Goal: Check status: Check status

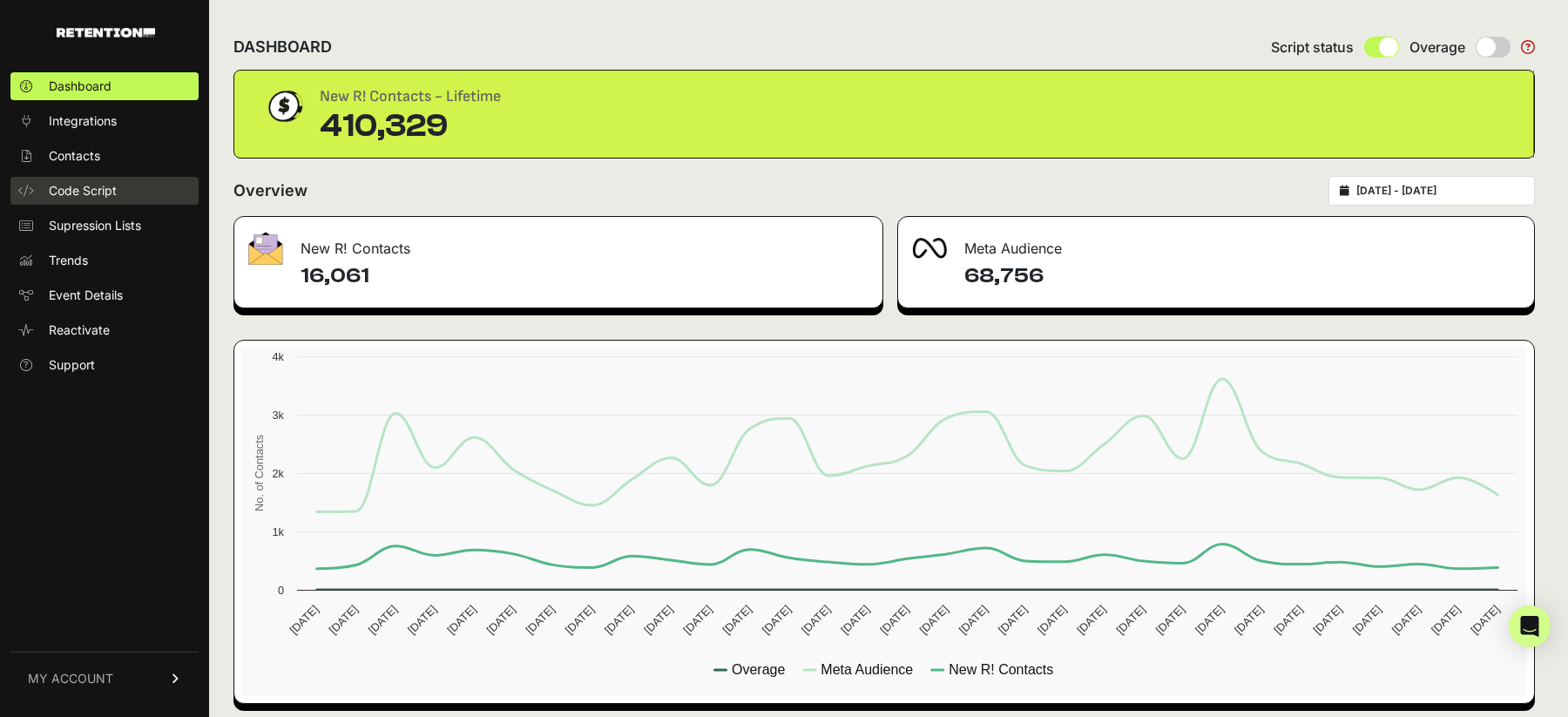
click at [93, 192] on span "Code Script" at bounding box center [83, 191] width 68 height 17
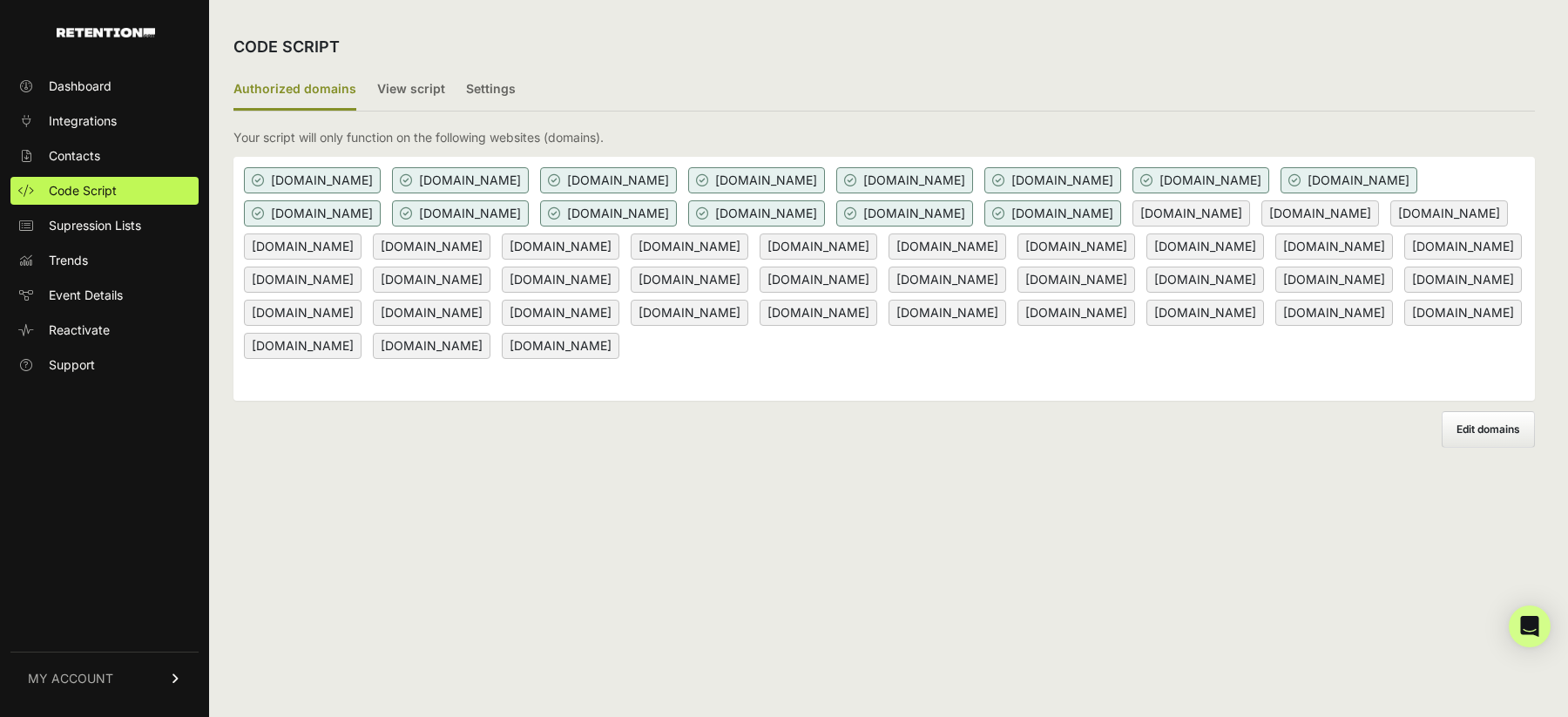
click at [692, 90] on ul "Authorized domains View script Settings" at bounding box center [884, 91] width 1301 height 42
click at [72, 85] on span "Dashboard" at bounding box center [80, 86] width 63 height 17
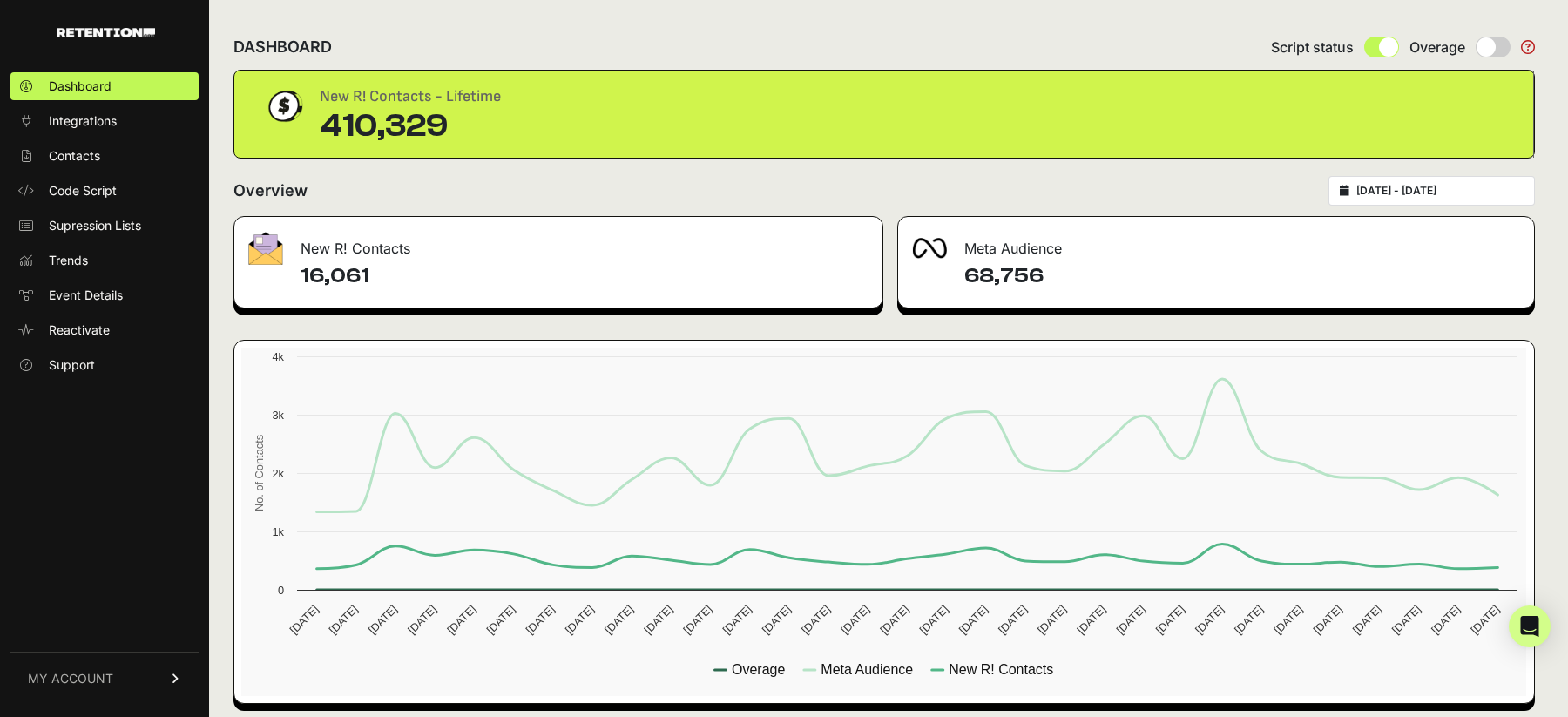
type input "2025-07-01"
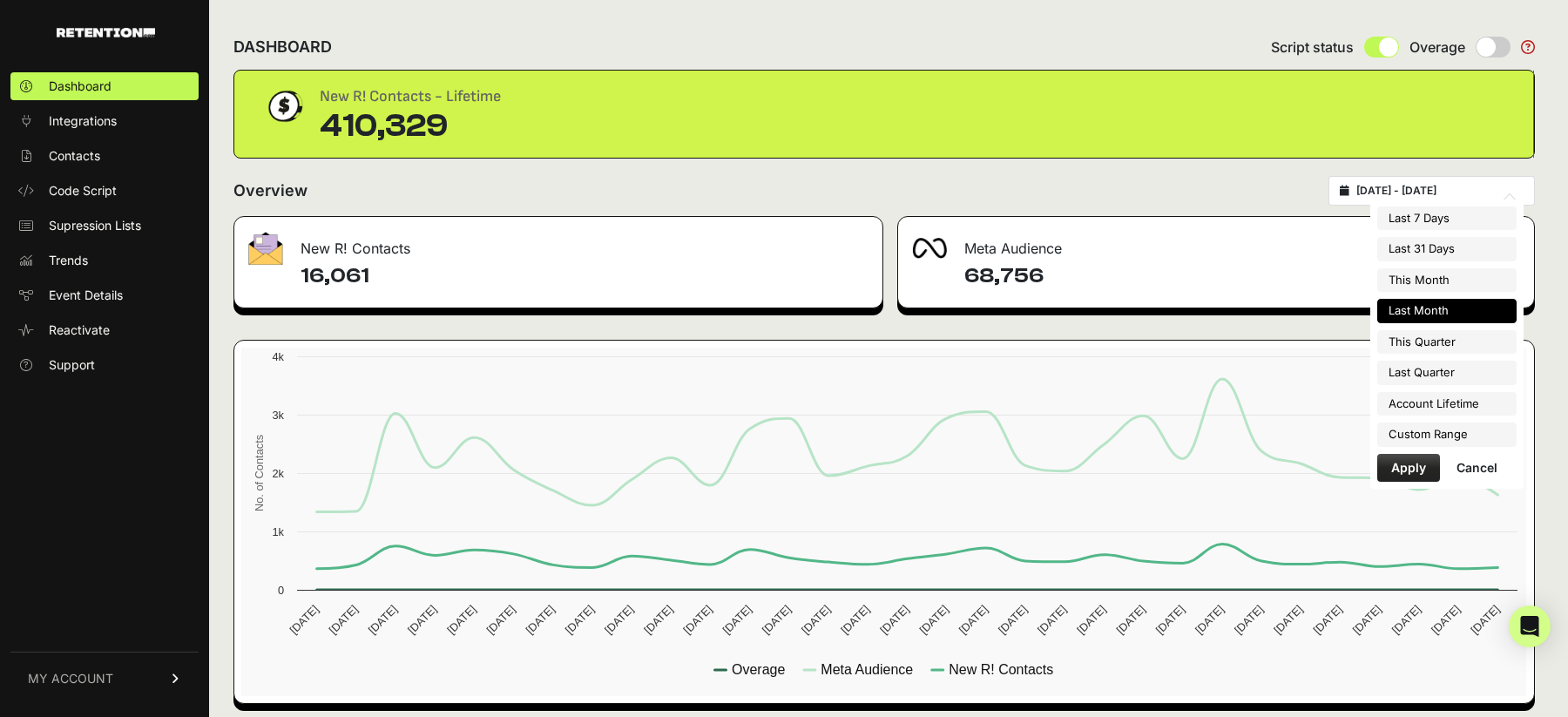
click at [1404, 195] on input "2025-07-01 - 2025-07-31" at bounding box center [1440, 191] width 167 height 14
type input "2025-09-30"
type input "[DATE]"
type input "2025-07-01"
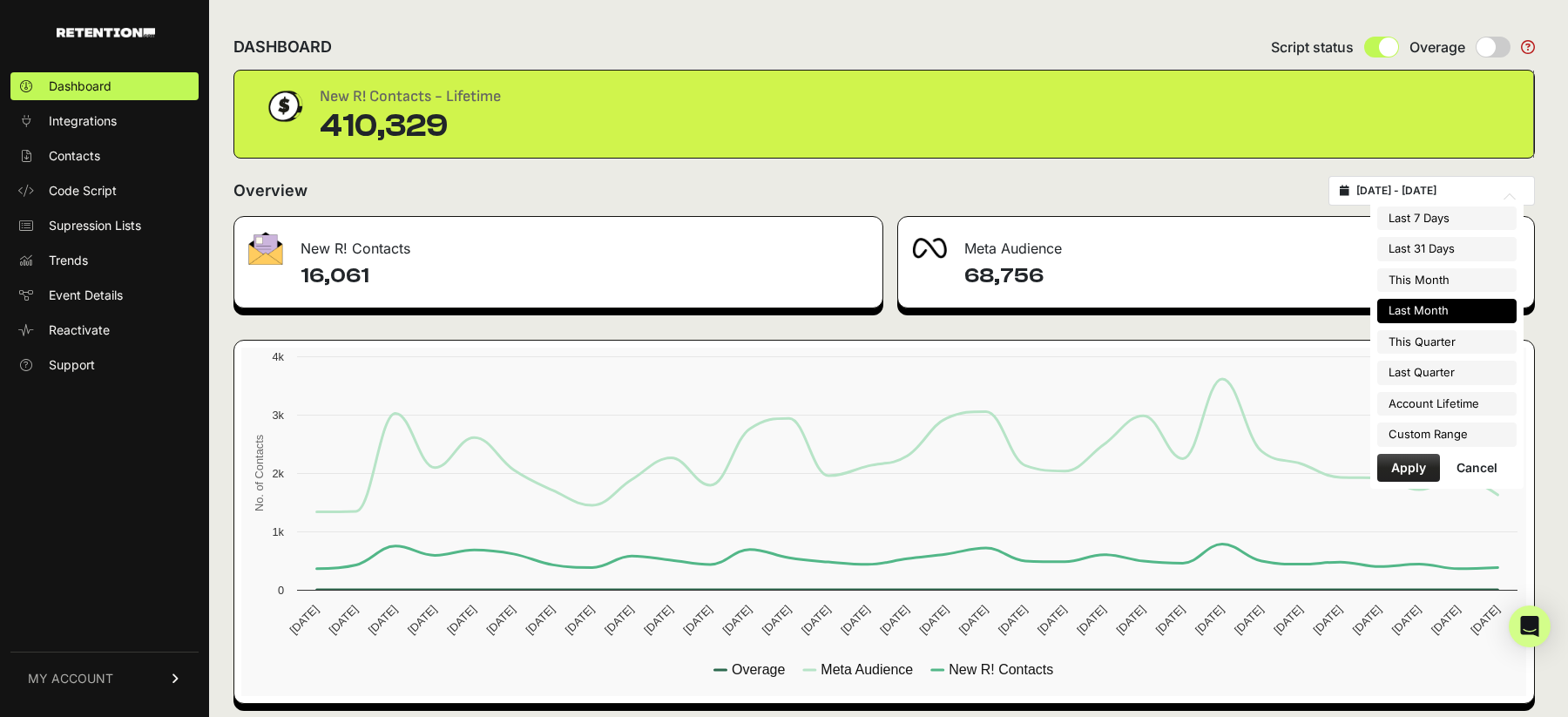
type input "2025-07-31"
type input "2023-07-03"
type input "[DATE]"
type input "2025-07-01"
type input "2025-07-31"
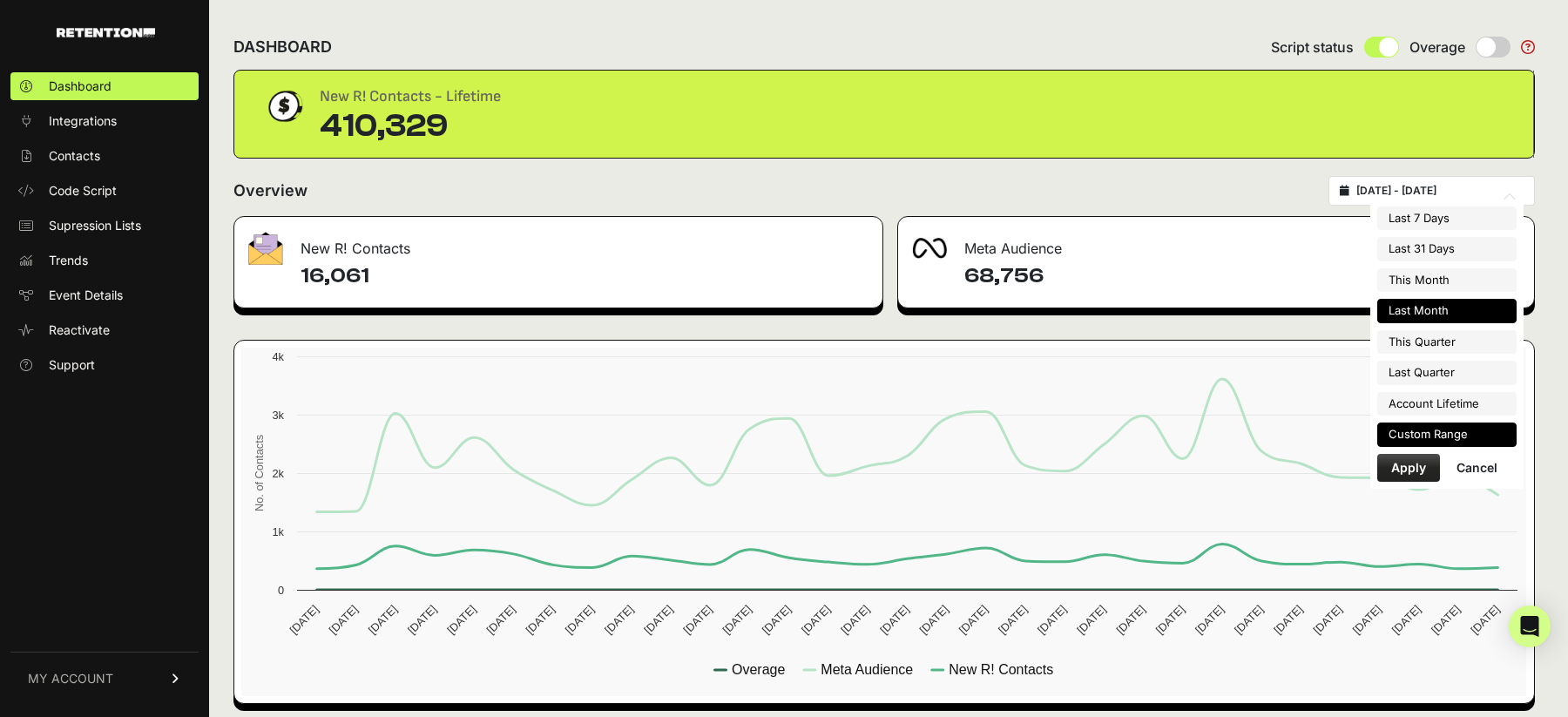
click at [1439, 435] on li "Custom Range" at bounding box center [1447, 434] width 140 height 24
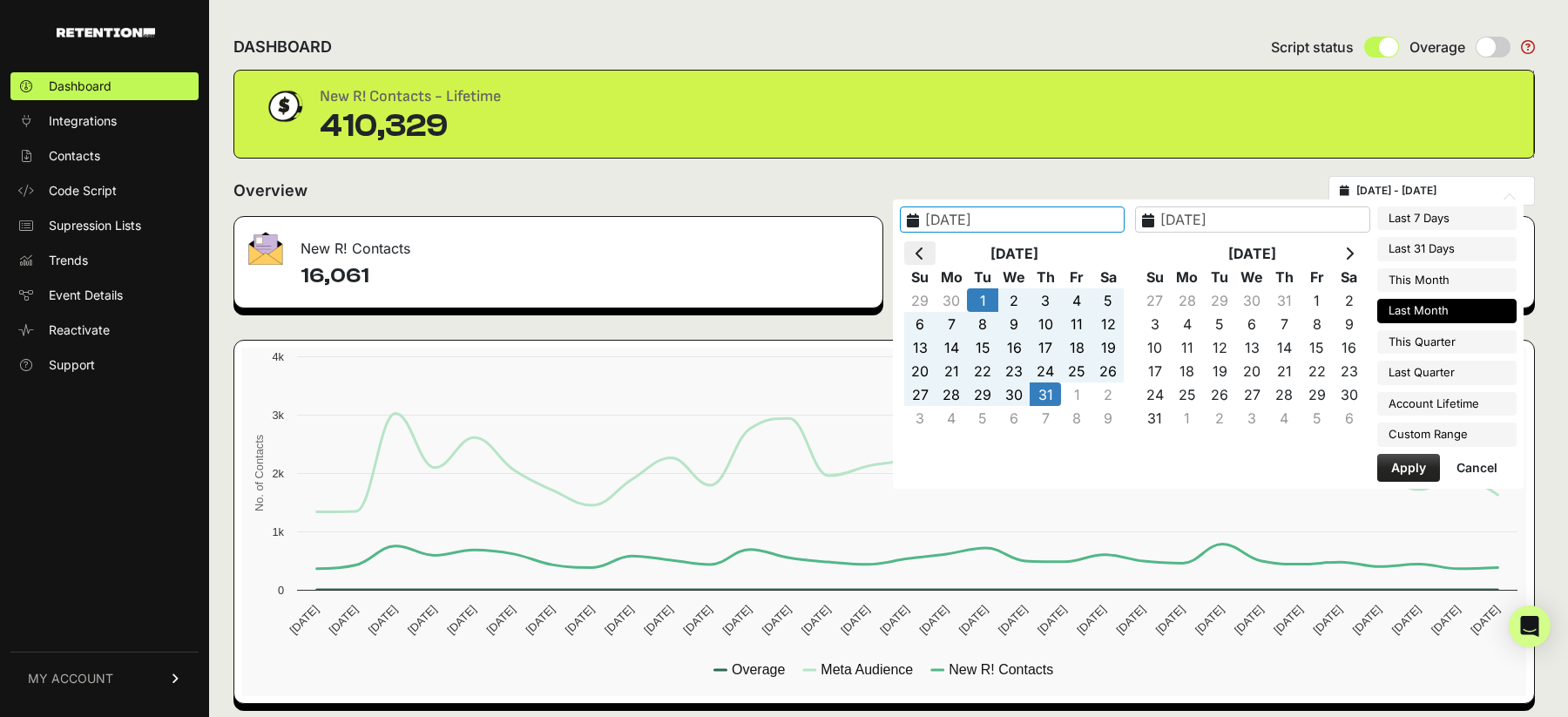
click at [924, 256] on icon at bounding box center [920, 254] width 9 height 14
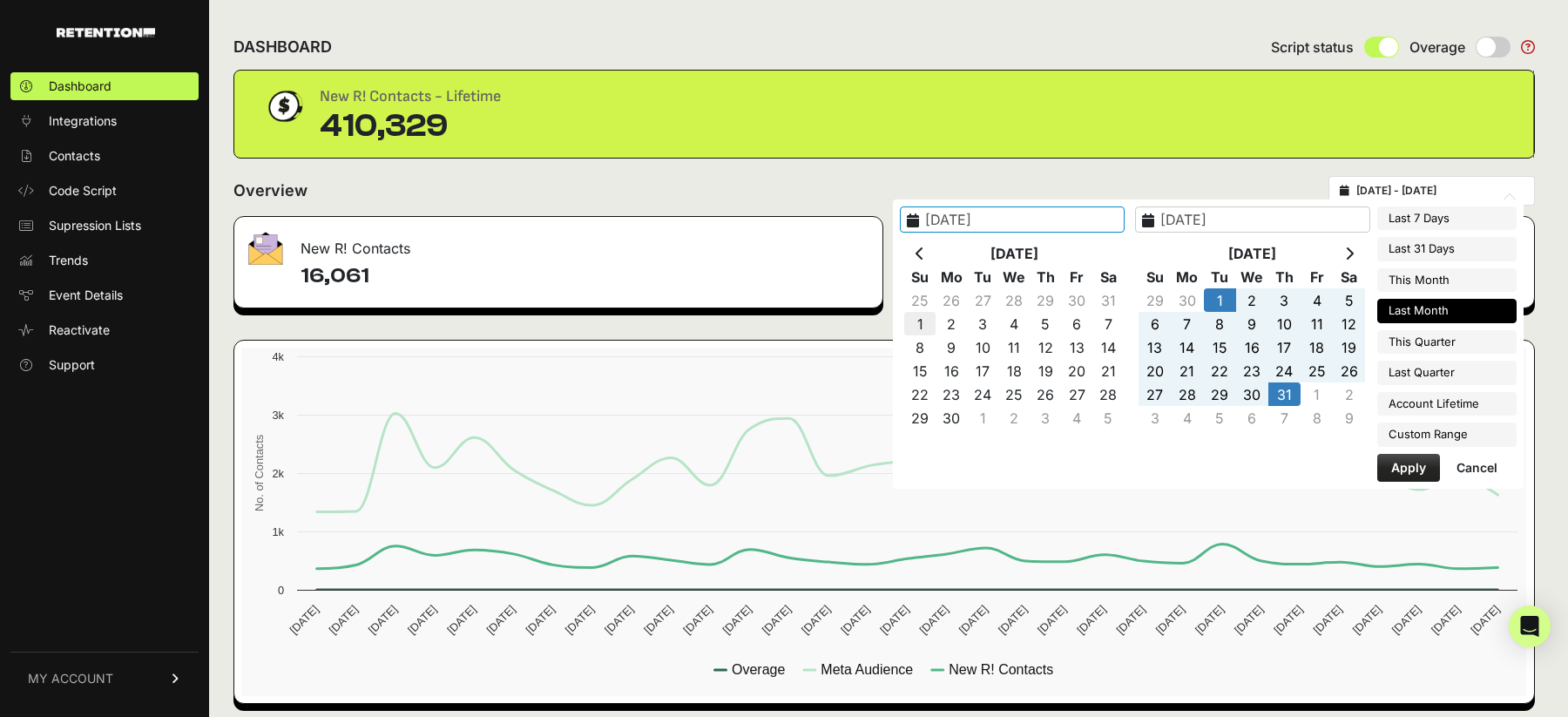
type input "2025-06-01"
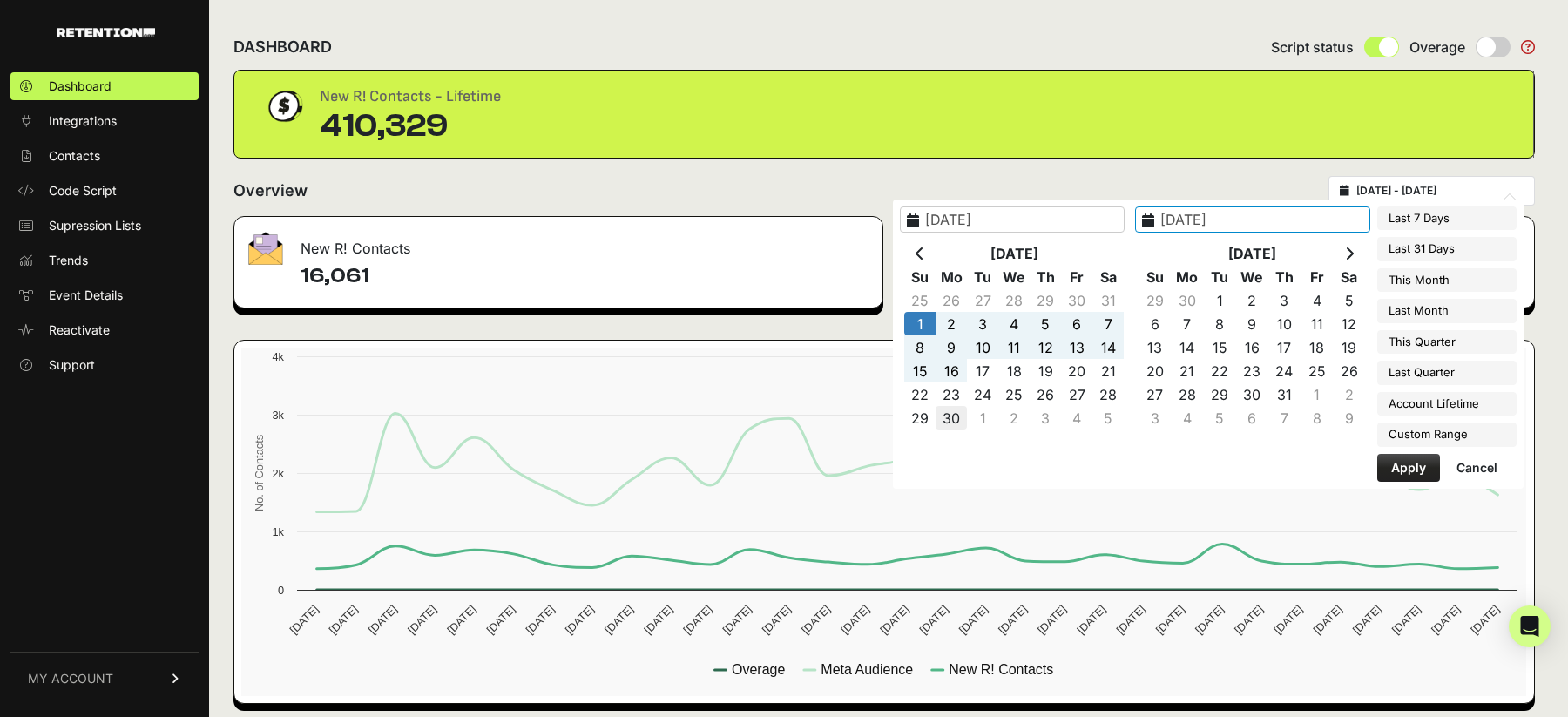
type input "2025-06-30"
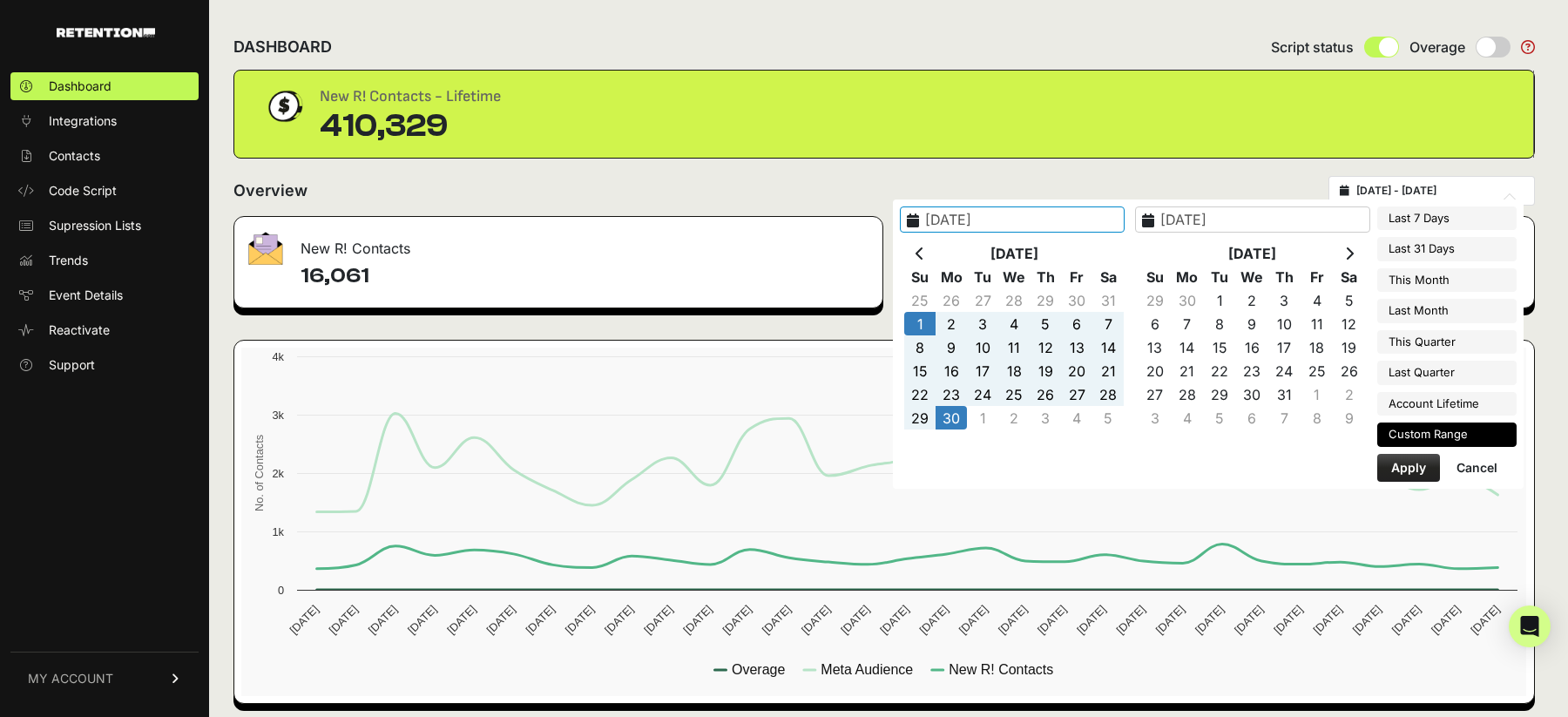
type input "2025-06-01"
click at [1415, 476] on button "Apply" at bounding box center [1408, 468] width 63 height 28
type input "2025-06-01 - 2025-06-30"
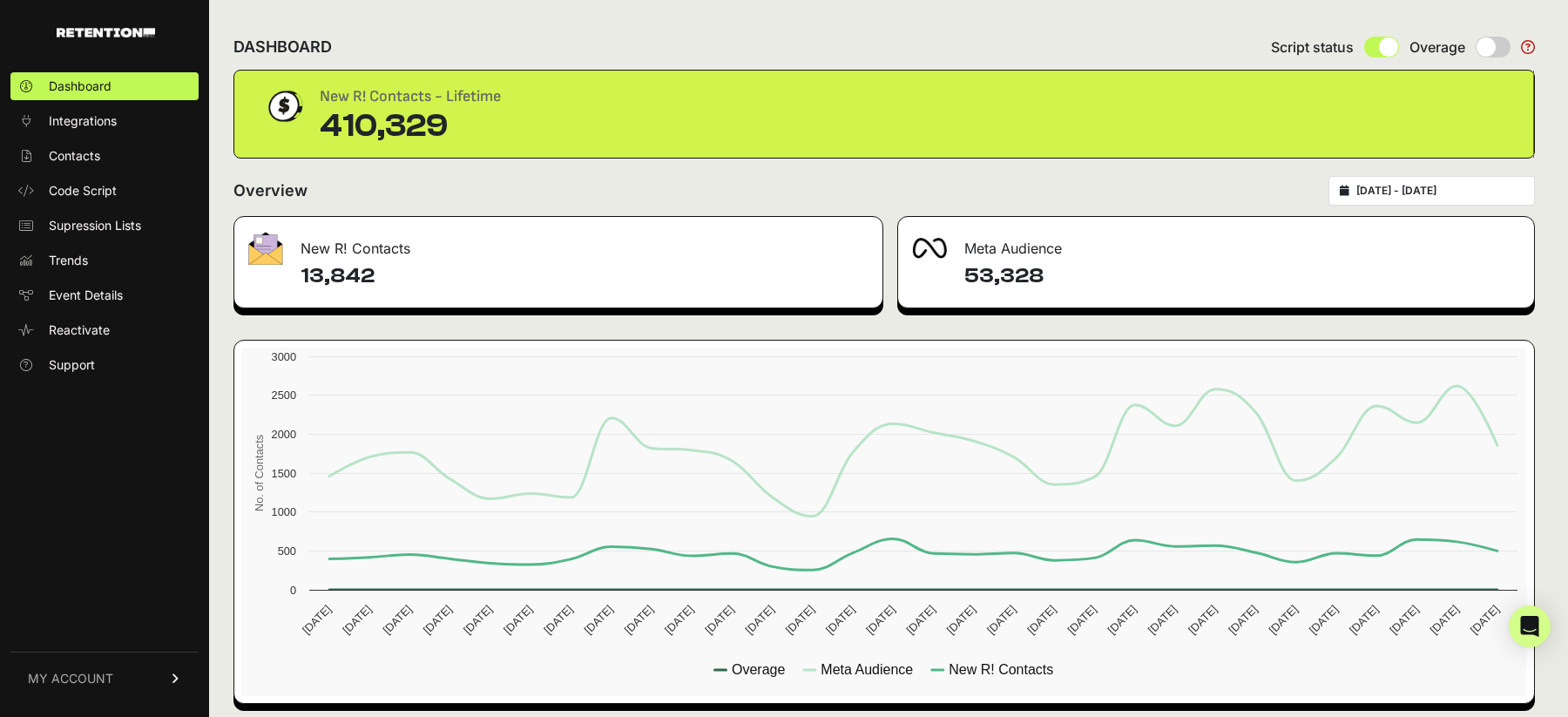
type input "[DATE]"
click at [1459, 189] on input "[DATE] - [DATE]" at bounding box center [1440, 191] width 167 height 14
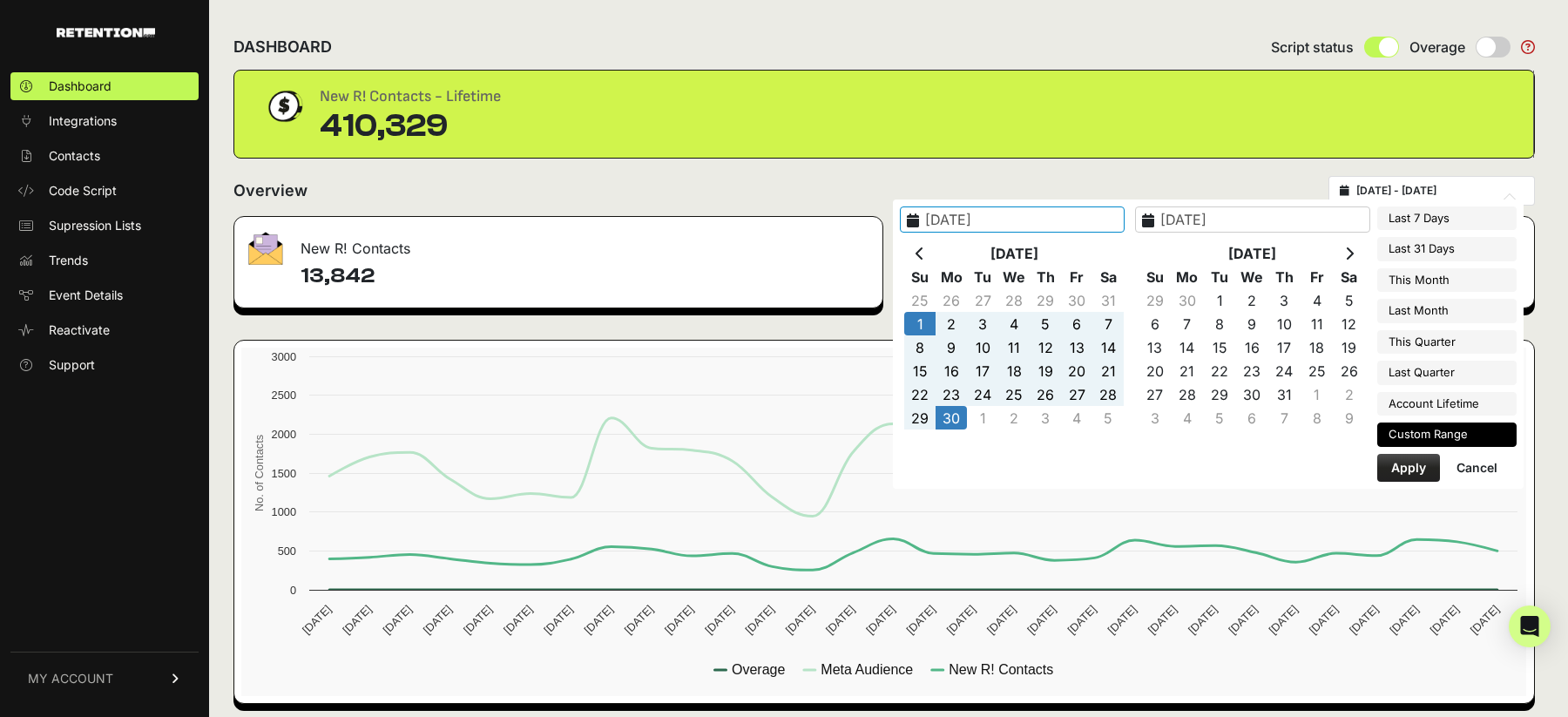
type input "[DATE]"
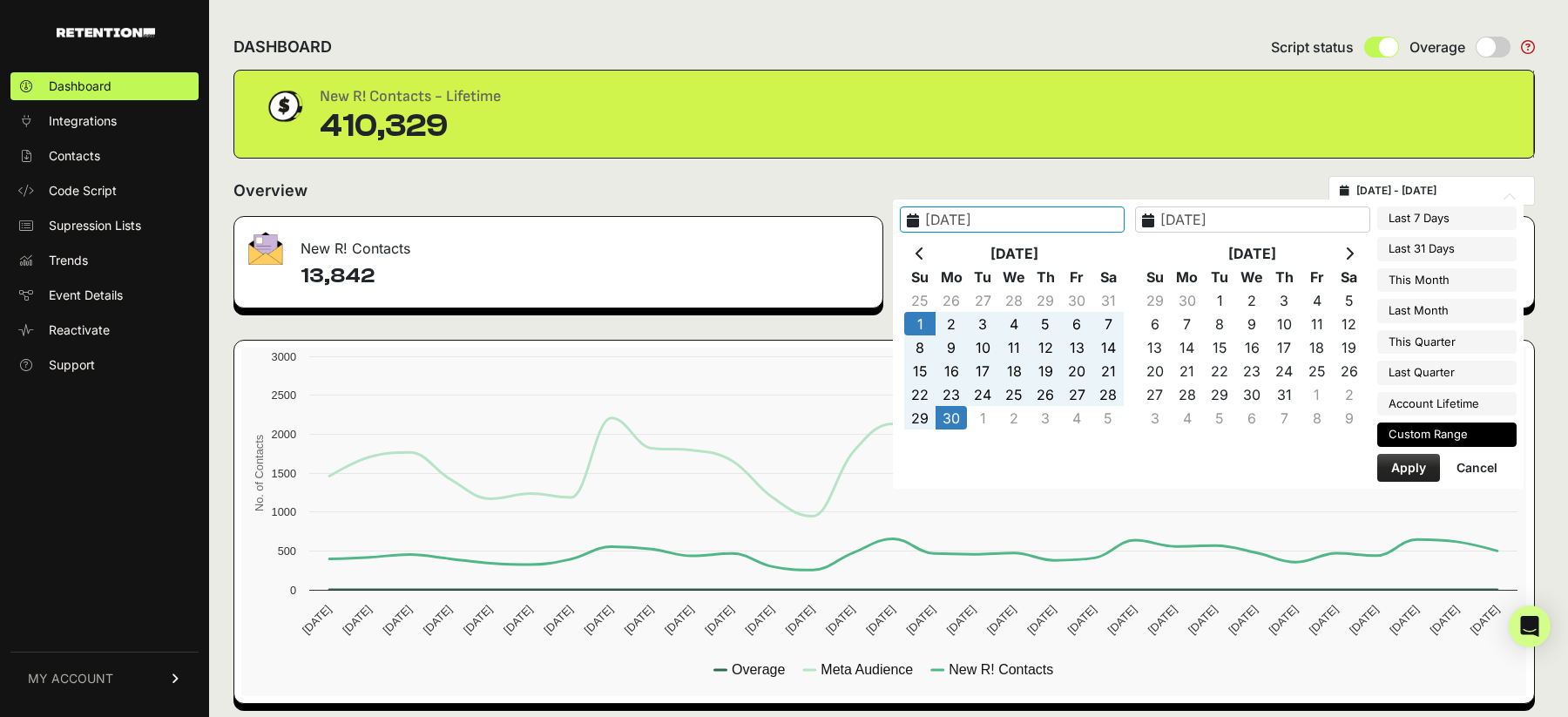
type input "[DATE]"
click at [924, 256] on icon at bounding box center [920, 254] width 9 height 14
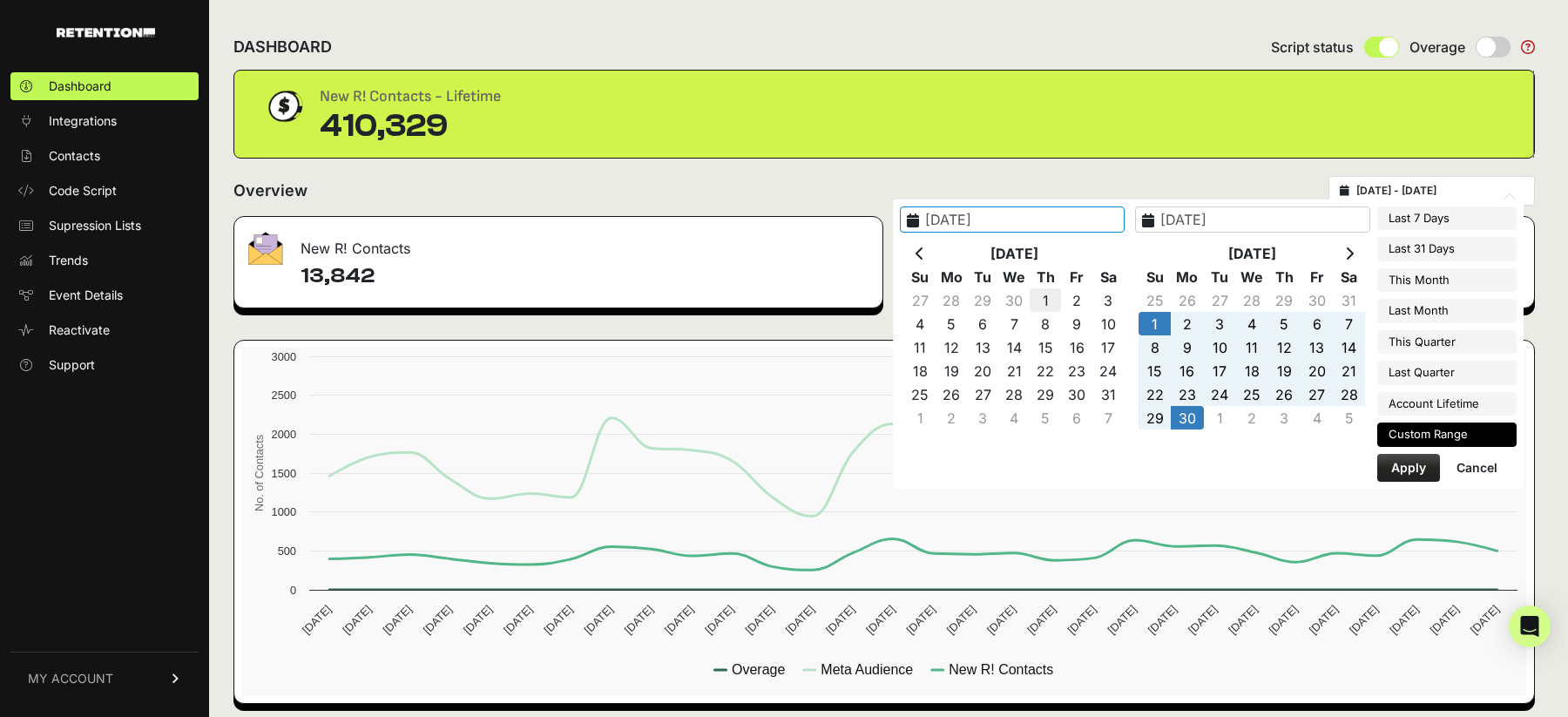
type input "2025-05-01"
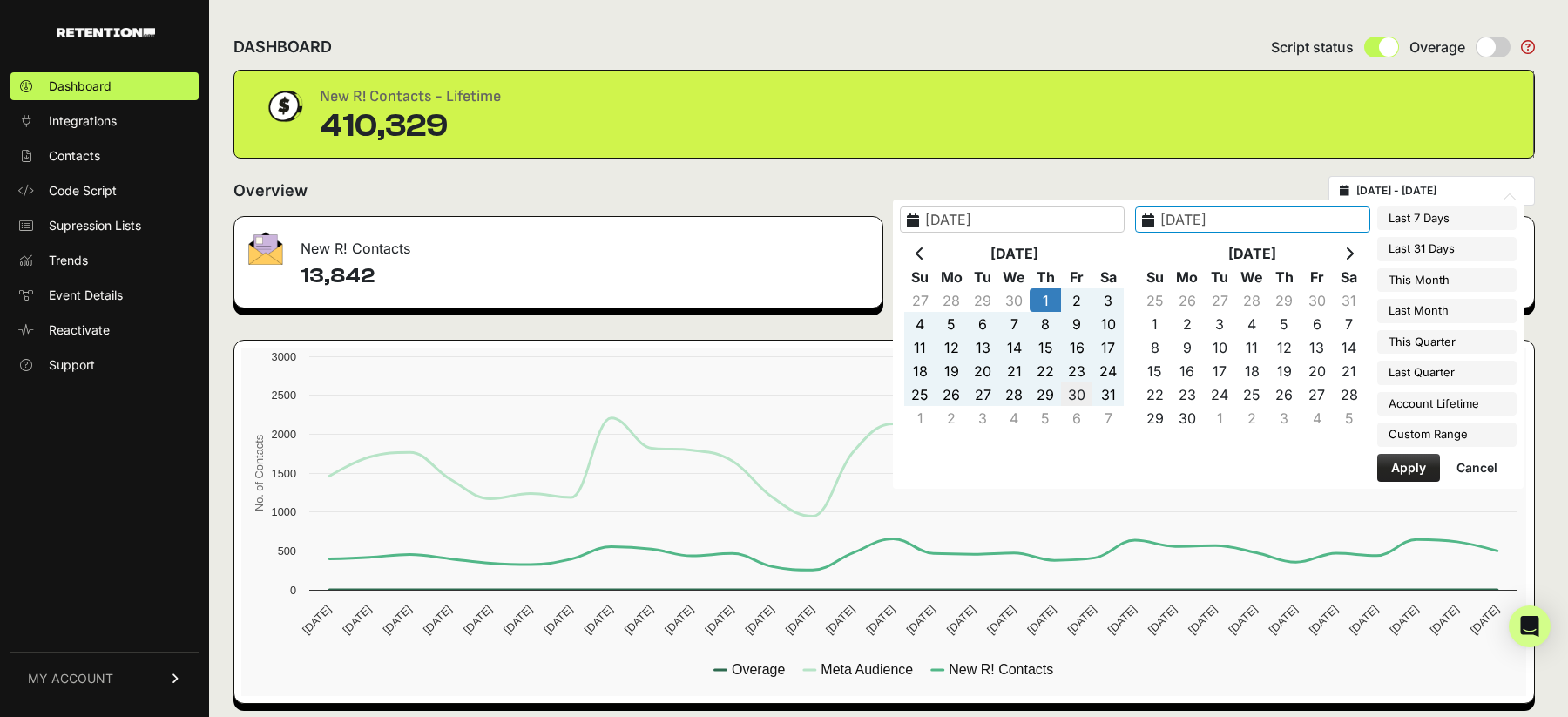
type input "2025-05-30"
type input "2025-05-31"
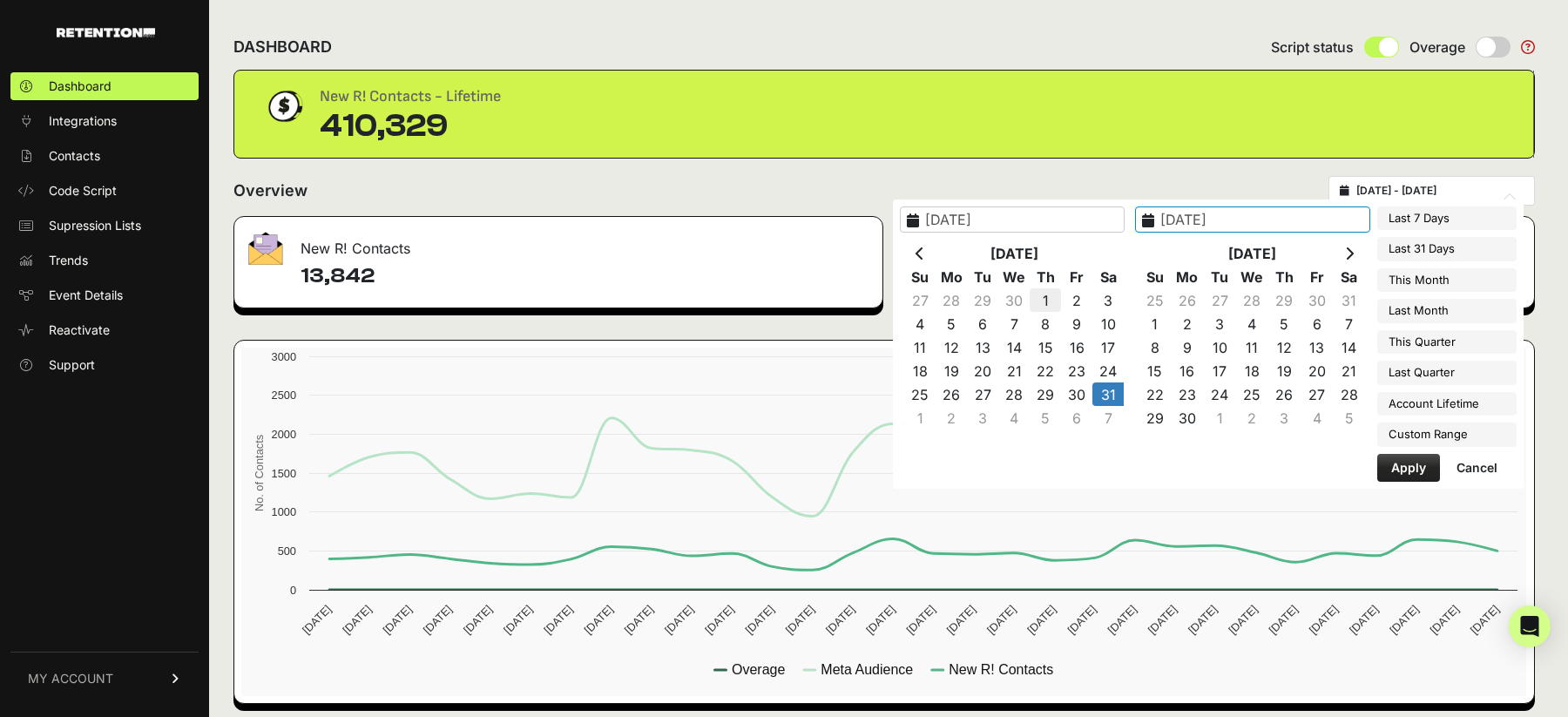
type input "2025-05-01"
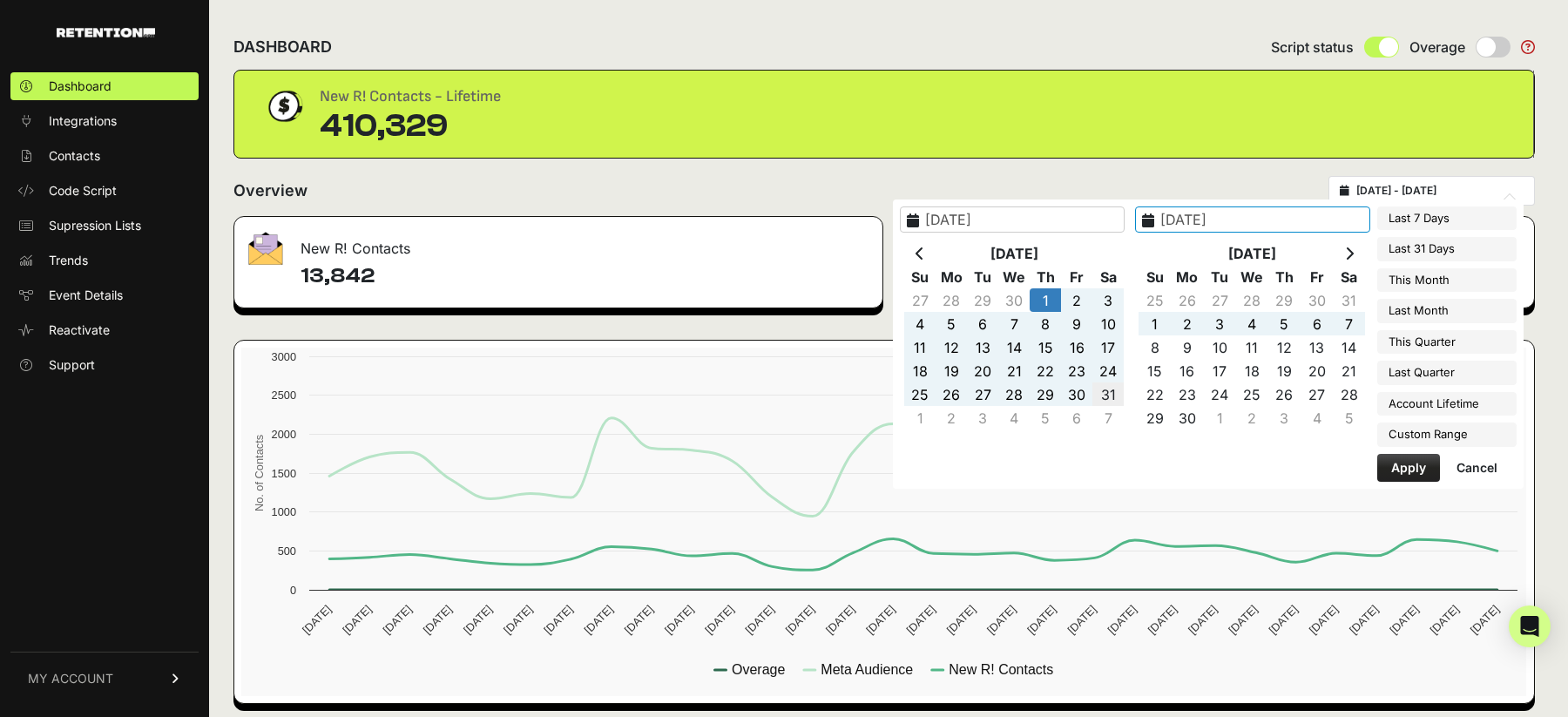
type input "2025-05-31"
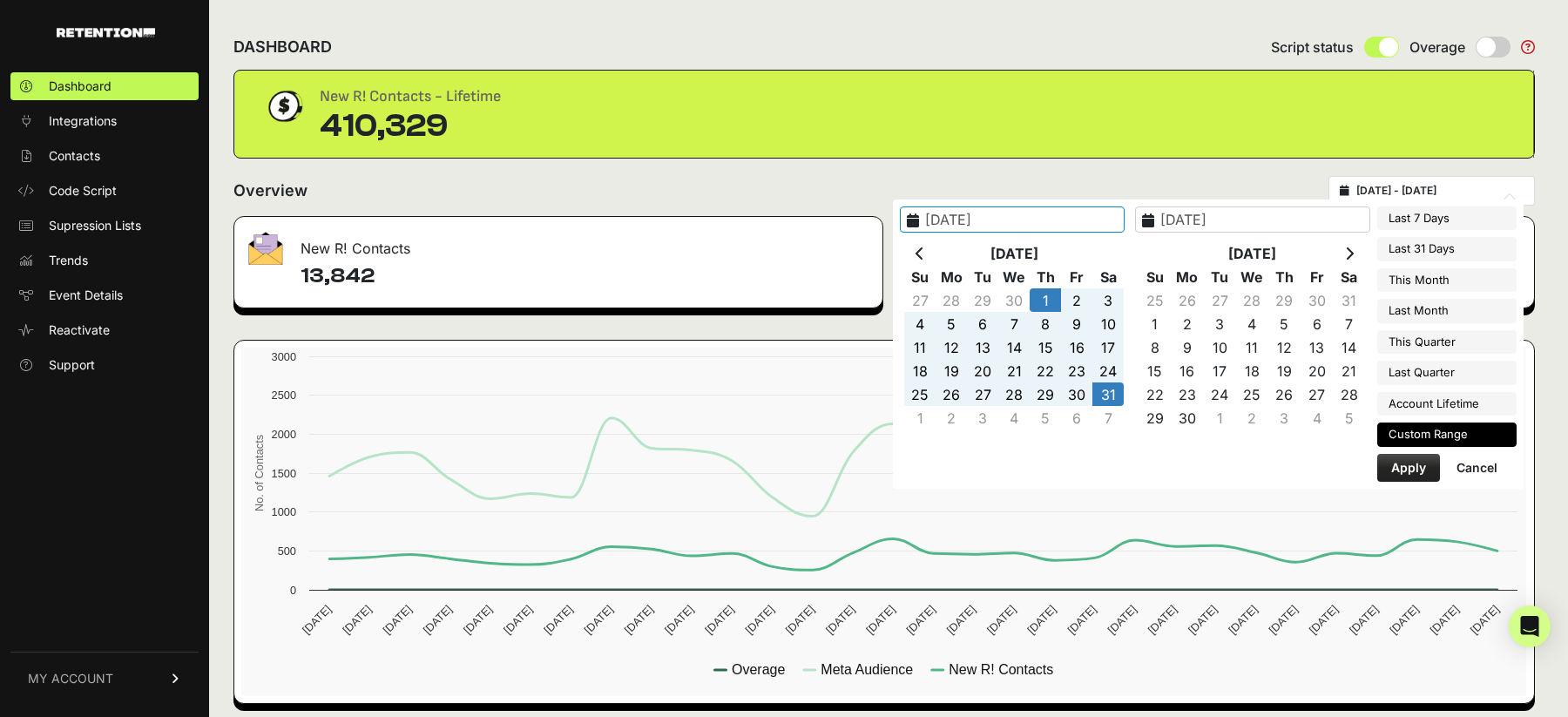
type input "2025-05-01"
click at [1402, 464] on button "Apply" at bounding box center [1408, 468] width 63 height 28
type input "2025-05-01 - 2025-05-31"
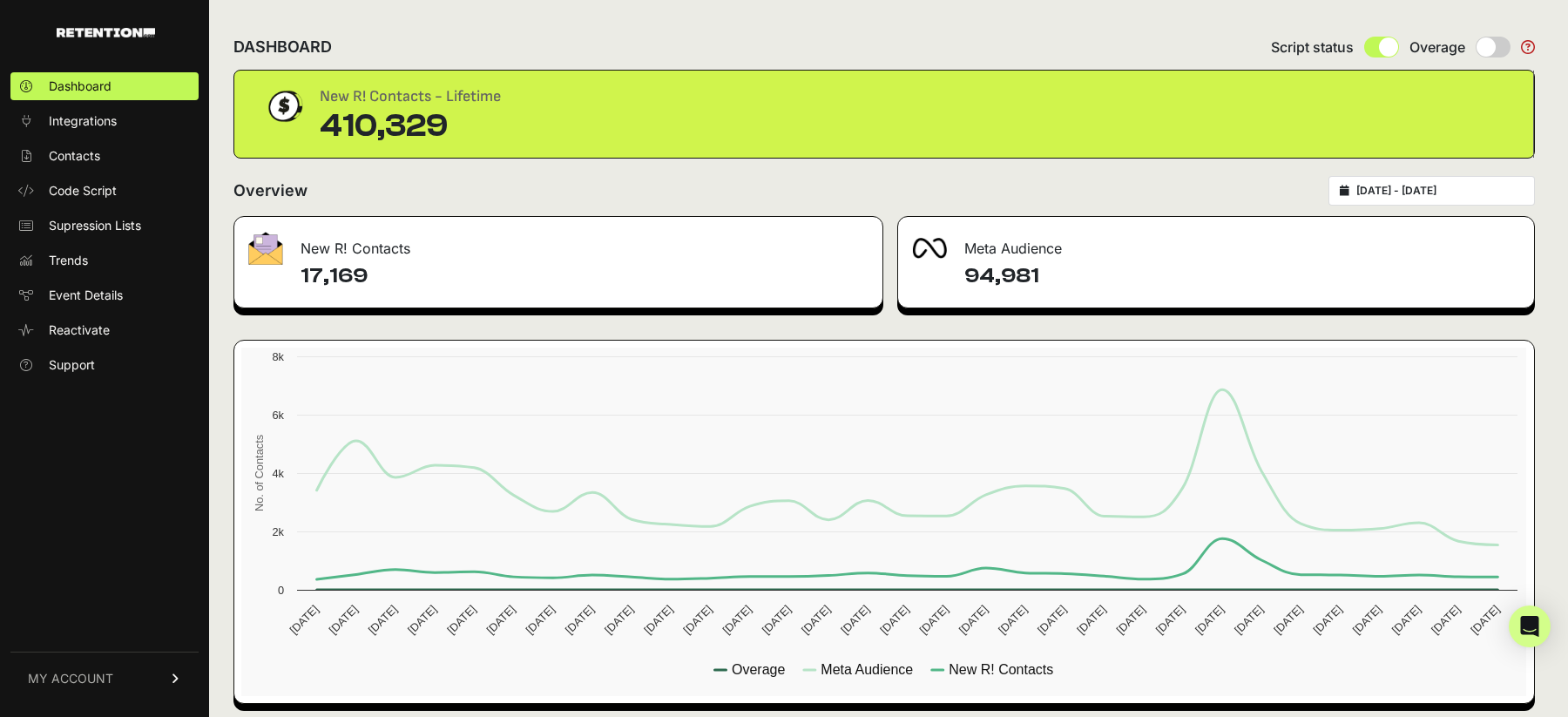
click at [684, 44] on div "DASHBOARD Script status Overage" at bounding box center [884, 47] width 1301 height 45
click at [884, 348] on rect at bounding box center [883, 521] width 1285 height 348
click at [883, 330] on div "New R! Contacts 17,169 Meta Audience 94,981 Created with Highcharts 12.3.0 No. …" at bounding box center [884, 460] width 1301 height 488
click at [104, 125] on span "Integrations" at bounding box center [83, 121] width 68 height 17
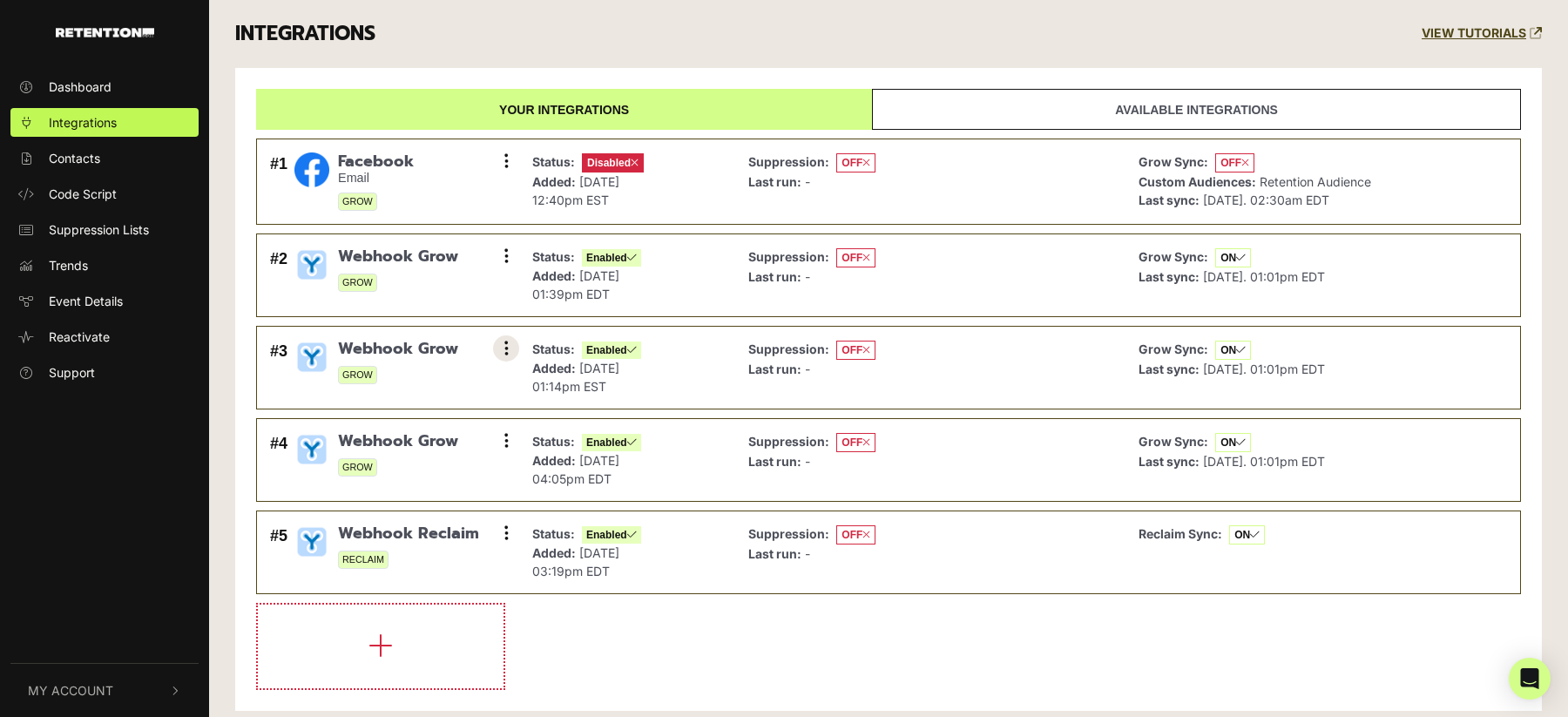
click at [504, 346] on icon at bounding box center [506, 349] width 4 height 17
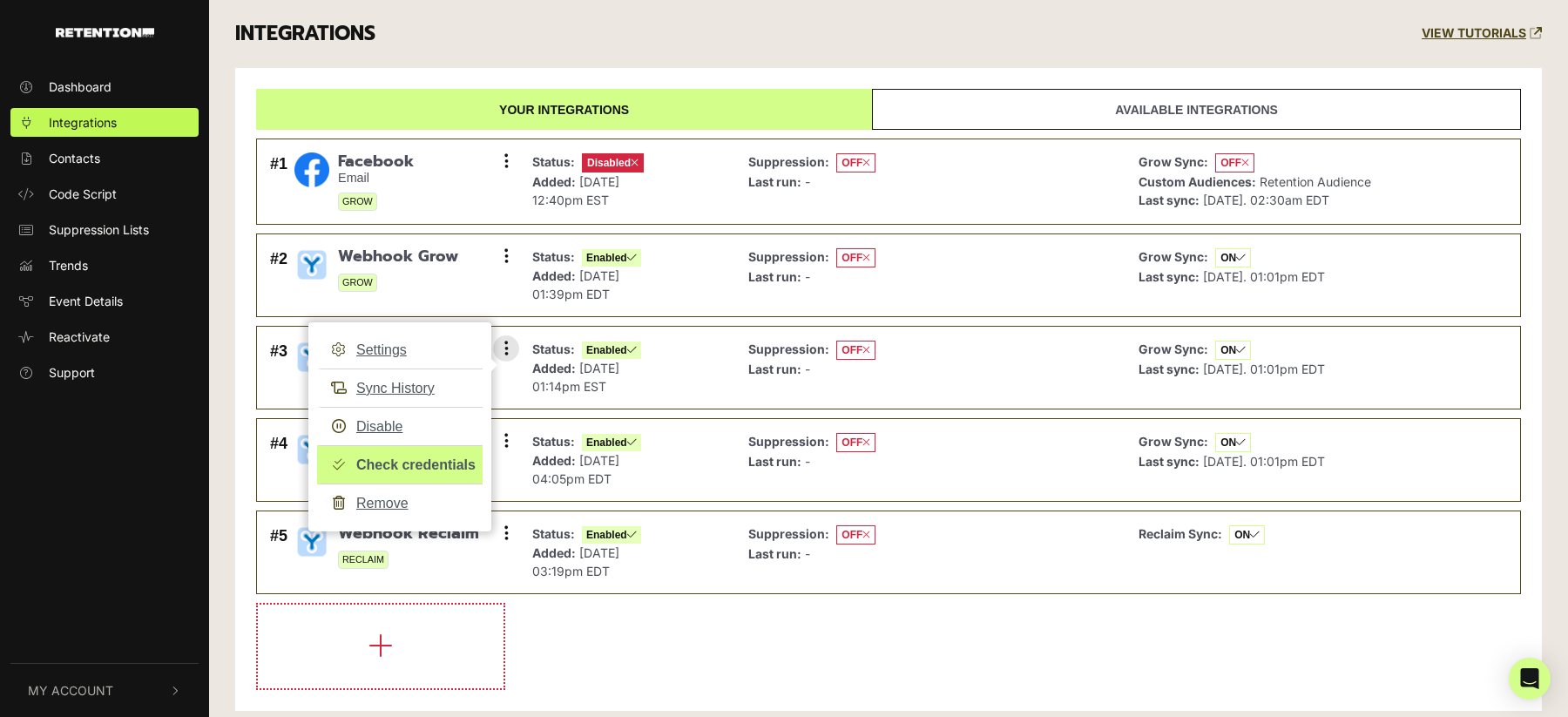
click at [416, 458] on link "Check credentials" at bounding box center [400, 464] width 166 height 39
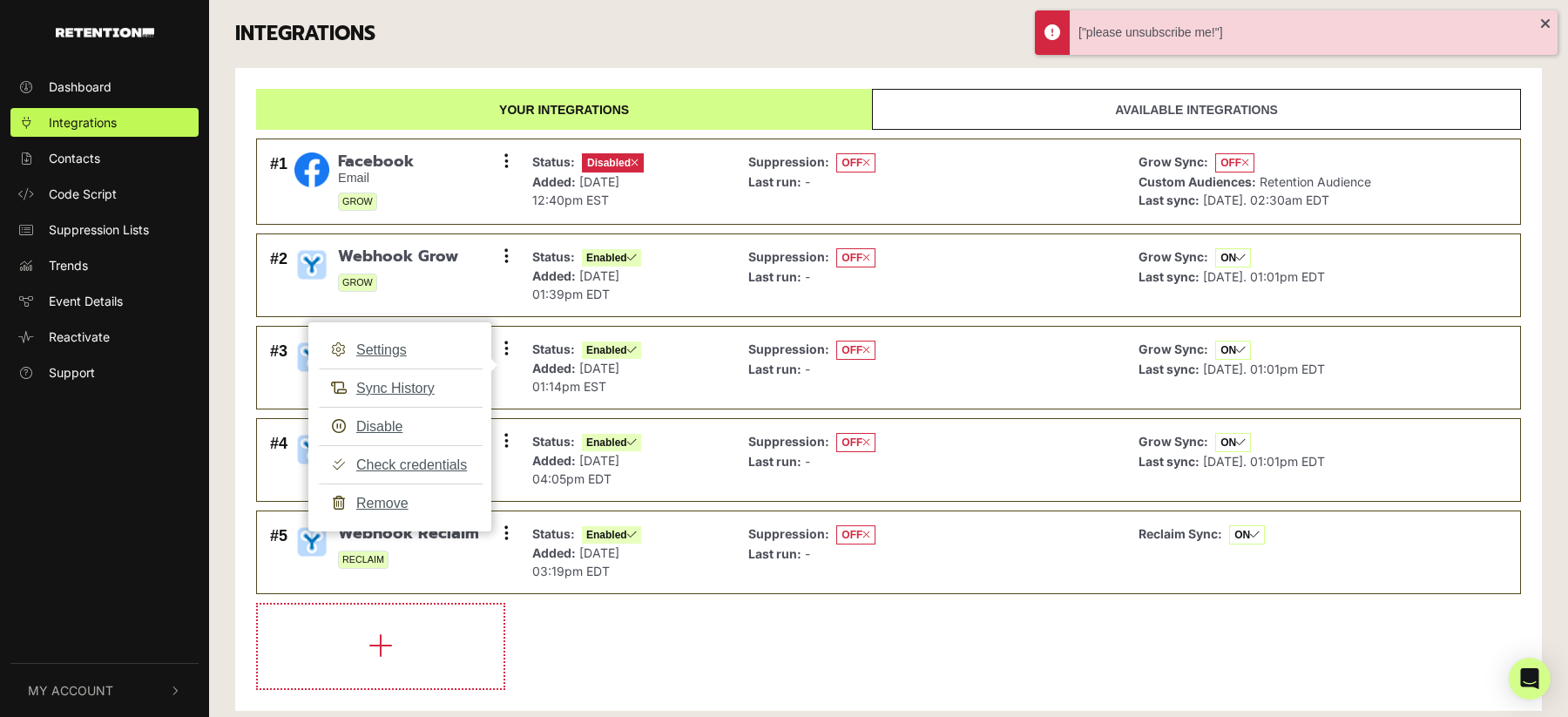
click at [651, 665] on li at bounding box center [889, 646] width 1265 height 87
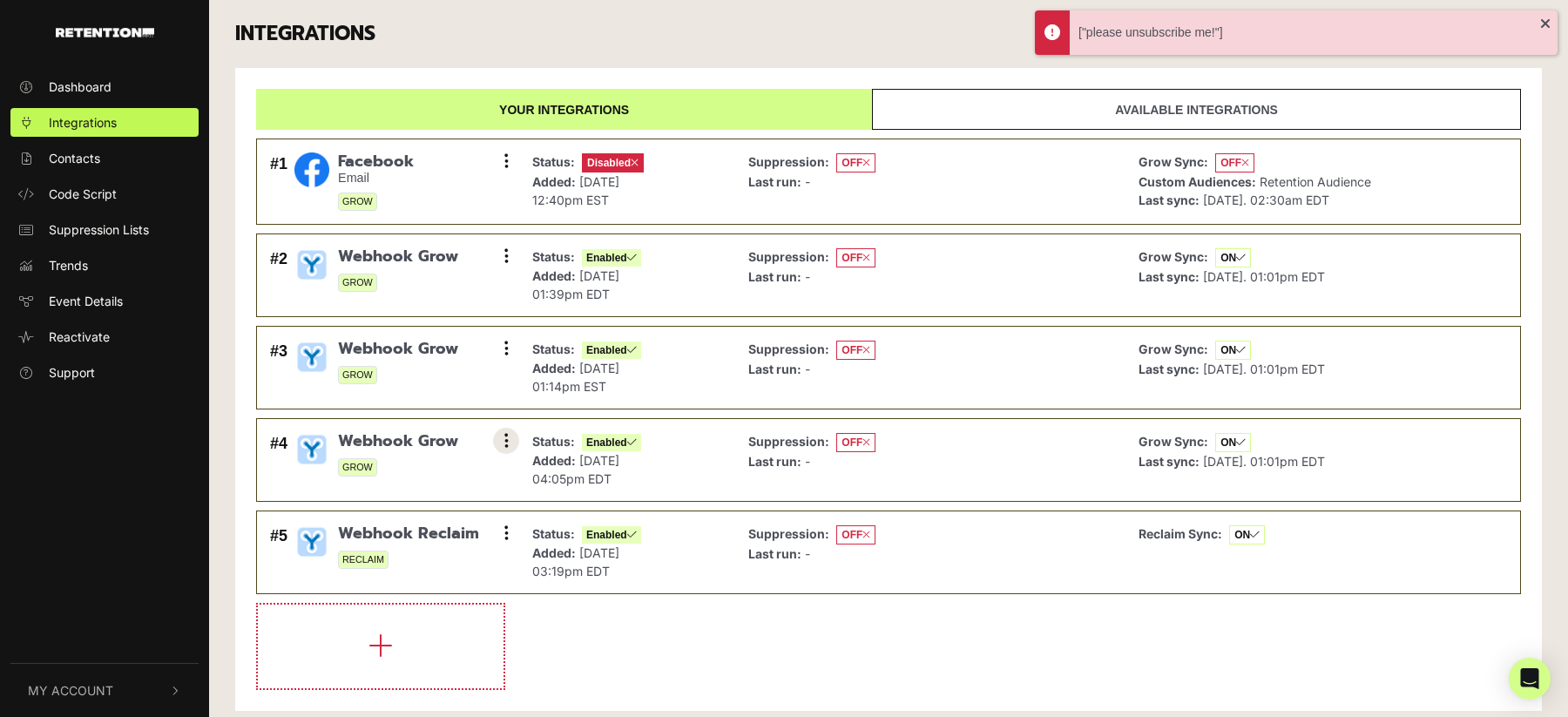
click at [505, 444] on icon at bounding box center [506, 440] width 4 height 17
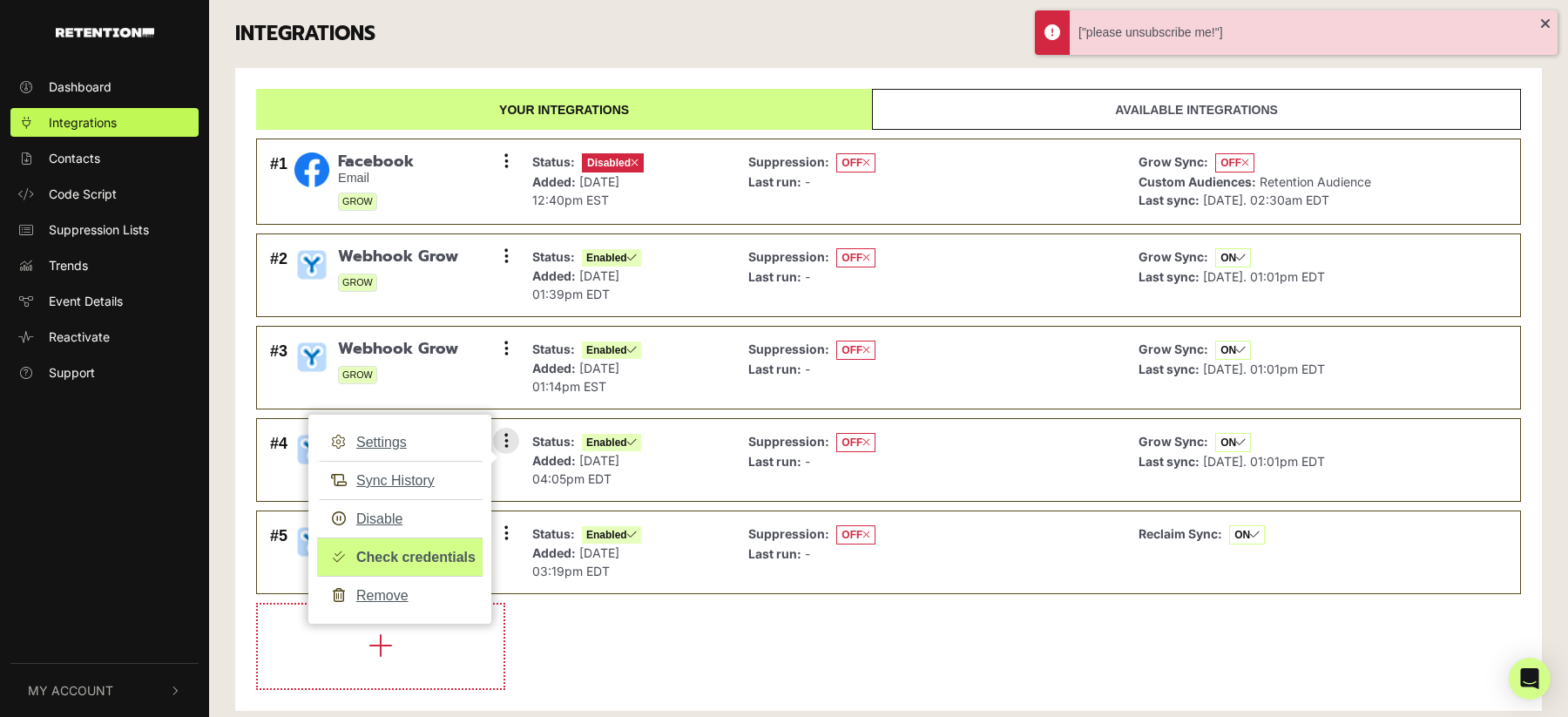
click at [437, 553] on link "Check credentials" at bounding box center [400, 557] width 166 height 39
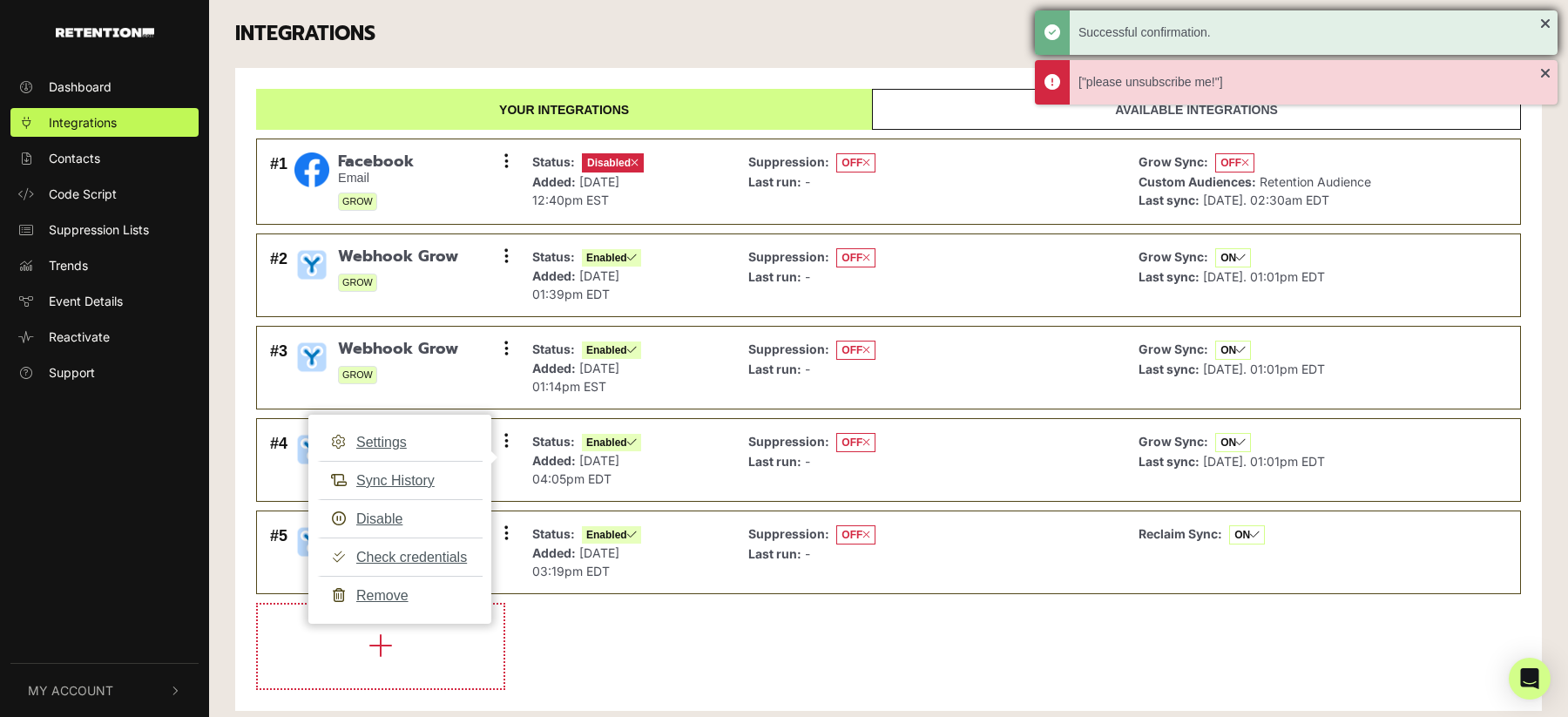
click at [1545, 19] on div "Successful confirmation." at bounding box center [1296, 32] width 522 height 44
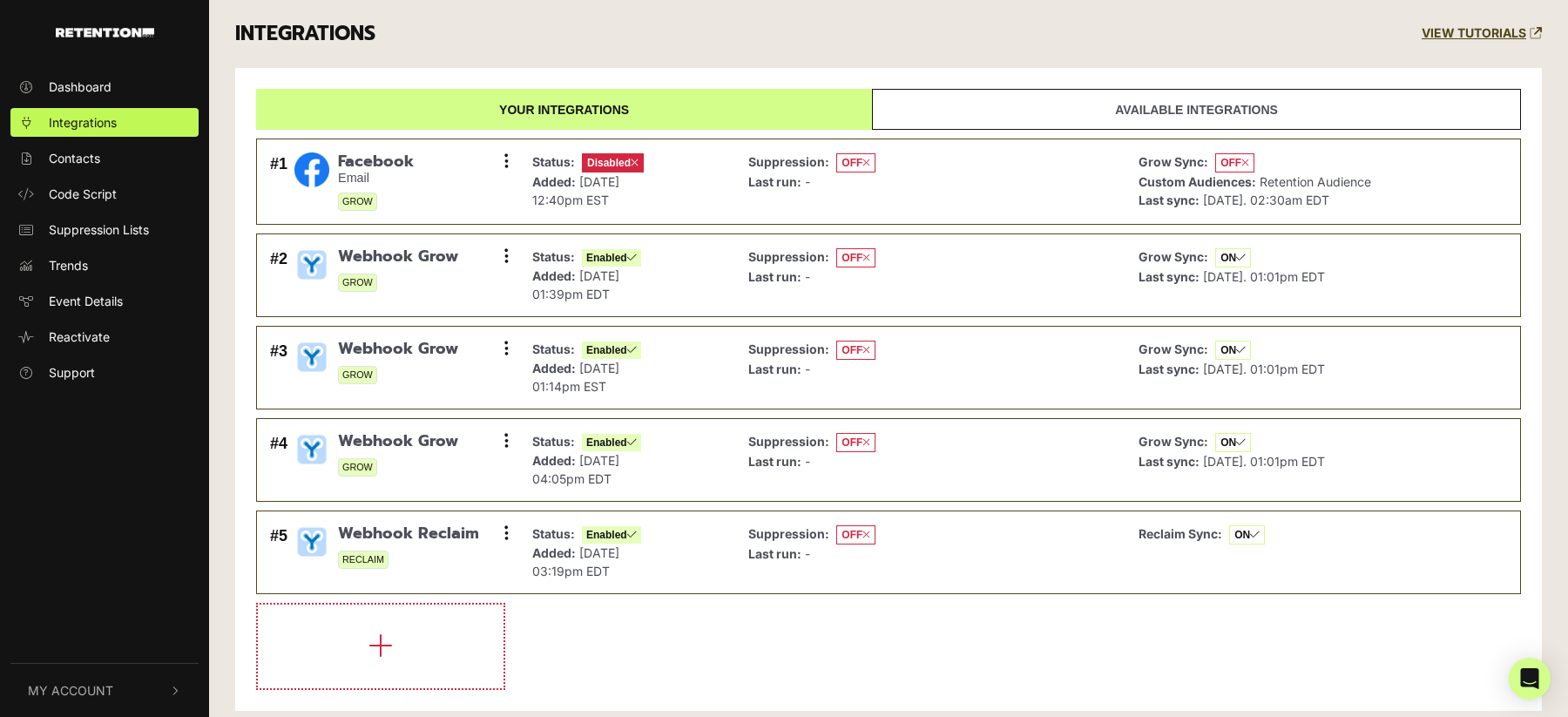
click at [767, 660] on li at bounding box center [889, 646] width 1265 height 87
click at [504, 530] on icon at bounding box center [506, 533] width 4 height 17
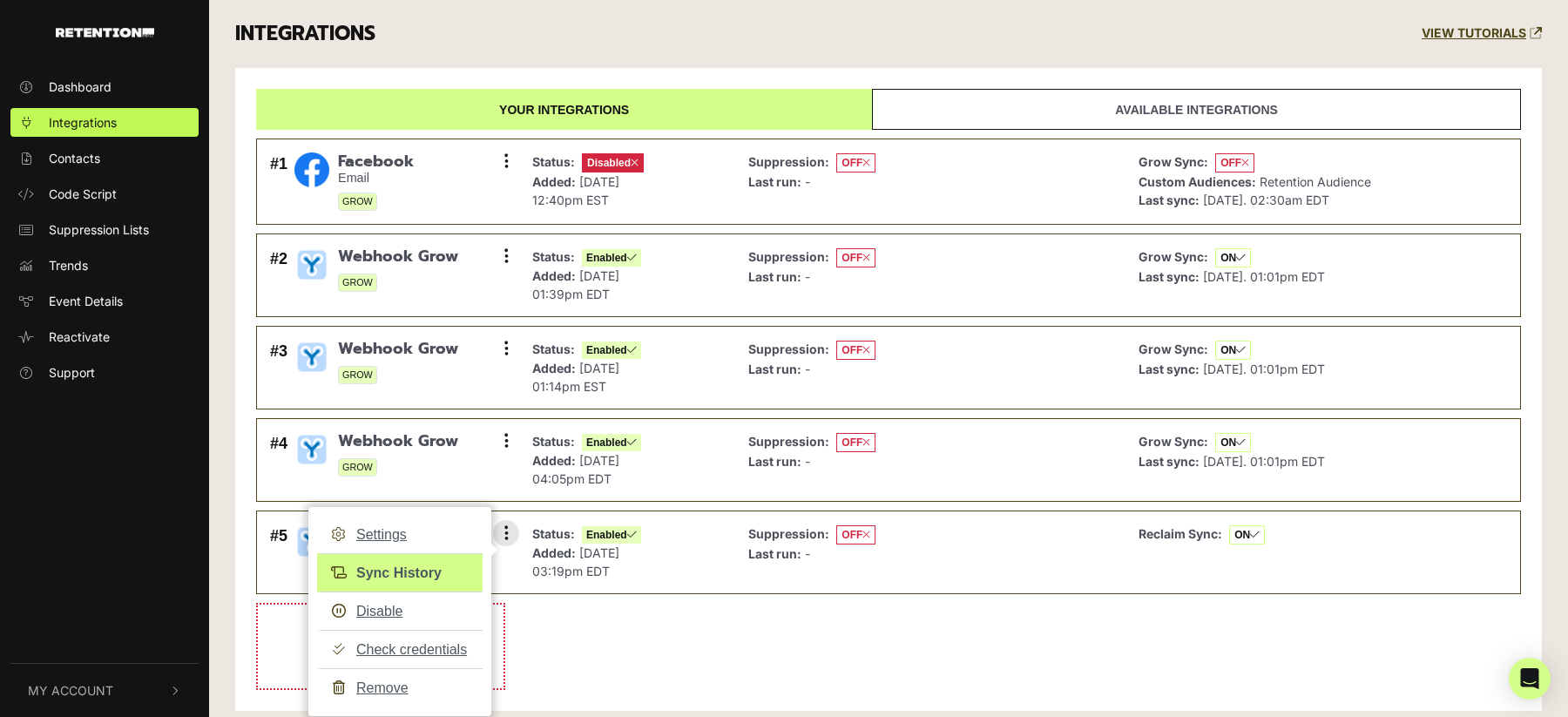
click at [423, 572] on link "Sync History" at bounding box center [400, 572] width 166 height 39
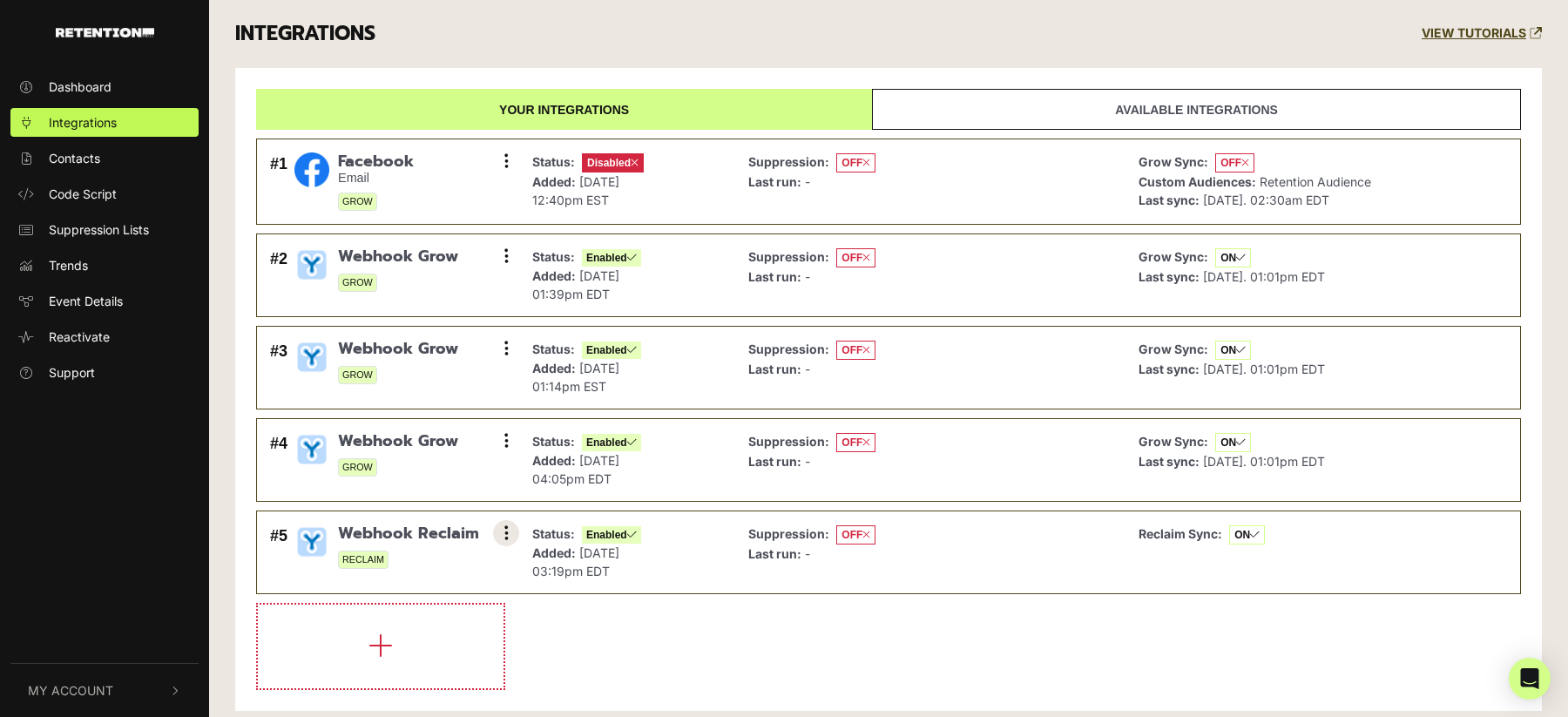
click at [500, 544] on button at bounding box center [506, 533] width 26 height 26
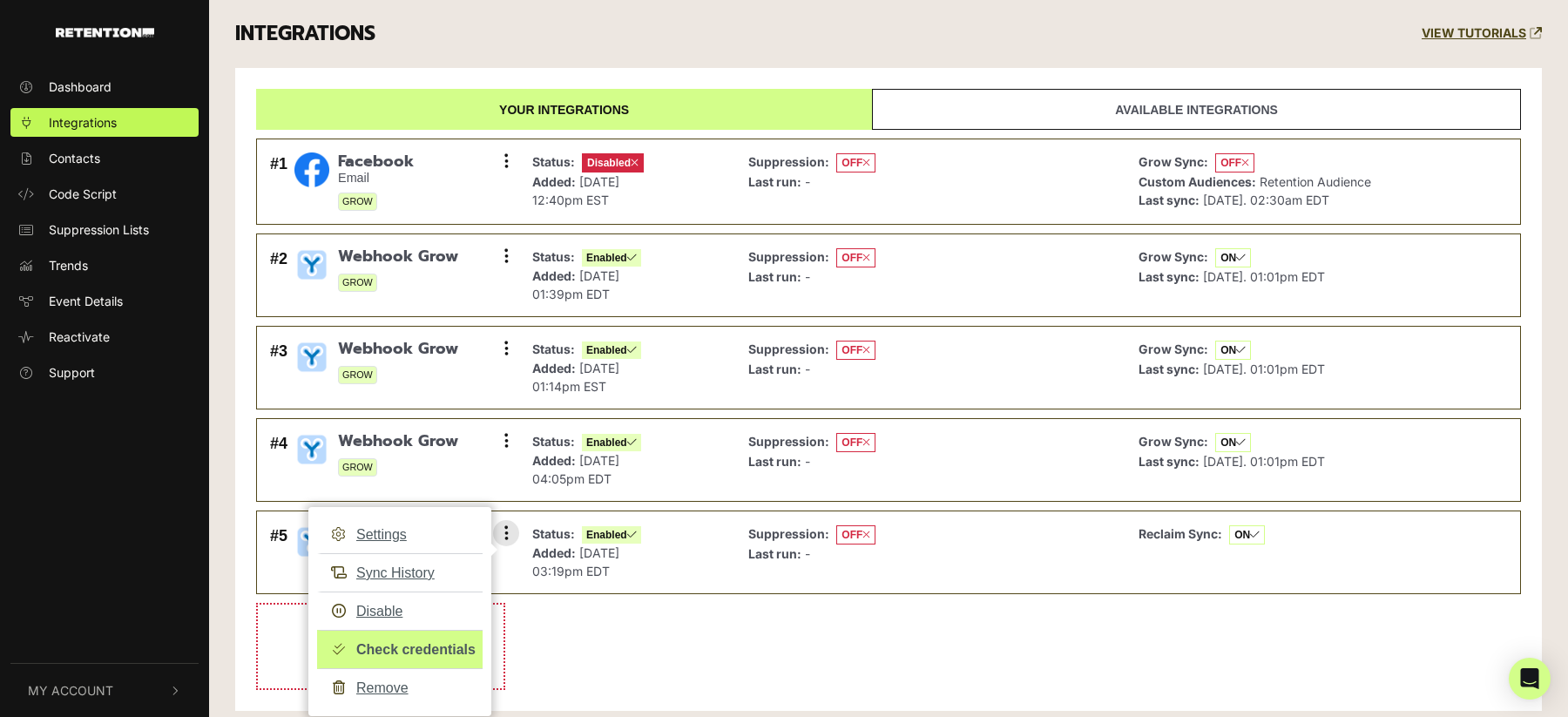
click at [435, 649] on link "Check credentials" at bounding box center [400, 649] width 166 height 39
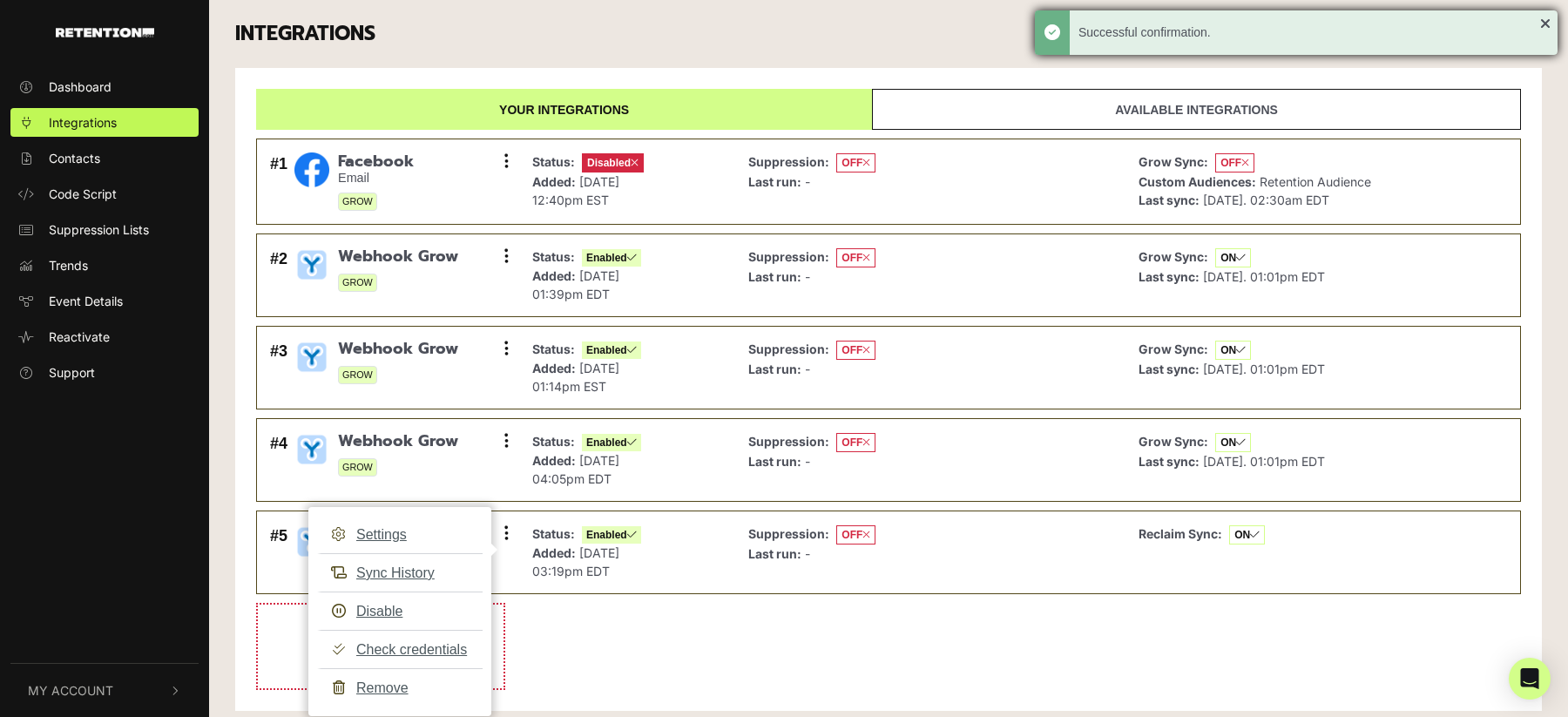
click at [1542, 15] on div "Successful confirmation." at bounding box center [1296, 32] width 522 height 44
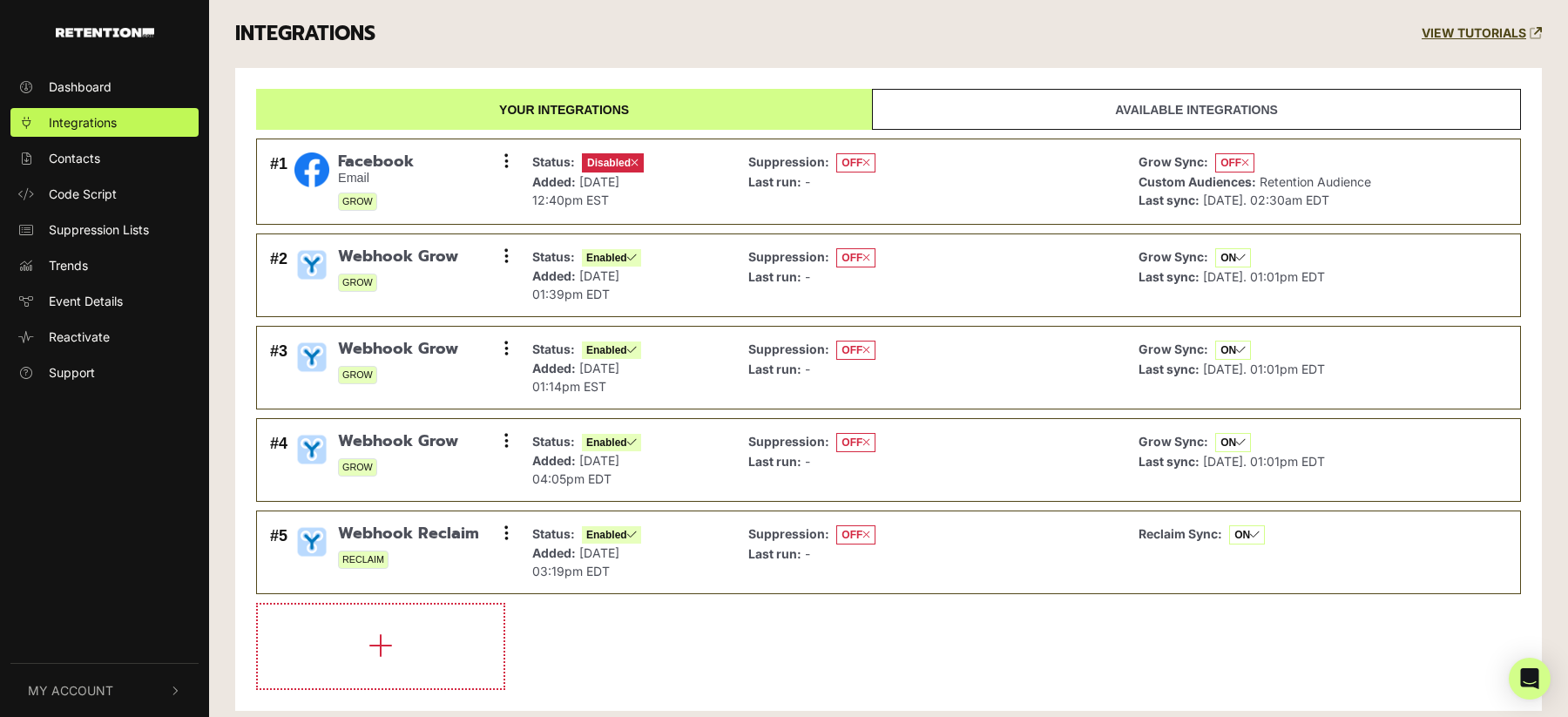
click at [698, 634] on li at bounding box center [889, 646] width 1265 height 87
click at [508, 350] on button at bounding box center [506, 349] width 26 height 26
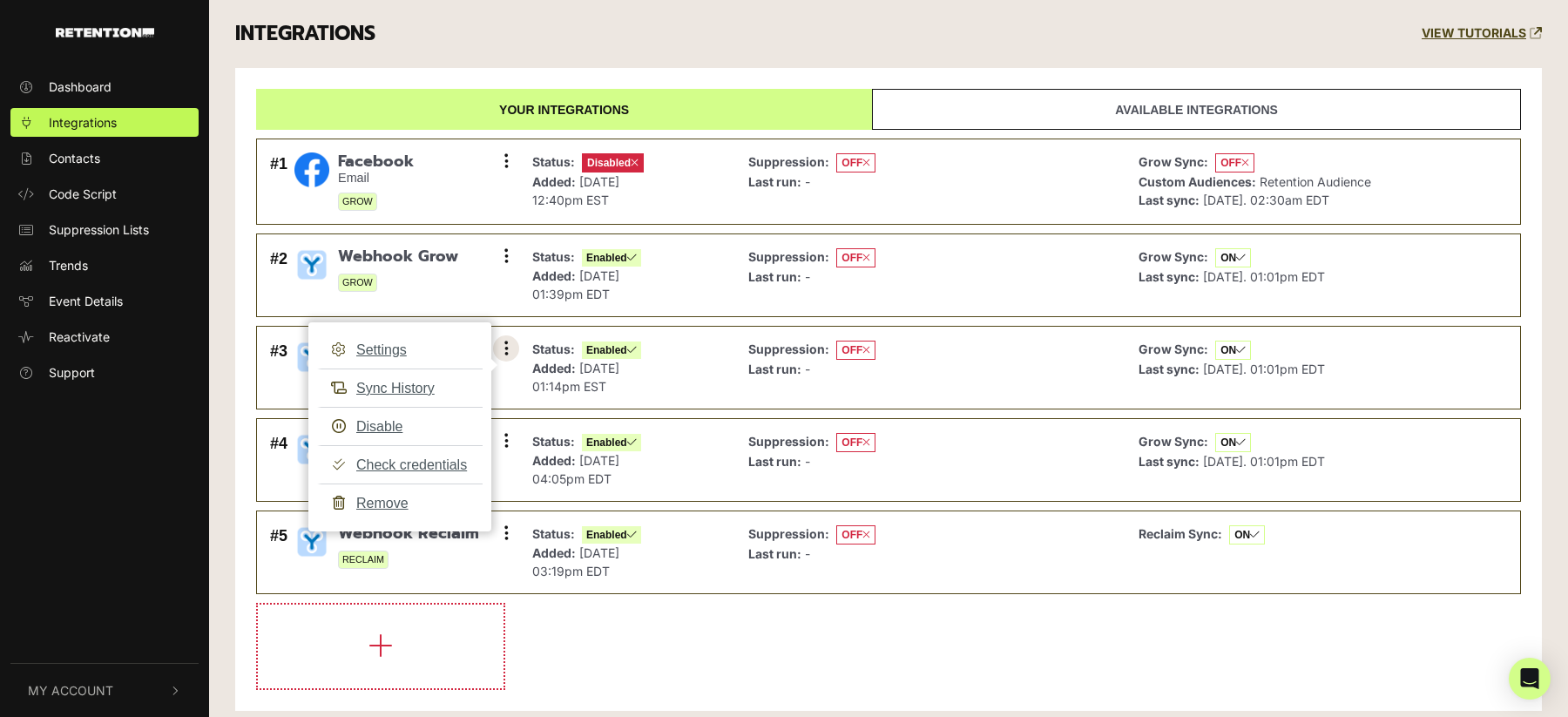
click at [508, 350] on button at bounding box center [506, 349] width 26 height 26
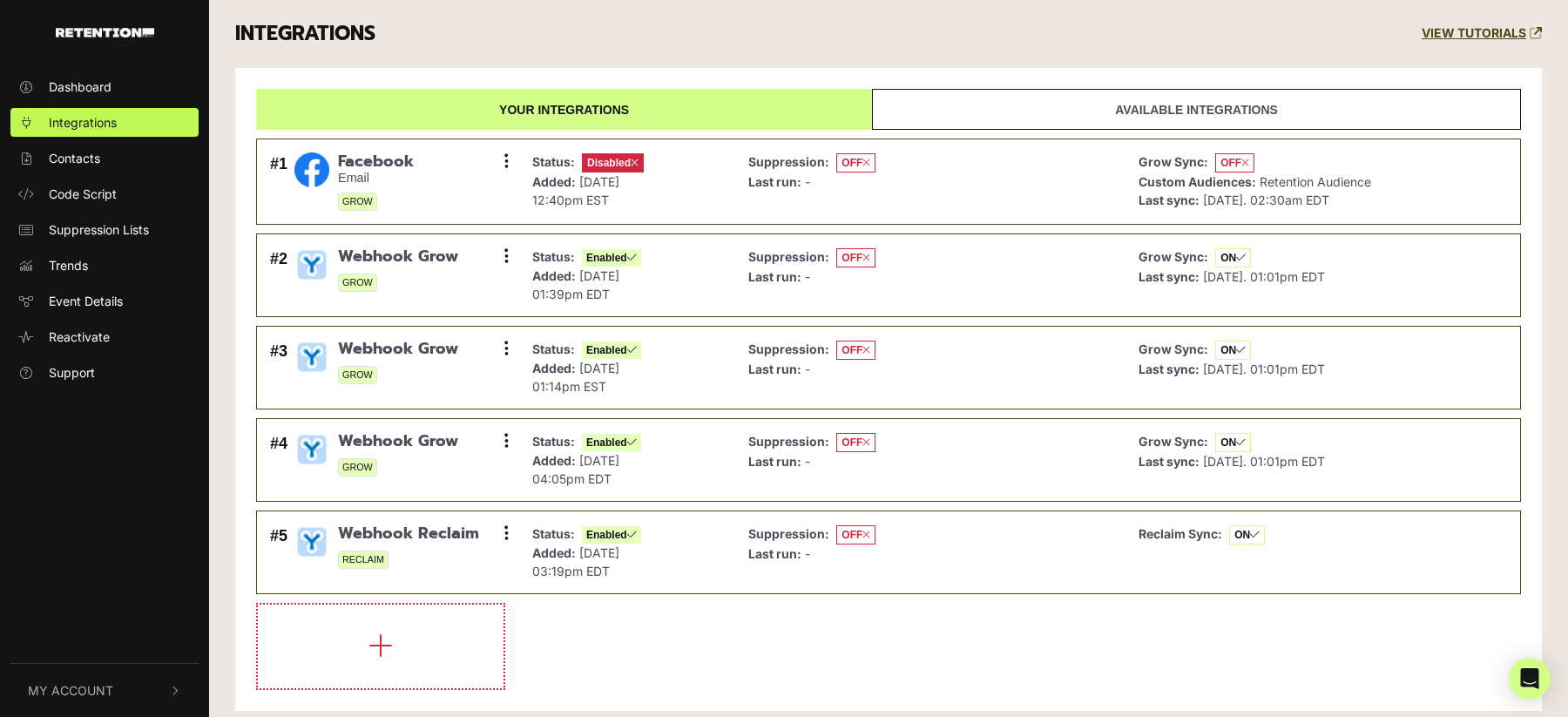
click at [670, 656] on li at bounding box center [889, 646] width 1265 height 87
click at [508, 258] on button at bounding box center [506, 256] width 26 height 26
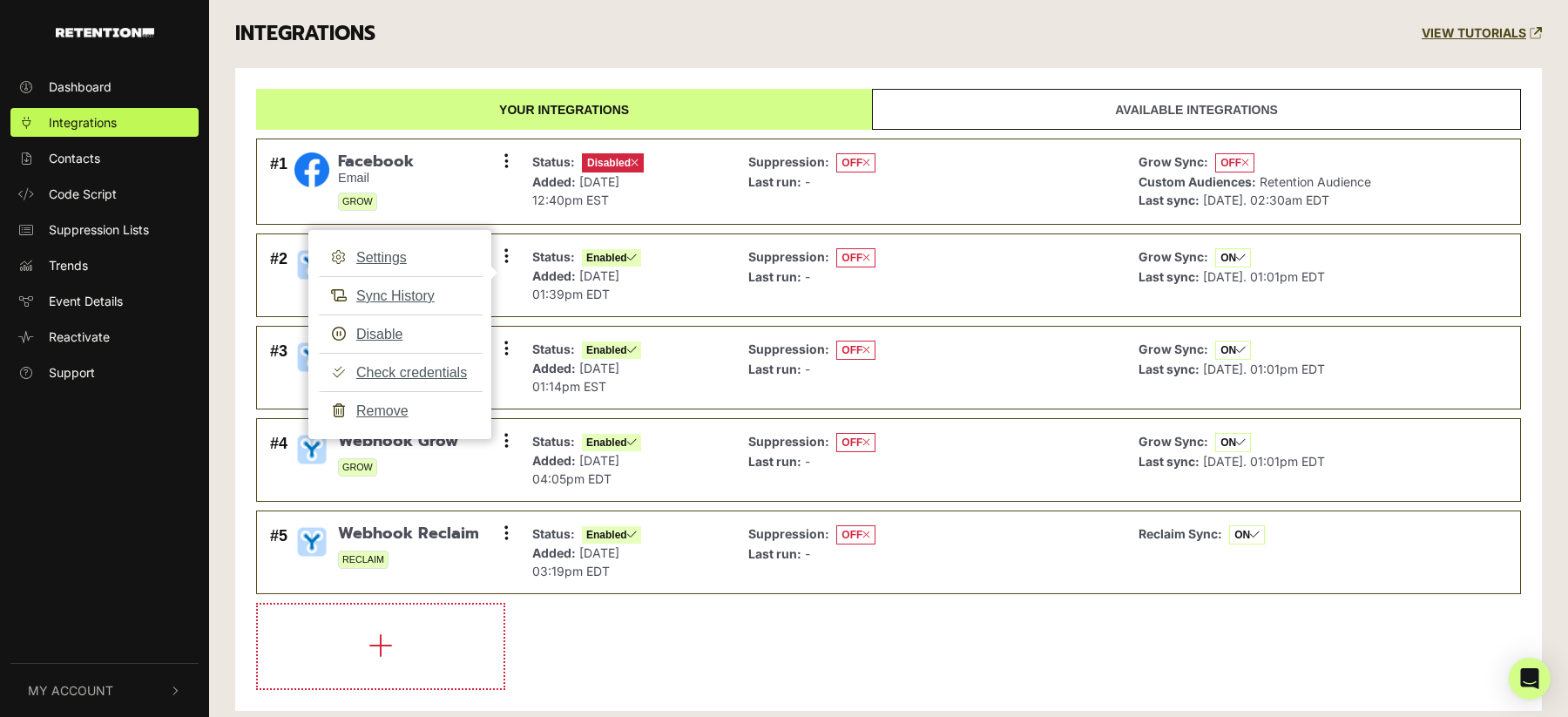
click at [611, 672] on li at bounding box center [889, 646] width 1265 height 87
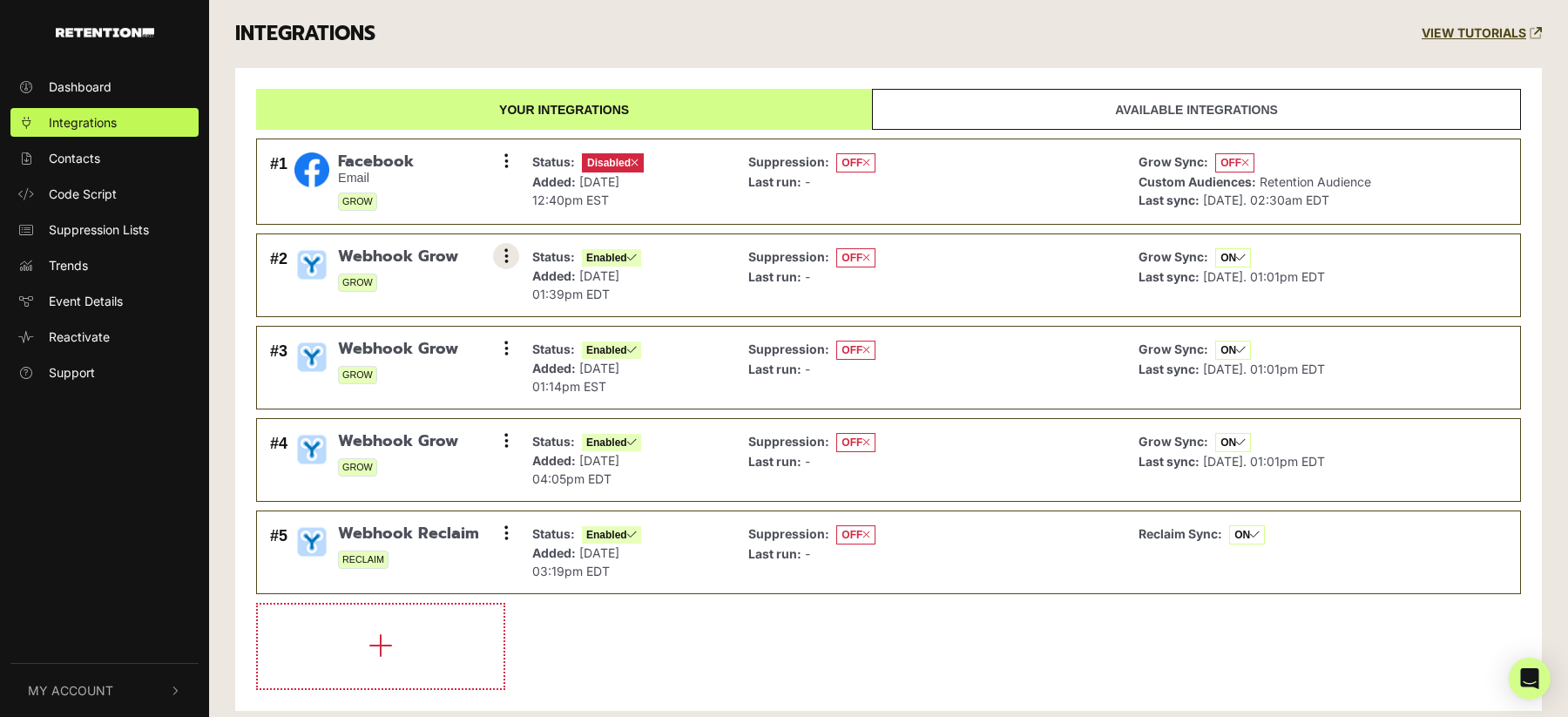
click at [504, 253] on icon at bounding box center [506, 256] width 4 height 17
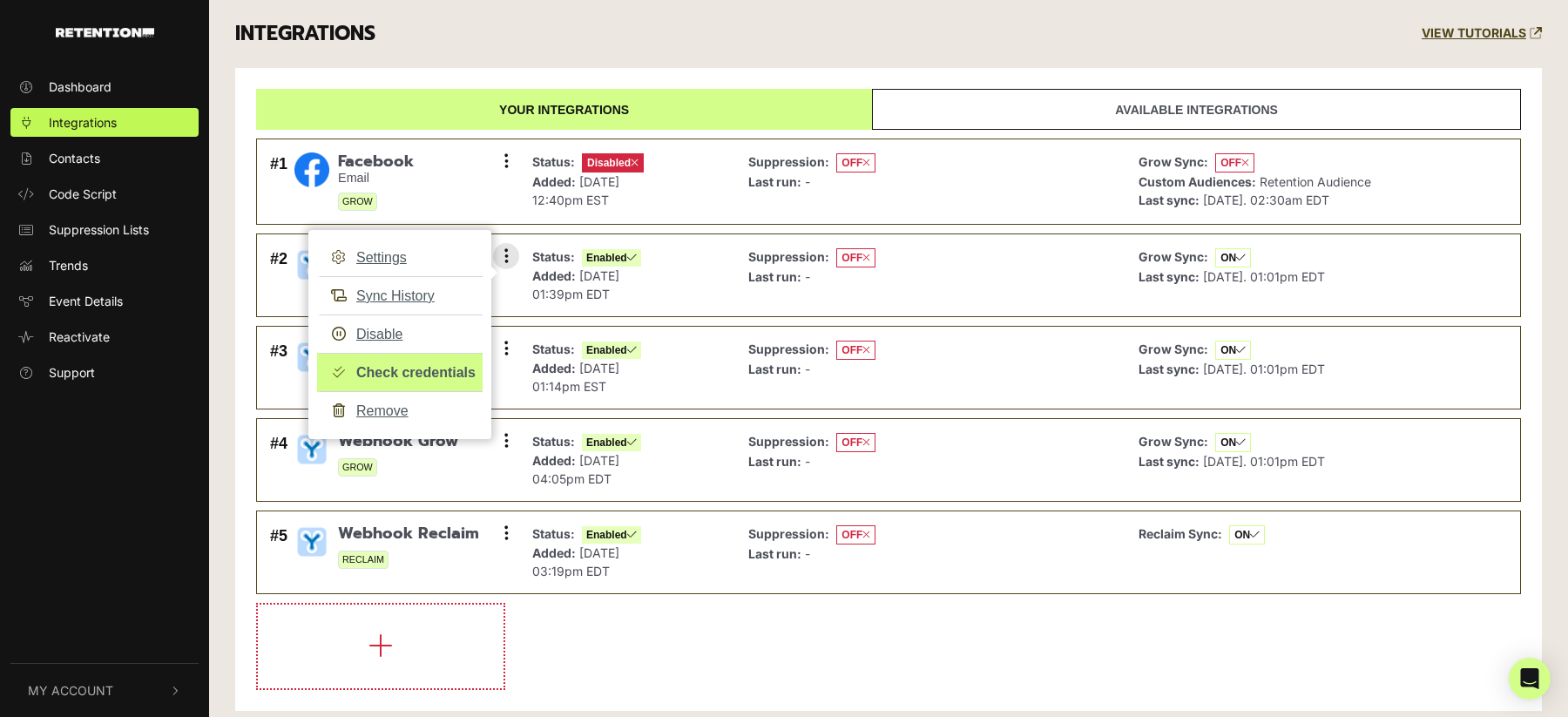
click at [405, 370] on link "Check credentials" at bounding box center [400, 372] width 166 height 39
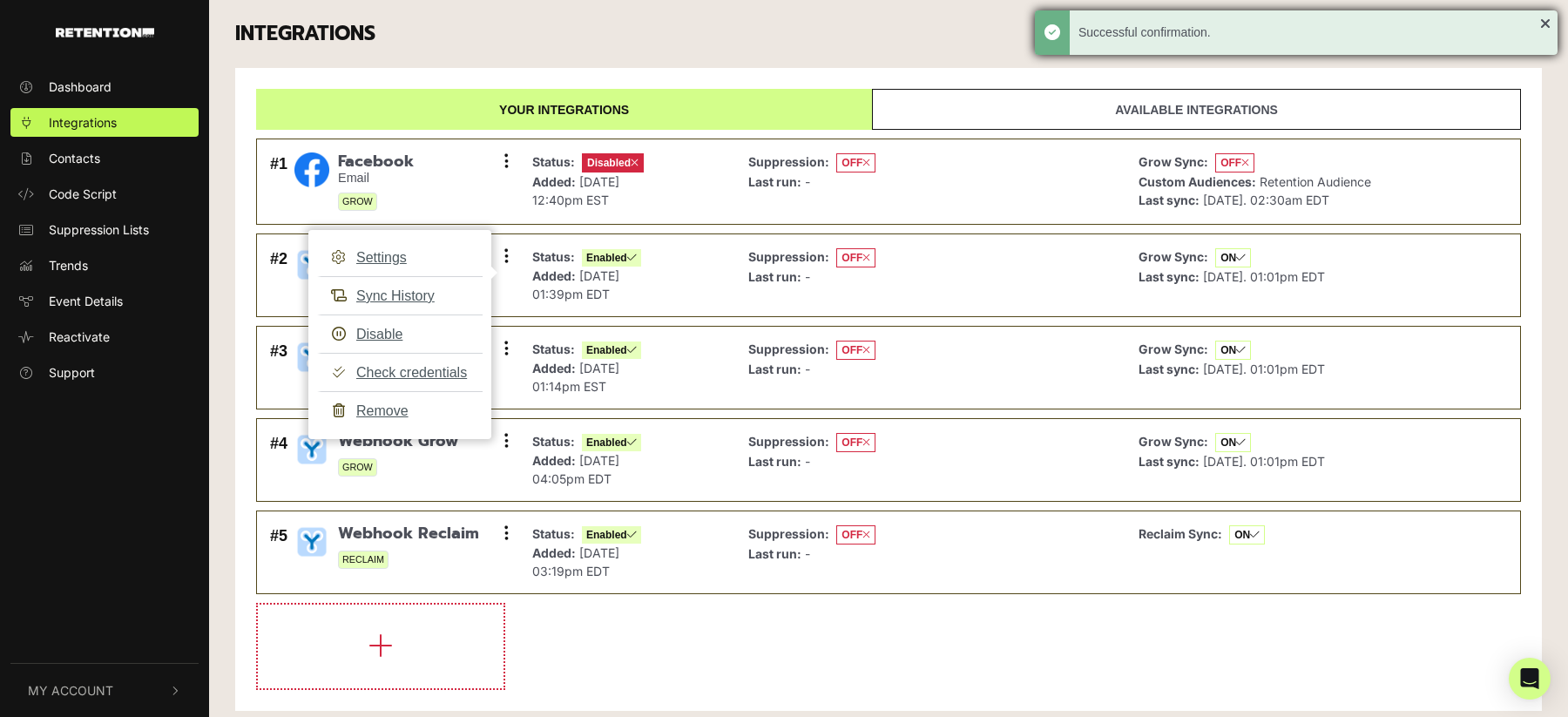
click at [1545, 22] on div "Successful confirmation." at bounding box center [1296, 32] width 522 height 44
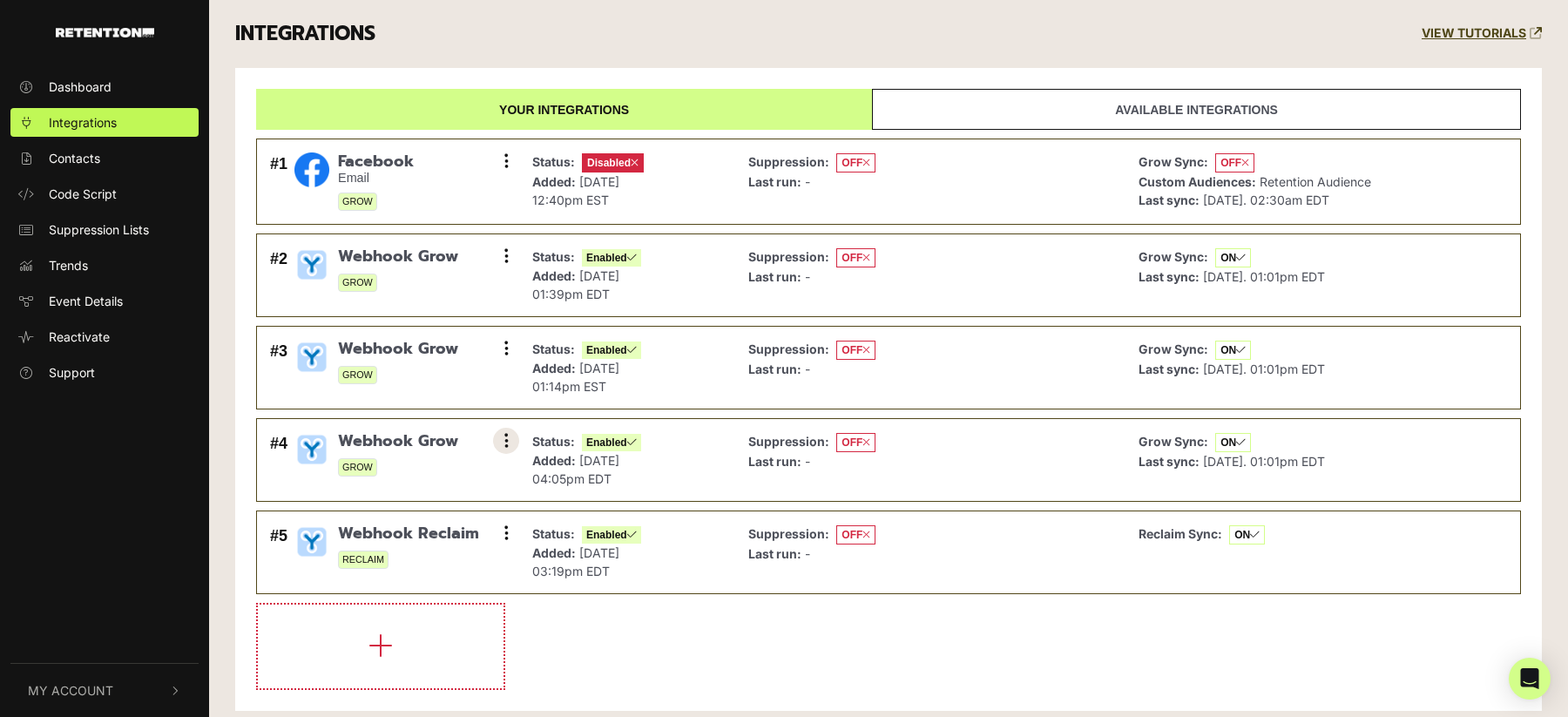
click at [511, 441] on button at bounding box center [506, 440] width 26 height 26
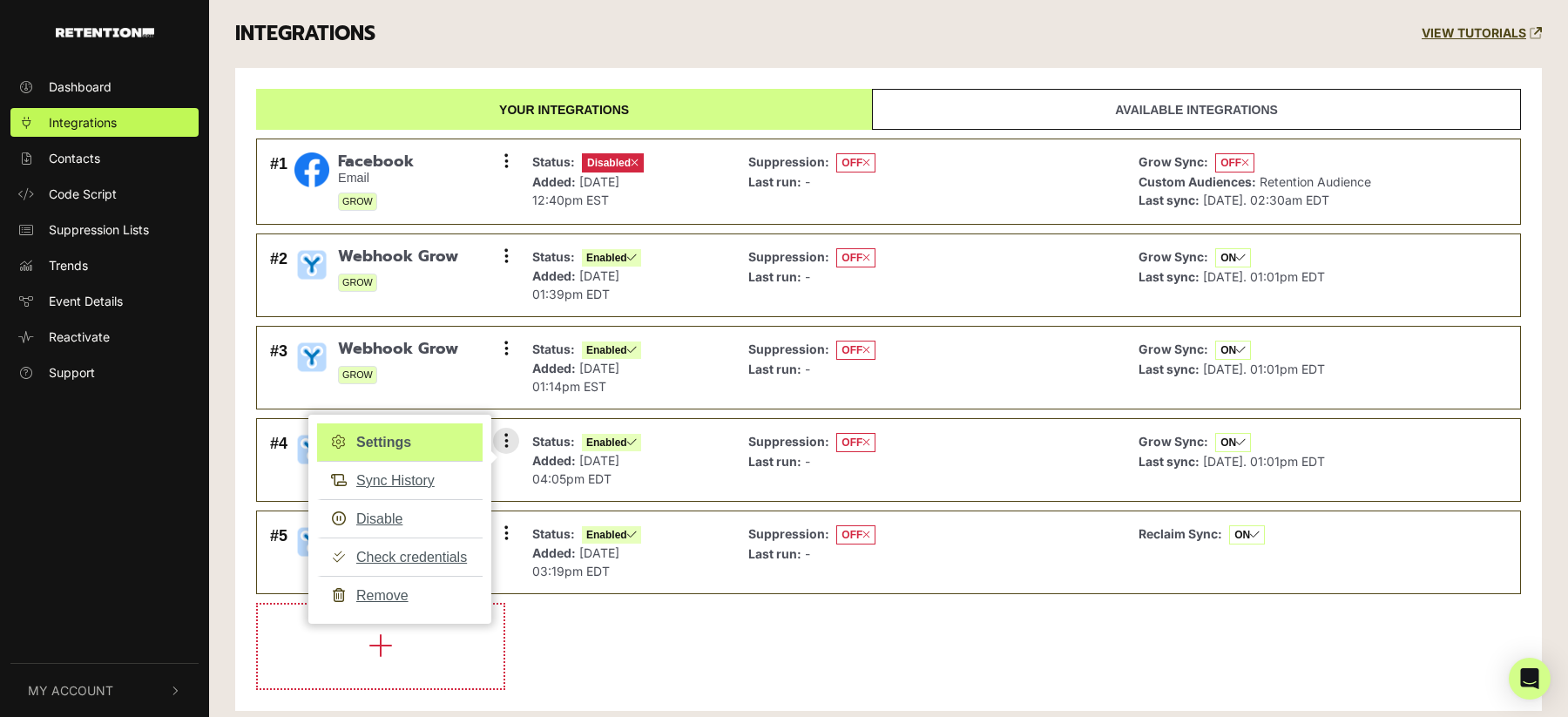
click at [403, 442] on link "Settings" at bounding box center [400, 442] width 166 height 38
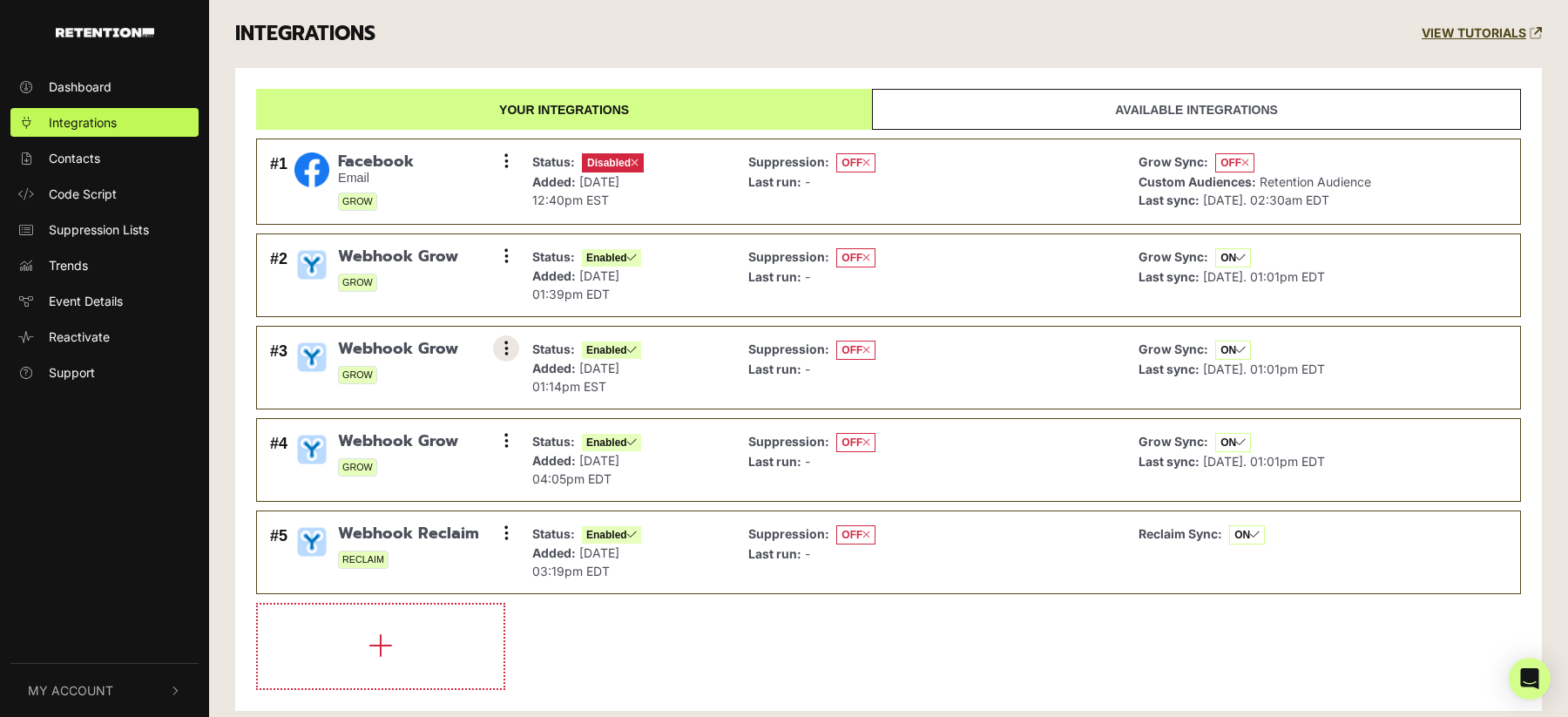
click at [507, 354] on icon at bounding box center [506, 349] width 4 height 17
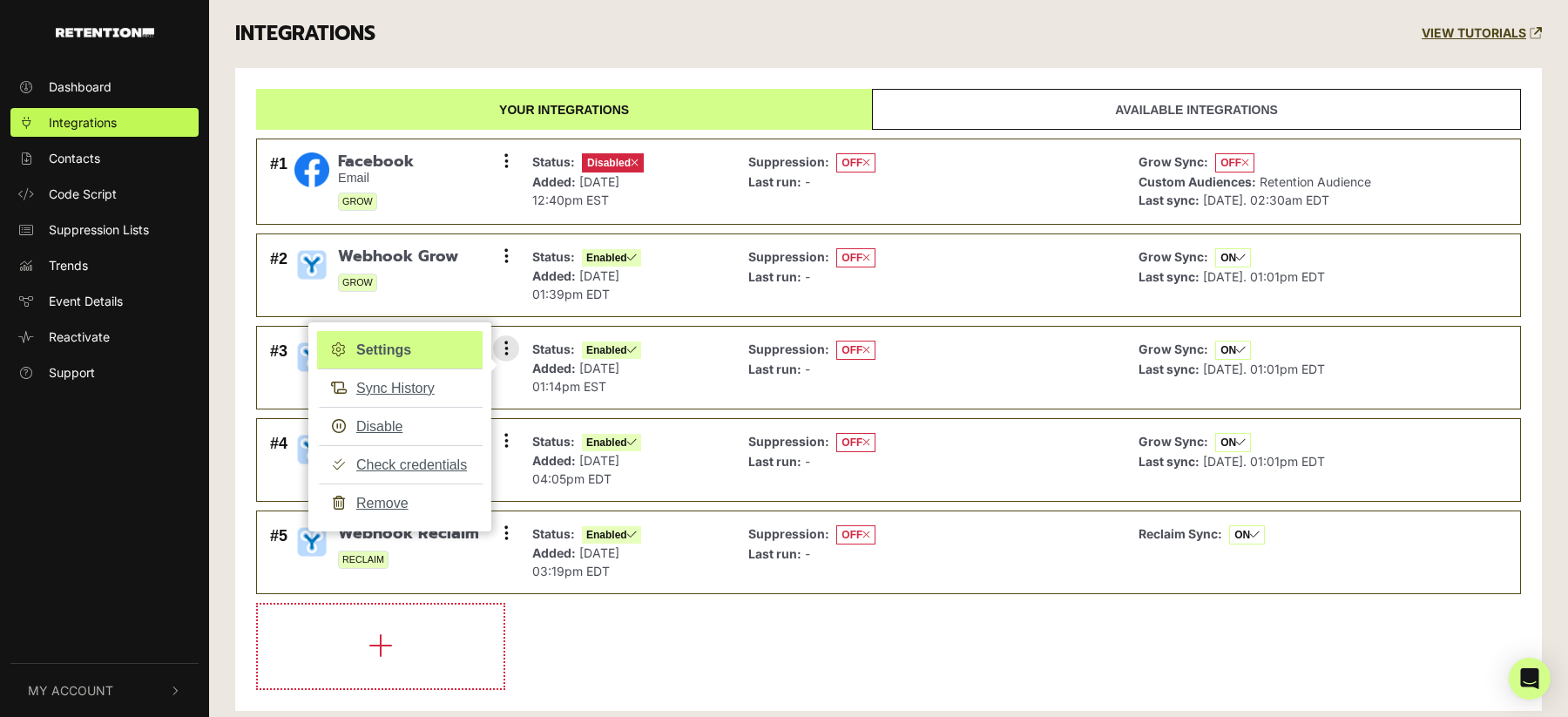
click at [408, 352] on link "Settings" at bounding box center [400, 351] width 166 height 38
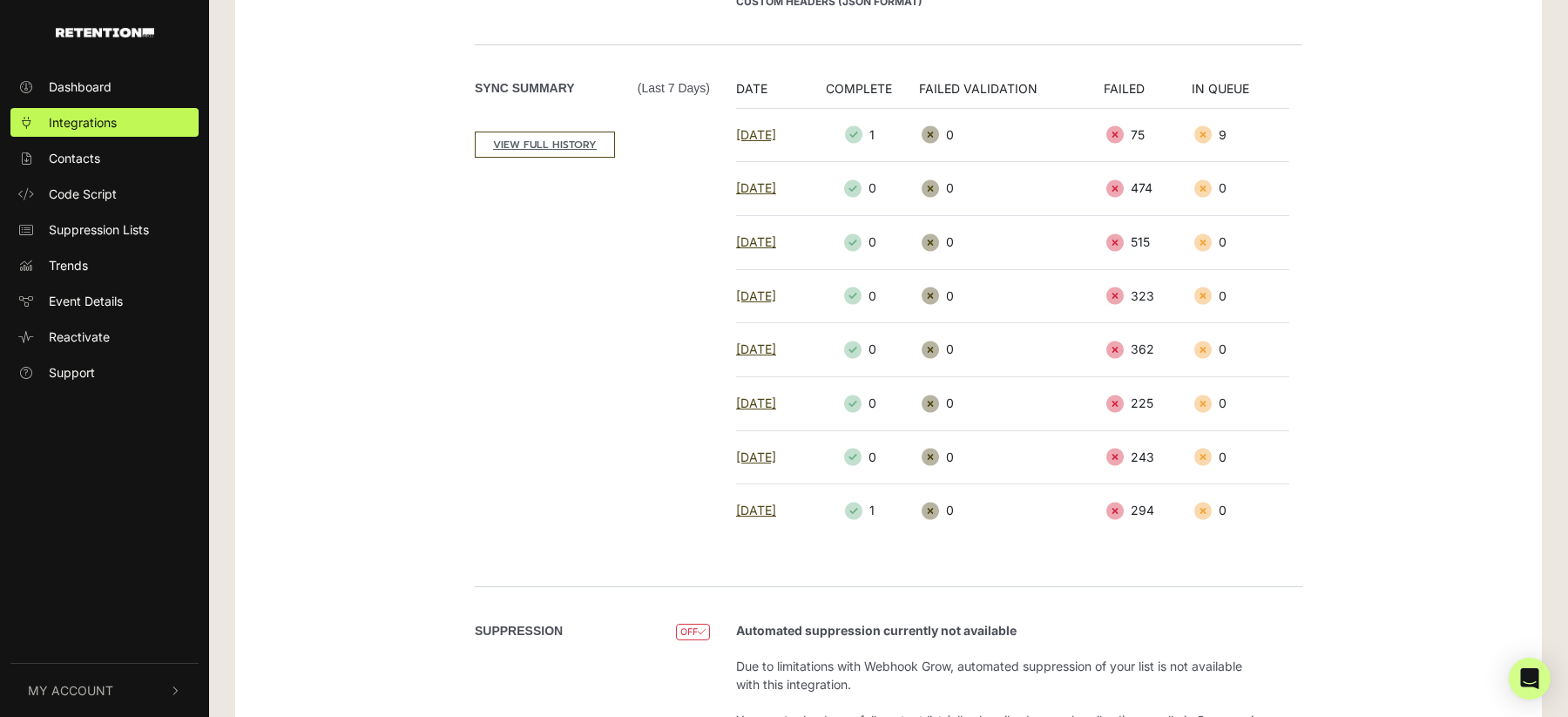
scroll to position [285, 0]
click at [569, 139] on link "VIEW FULL HISTORY" at bounding box center [544, 146] width 140 height 26
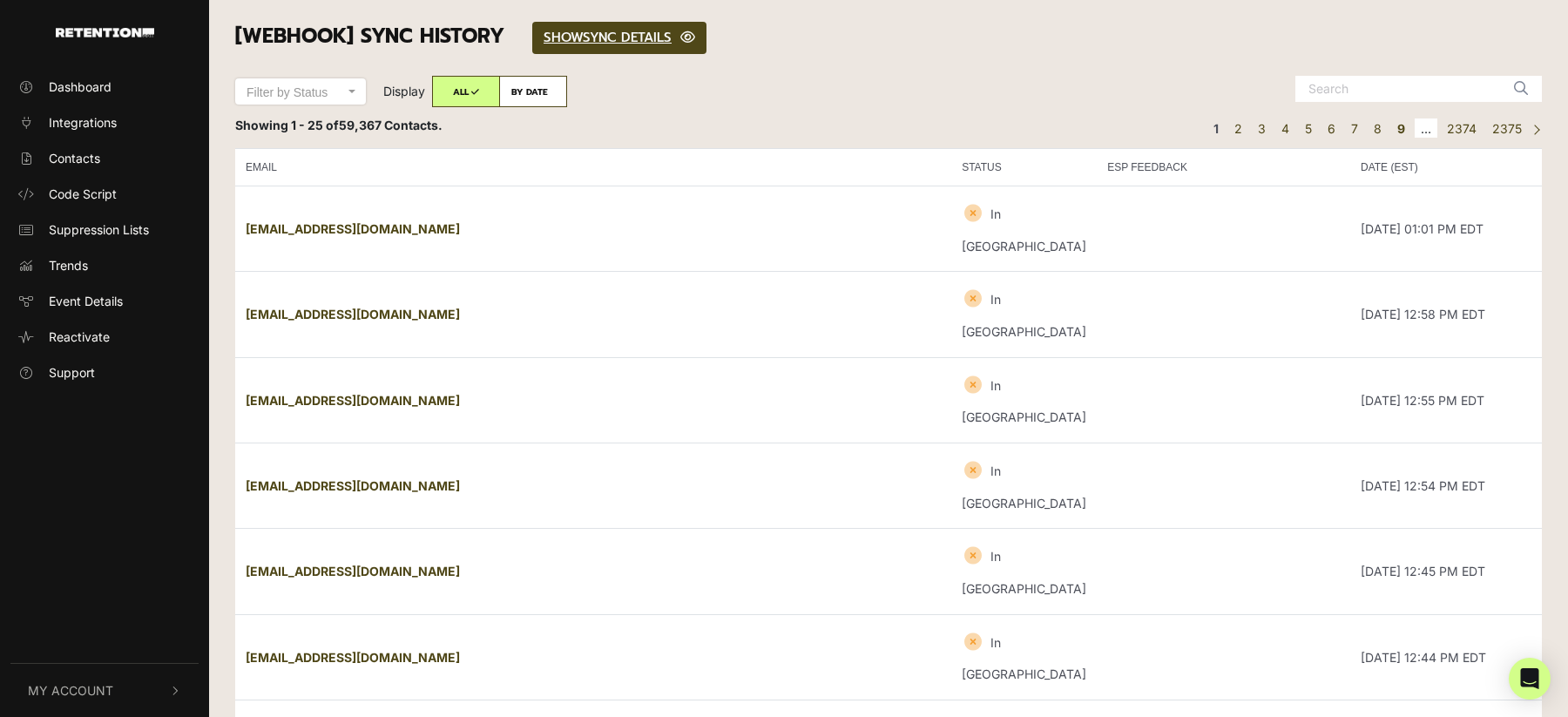
click at [1406, 128] on link "9" at bounding box center [1401, 128] width 20 height 20
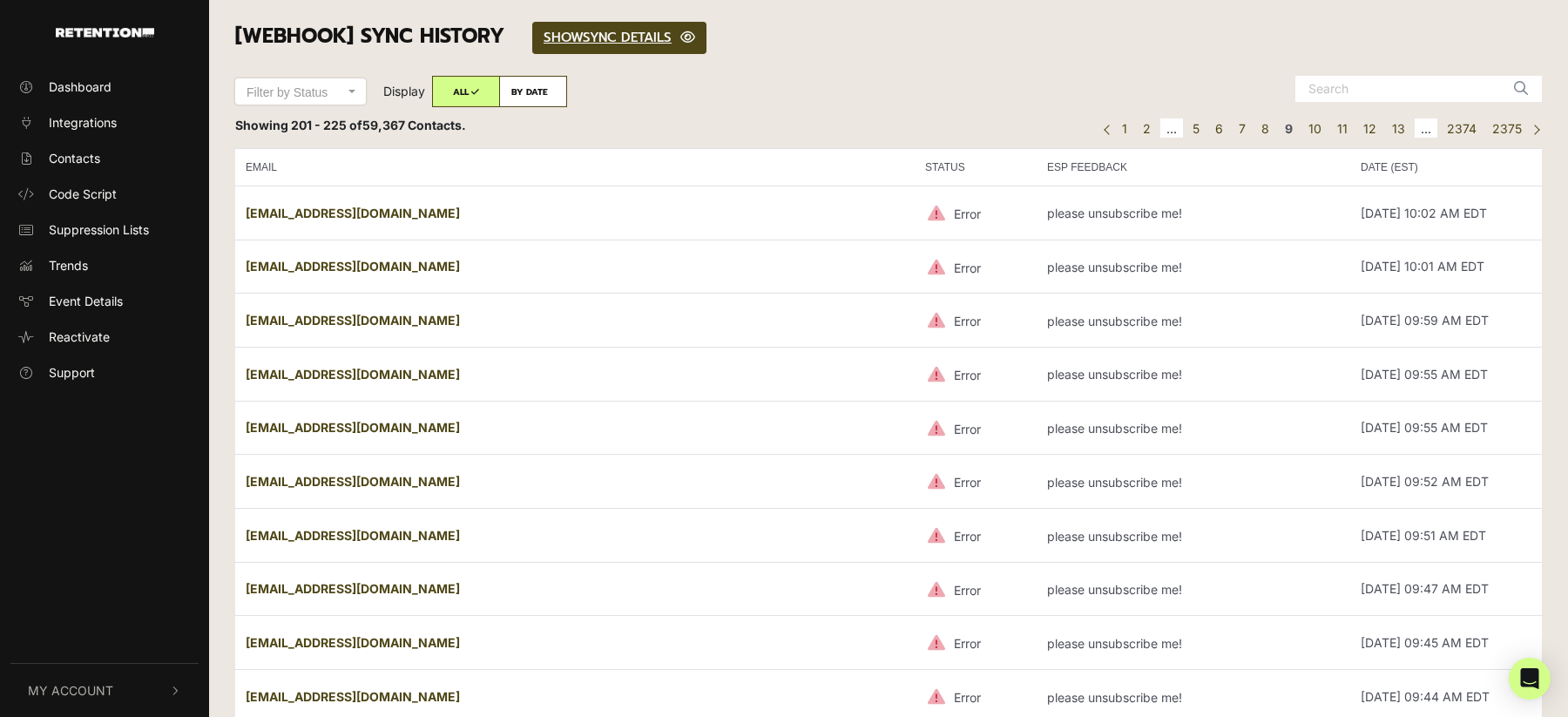
click at [531, 93] on label "BY DATE" at bounding box center [533, 92] width 68 height 31
radio input "true"
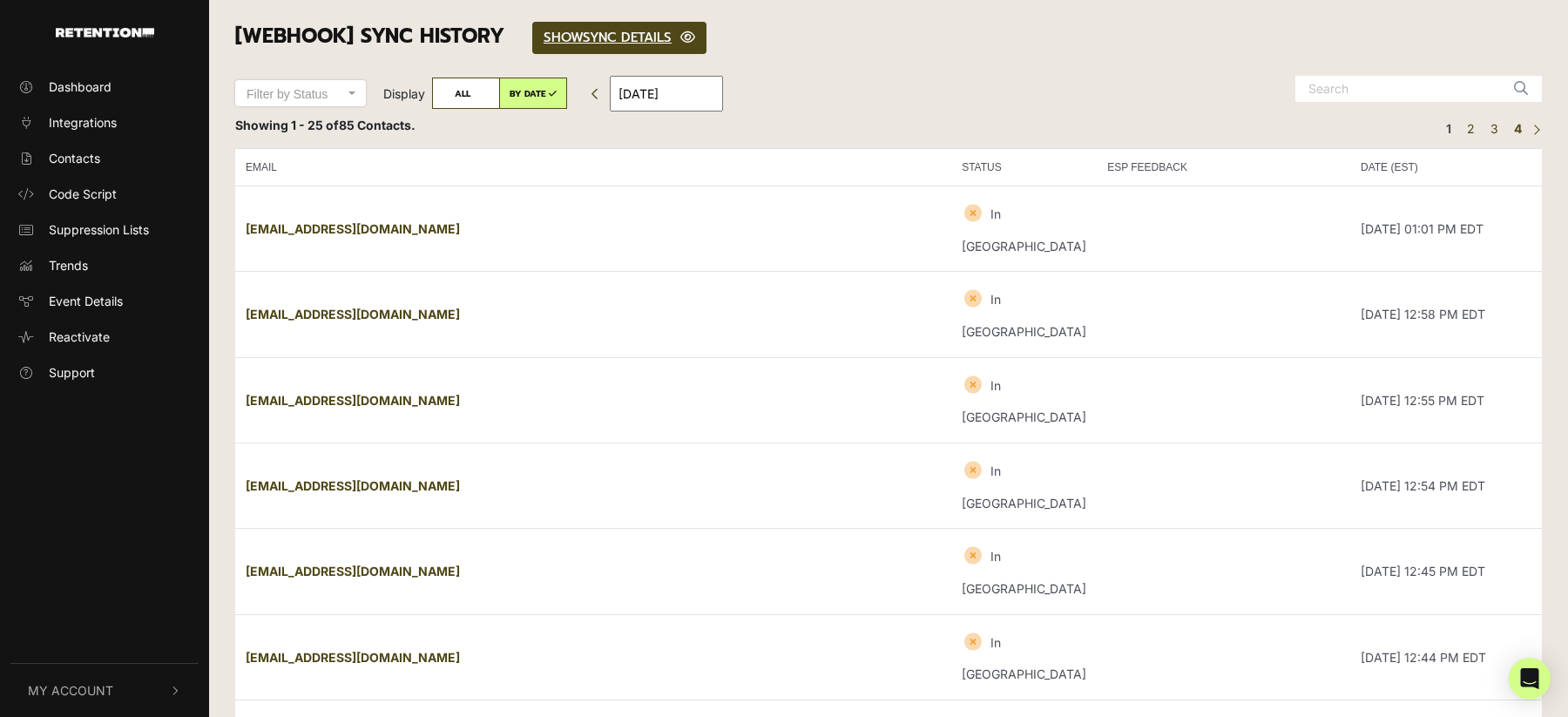
click at [1521, 119] on link "4" at bounding box center [1517, 128] width 20 height 20
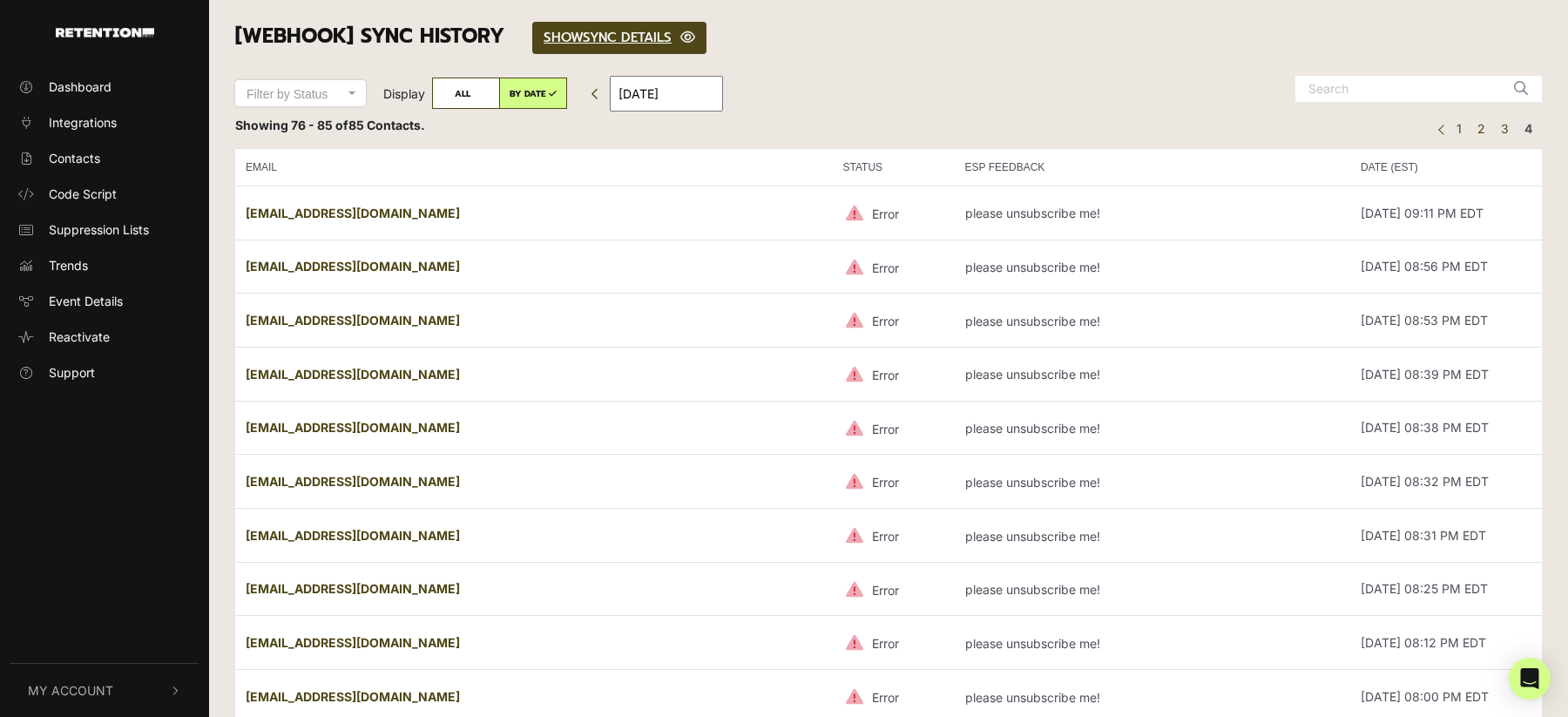
scroll to position [35, 0]
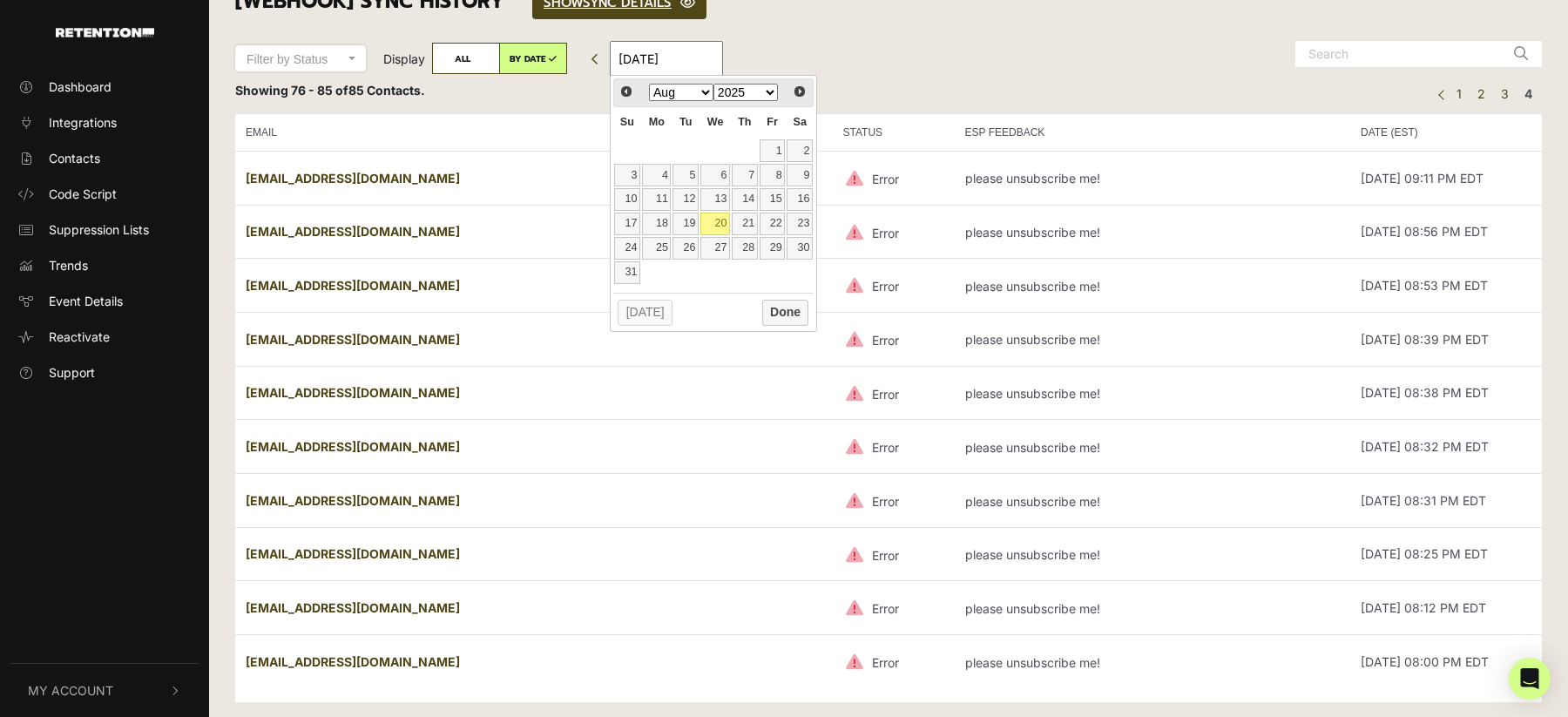
click at [692, 51] on input "[DATE]" at bounding box center [666, 58] width 113 height 36
click at [765, 145] on link "1" at bounding box center [773, 151] width 26 height 23
type input "[DATE]"
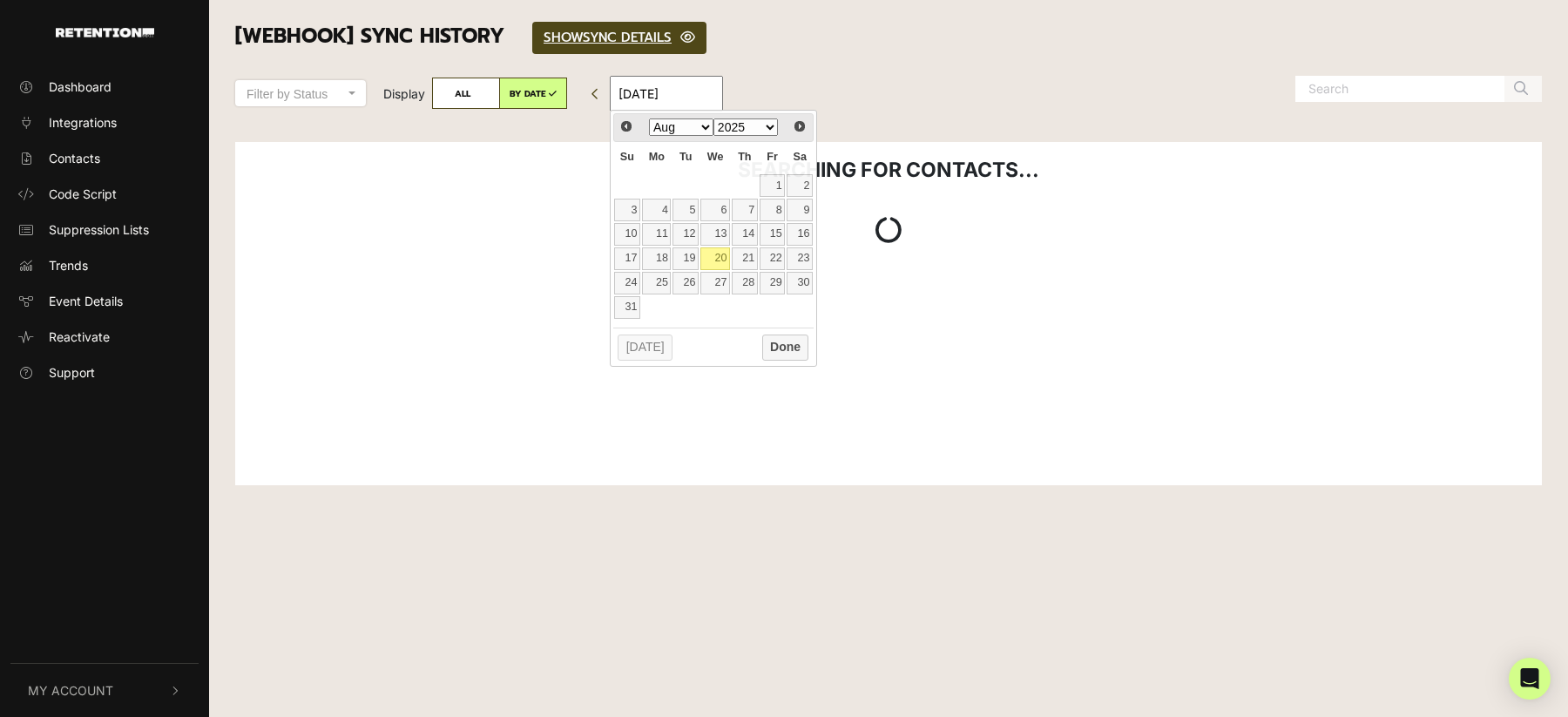
scroll to position [0, 0]
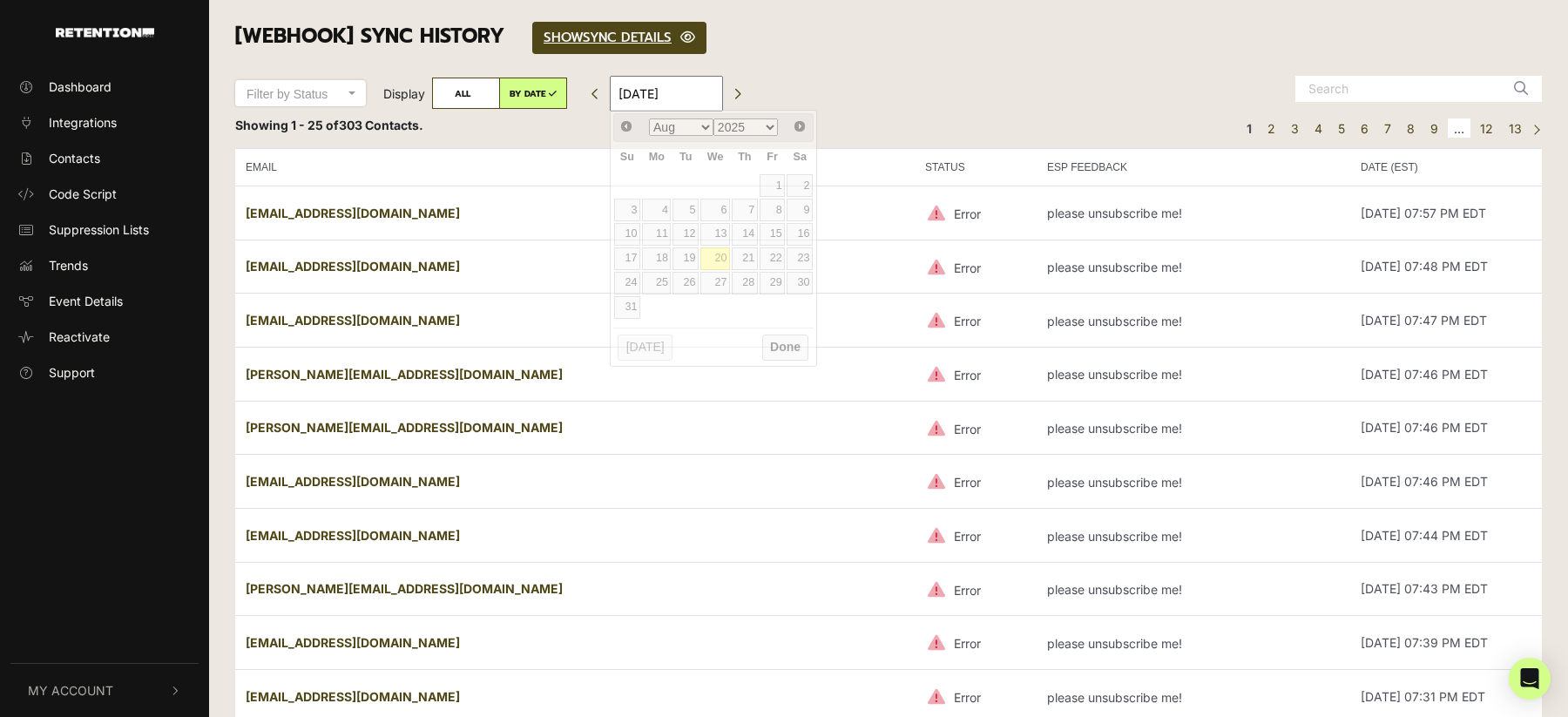
click at [672, 100] on input "[DATE]" at bounding box center [666, 93] width 113 height 36
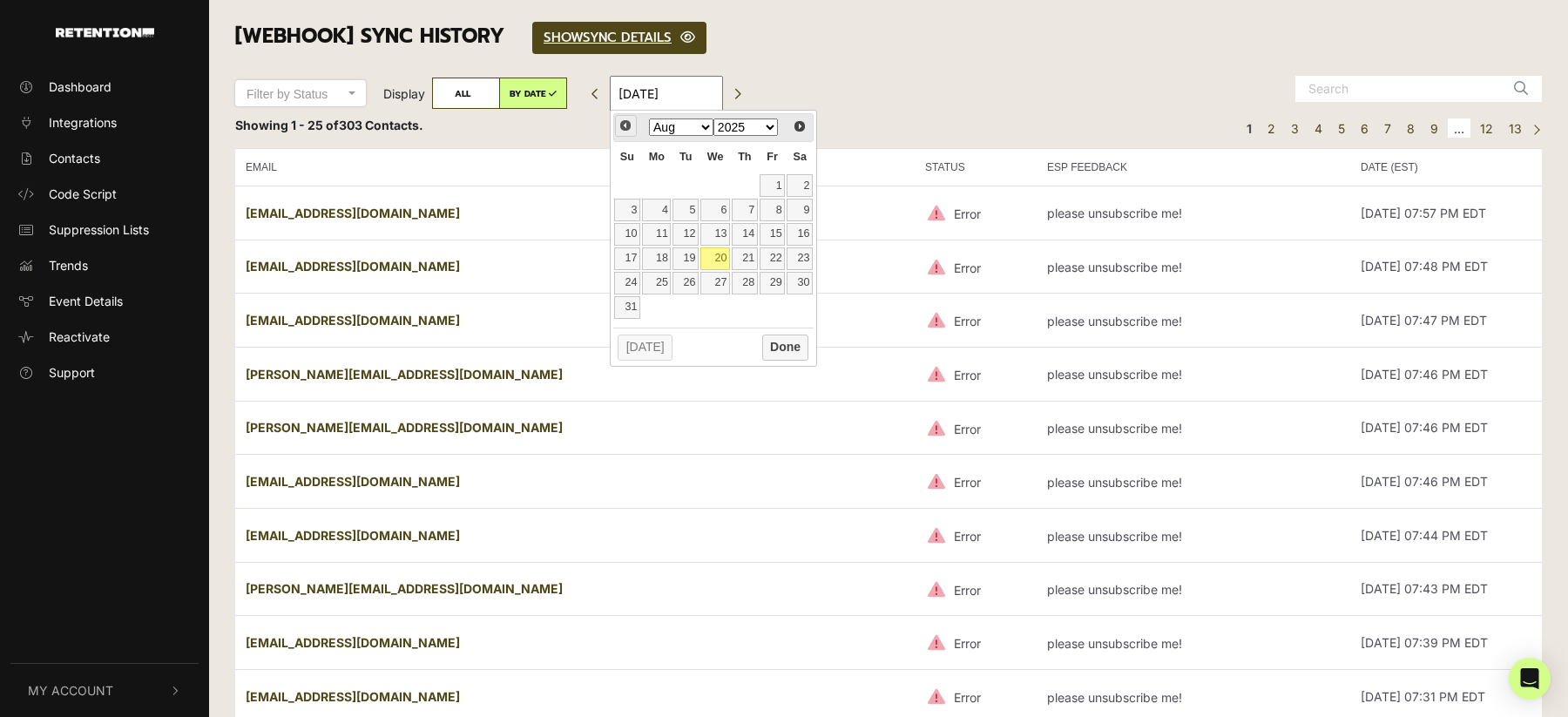
click at [623, 126] on span "Prev" at bounding box center [625, 126] width 14 height 14
click at [683, 183] on link "1" at bounding box center [685, 186] width 26 height 23
type input "[DATE]"
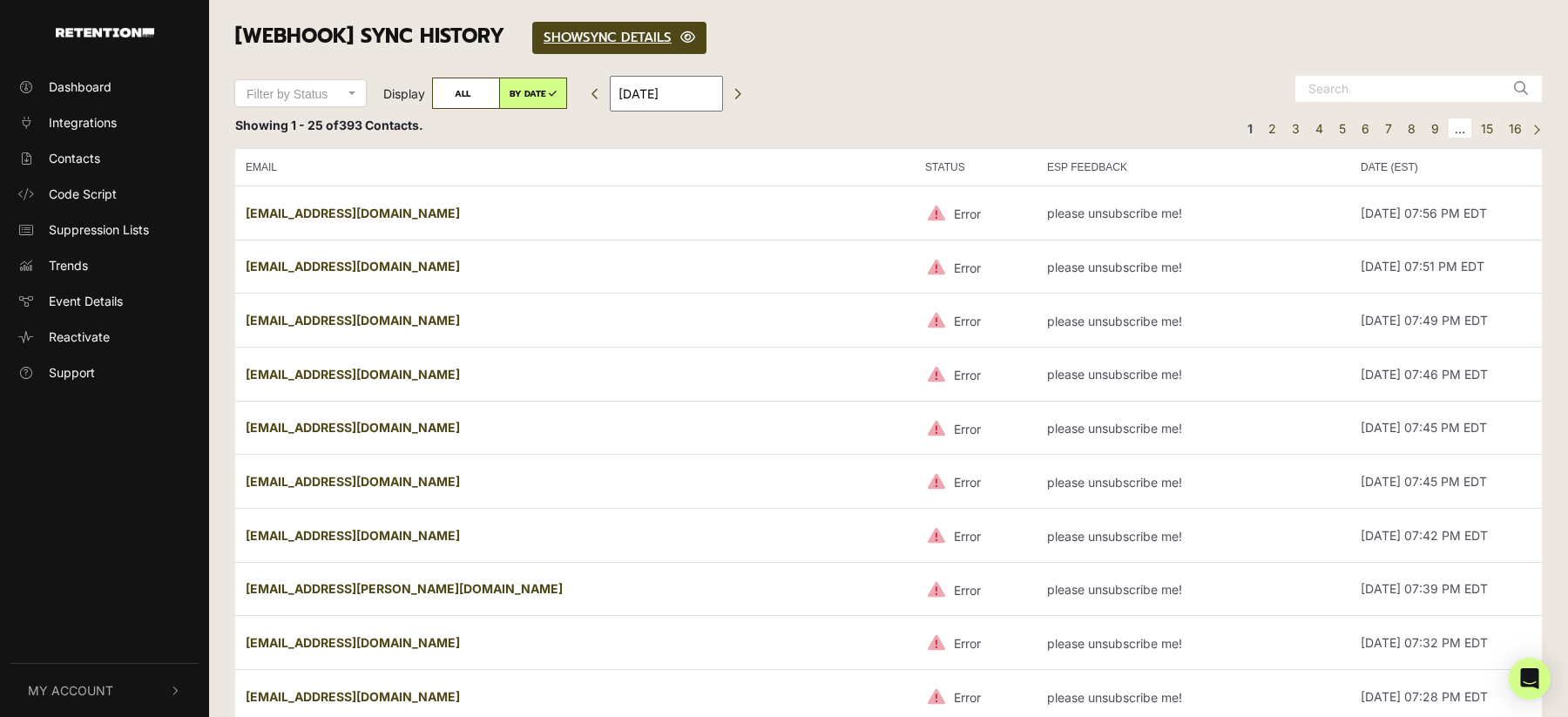
click at [1046, 214] on p "please unsubscribe me!" at bounding box center [1114, 214] width 135 height 15
click at [1037, 250] on td "please unsubscribe me!" at bounding box center [1194, 267] width 314 height 54
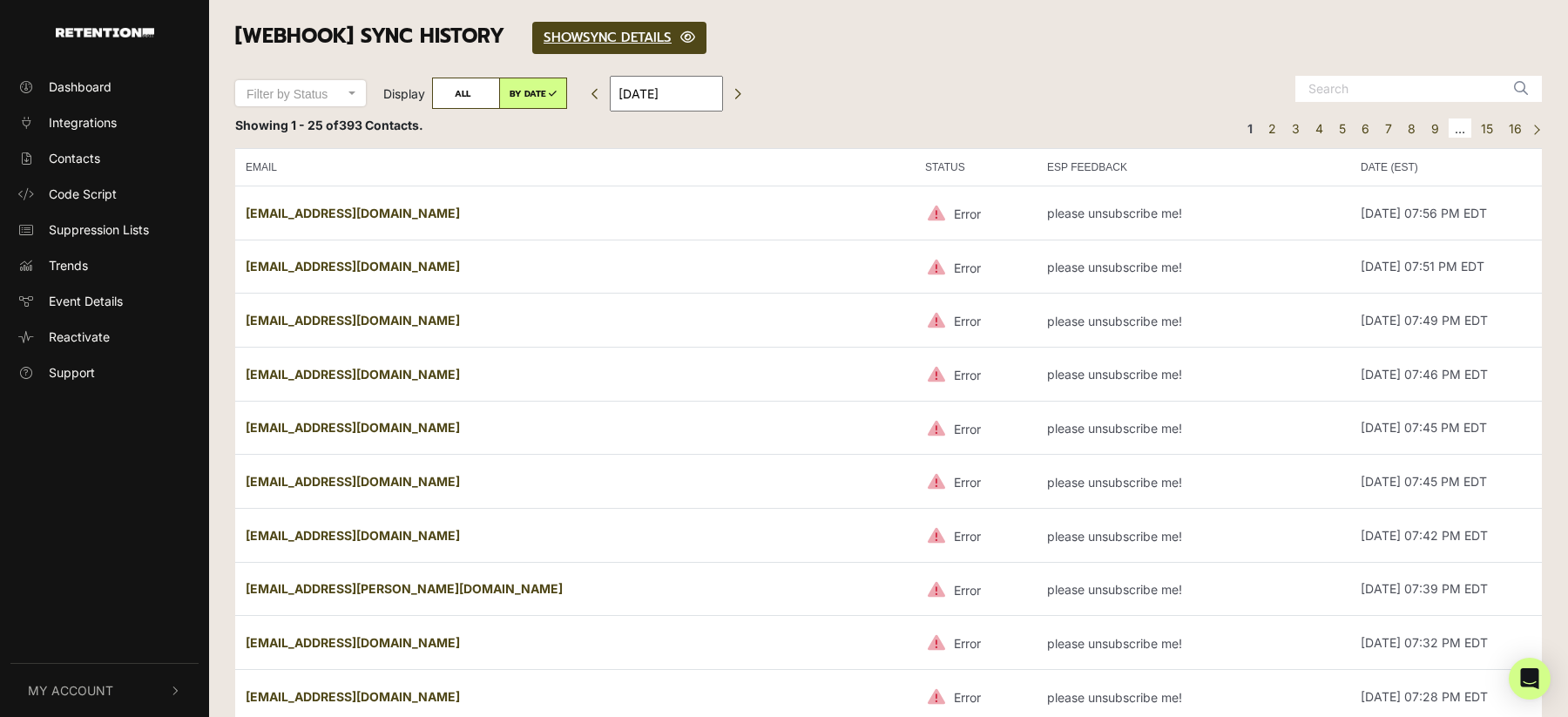
click at [1046, 266] on p "please unsubscribe me!" at bounding box center [1114, 268] width 135 height 15
click at [1037, 329] on td "please unsubscribe me!" at bounding box center [1194, 321] width 314 height 54
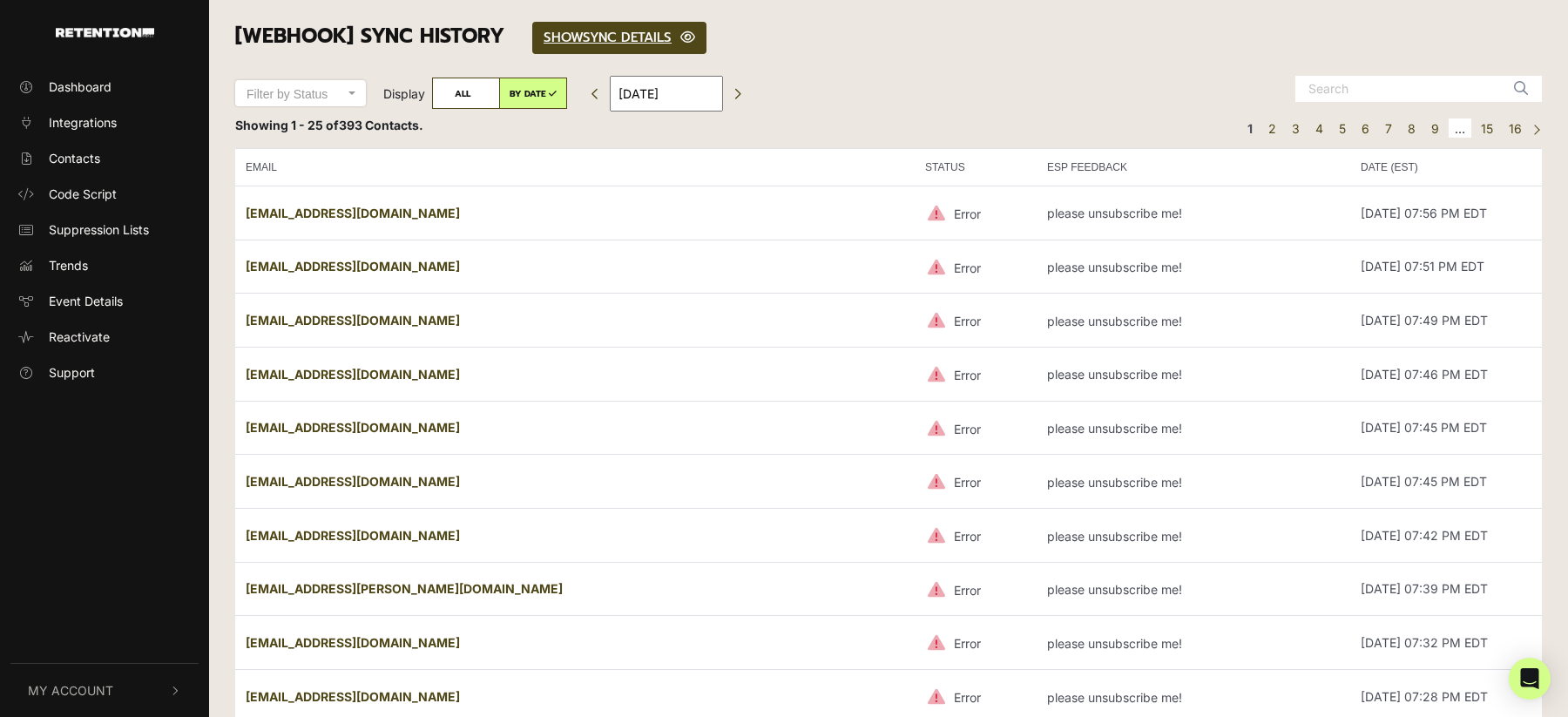
click at [1046, 326] on p "please unsubscribe me!" at bounding box center [1114, 322] width 135 height 15
click at [657, 99] on input "[DATE]" at bounding box center [666, 93] width 113 height 36
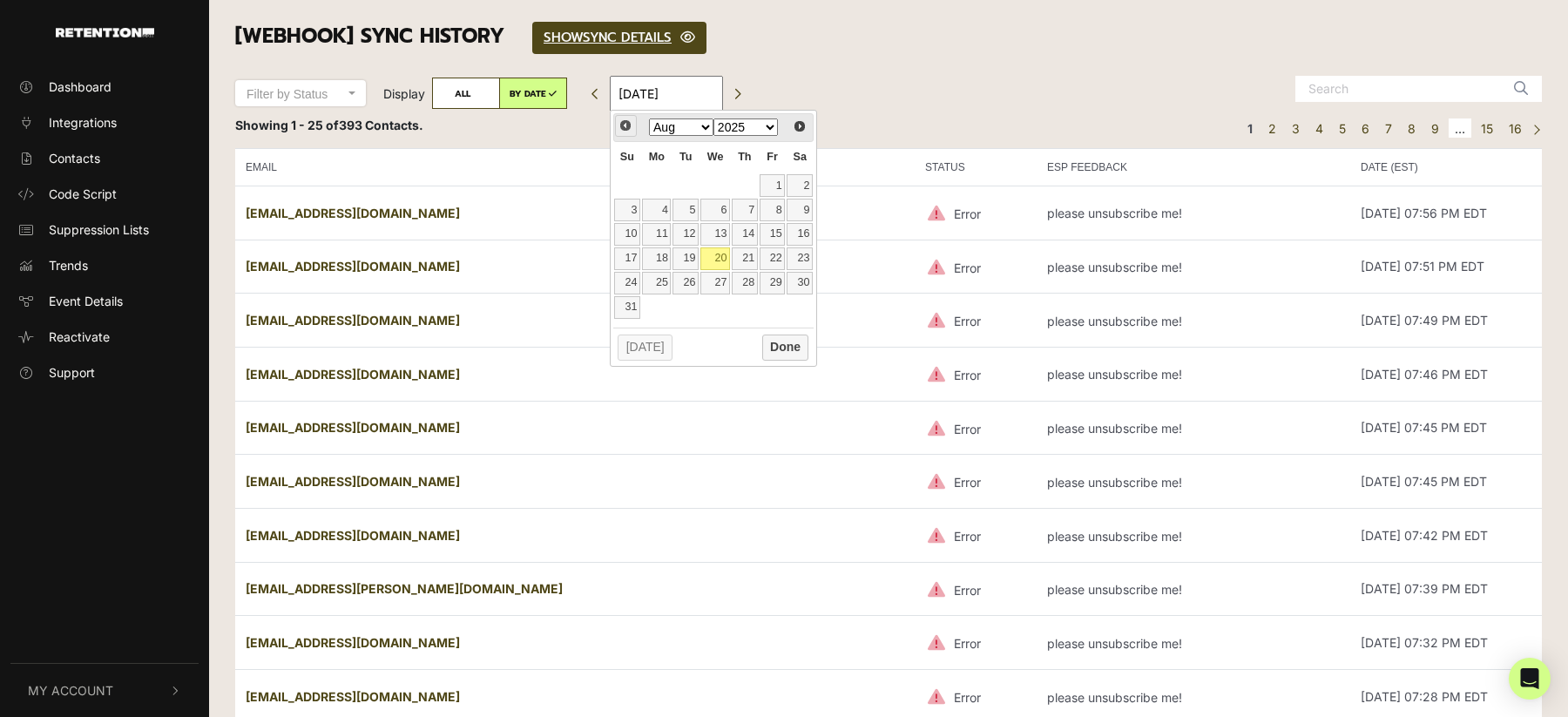
click at [623, 131] on span "Prev" at bounding box center [625, 126] width 14 height 14
click at [689, 178] on link "1" at bounding box center [685, 186] width 26 height 23
type input "07/01/2025"
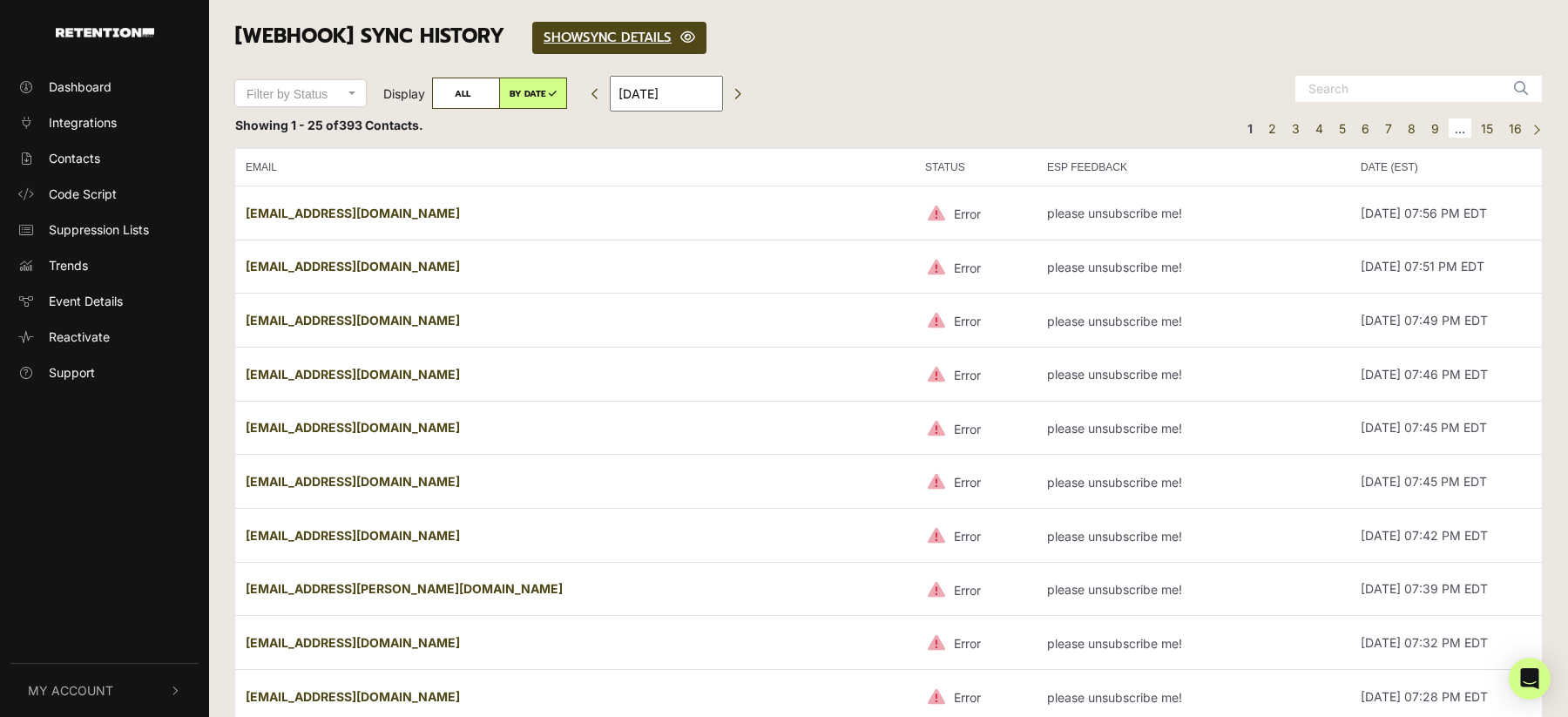
click at [662, 98] on input "[DATE]" at bounding box center [666, 93] width 113 height 36
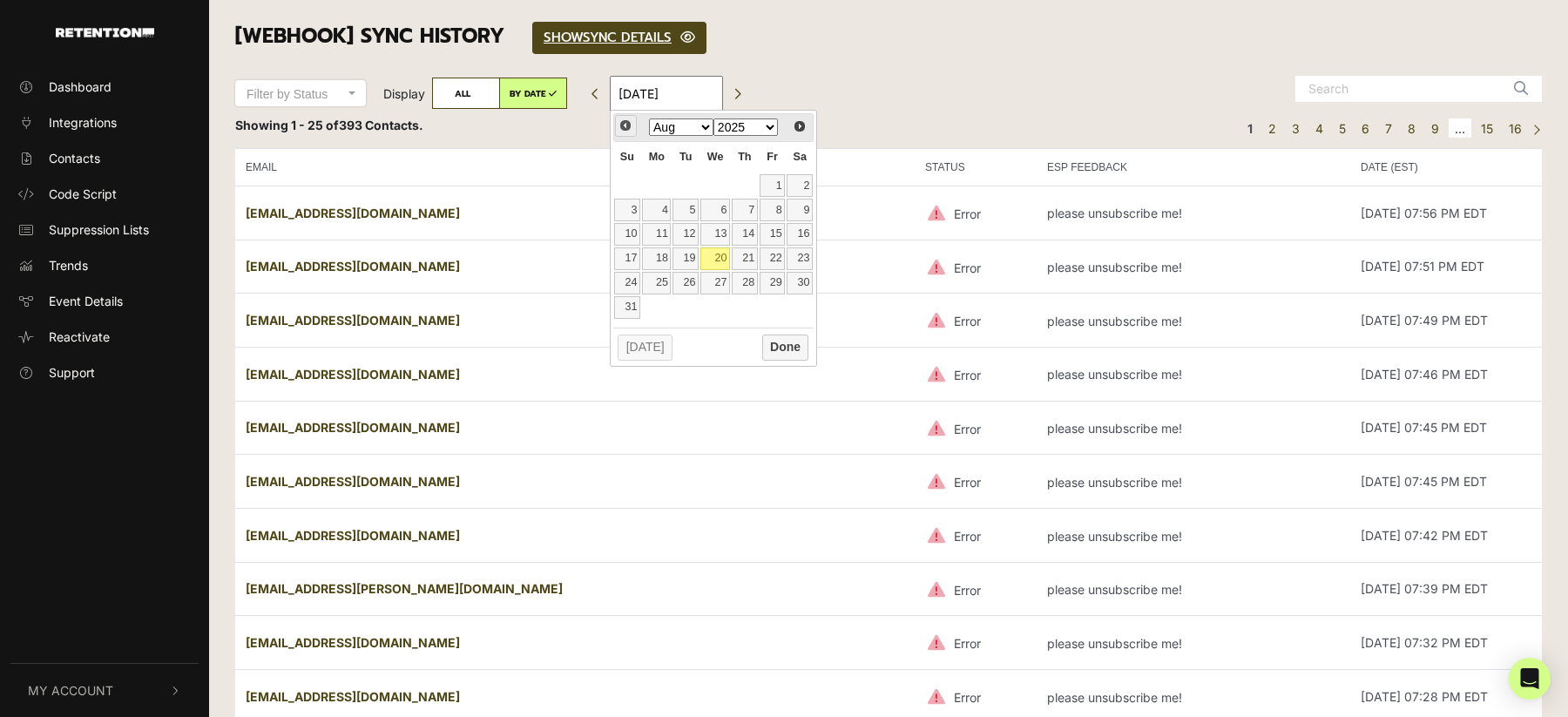
click at [624, 119] on span "Prev" at bounding box center [625, 126] width 14 height 14
click at [691, 181] on link "1" at bounding box center [685, 186] width 26 height 23
type input "[DATE]"
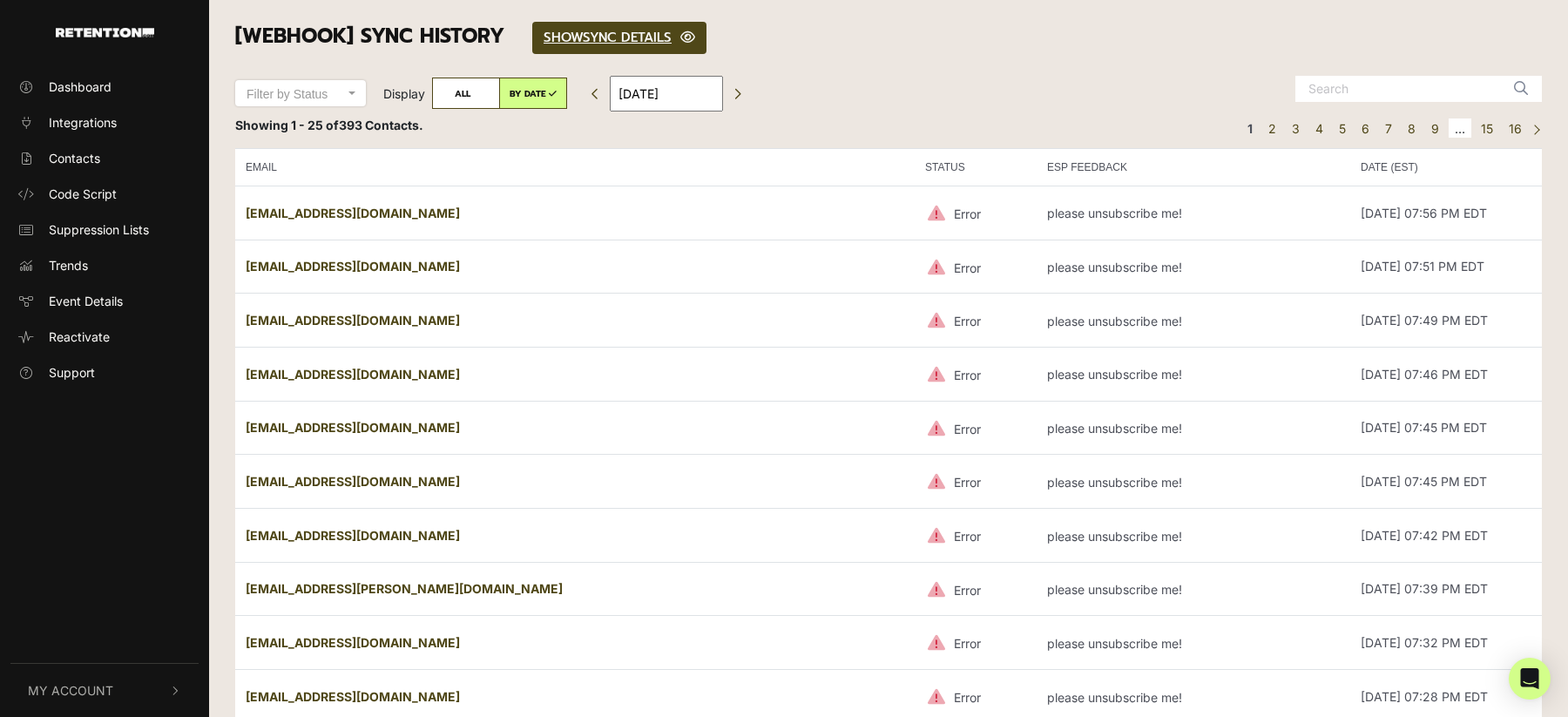
click at [862, 103] on div "Filter by Status Completed Failed Filter by Status Display ALL BY DATE [DATE]" at bounding box center [611, 96] width 778 height 40
click at [915, 163] on th "STATUS" at bounding box center [976, 167] width 122 height 38
click at [1037, 167] on th "ESP FEEDBACK" at bounding box center [1194, 167] width 314 height 38
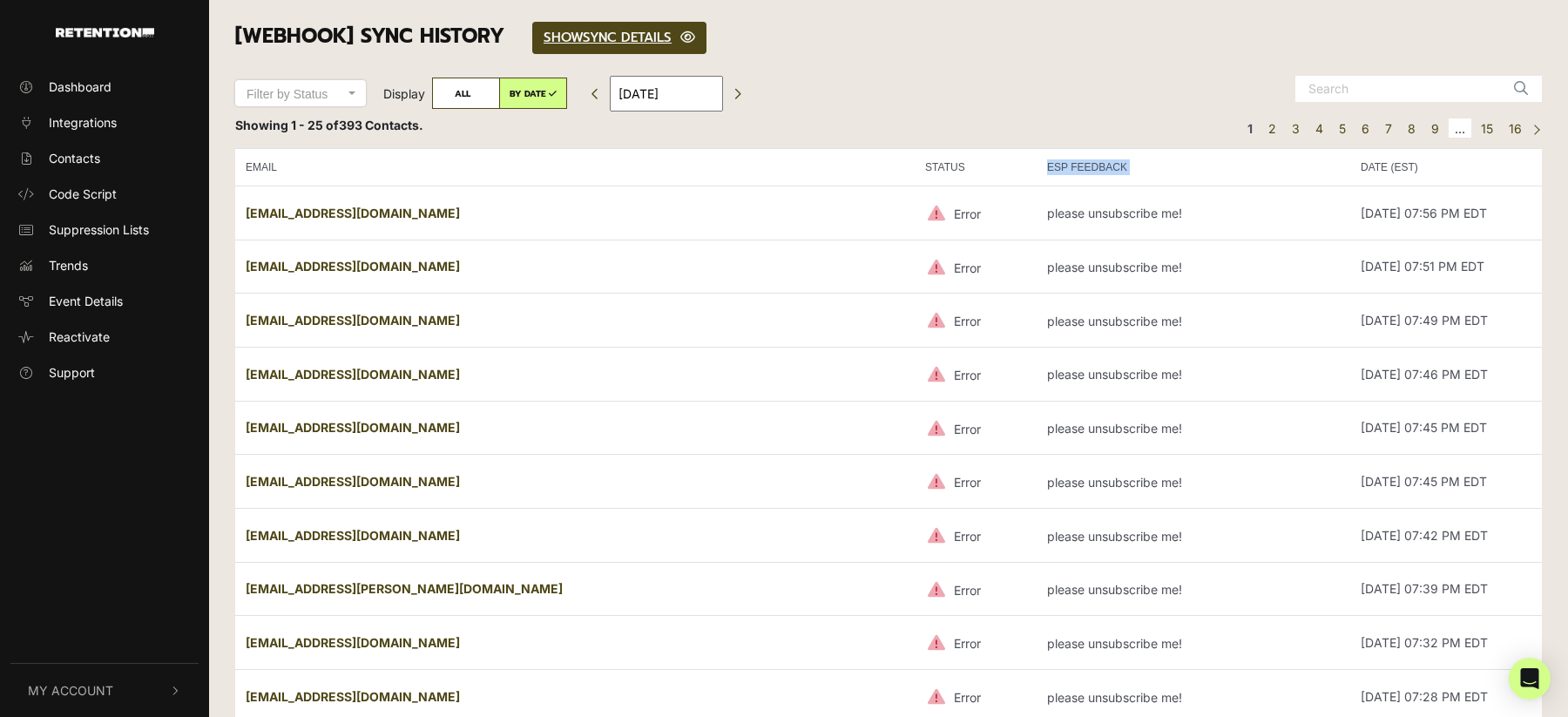
click at [1037, 167] on th "ESP FEEDBACK" at bounding box center [1194, 167] width 314 height 38
click at [1037, 172] on th "ESP FEEDBACK" at bounding box center [1194, 167] width 314 height 38
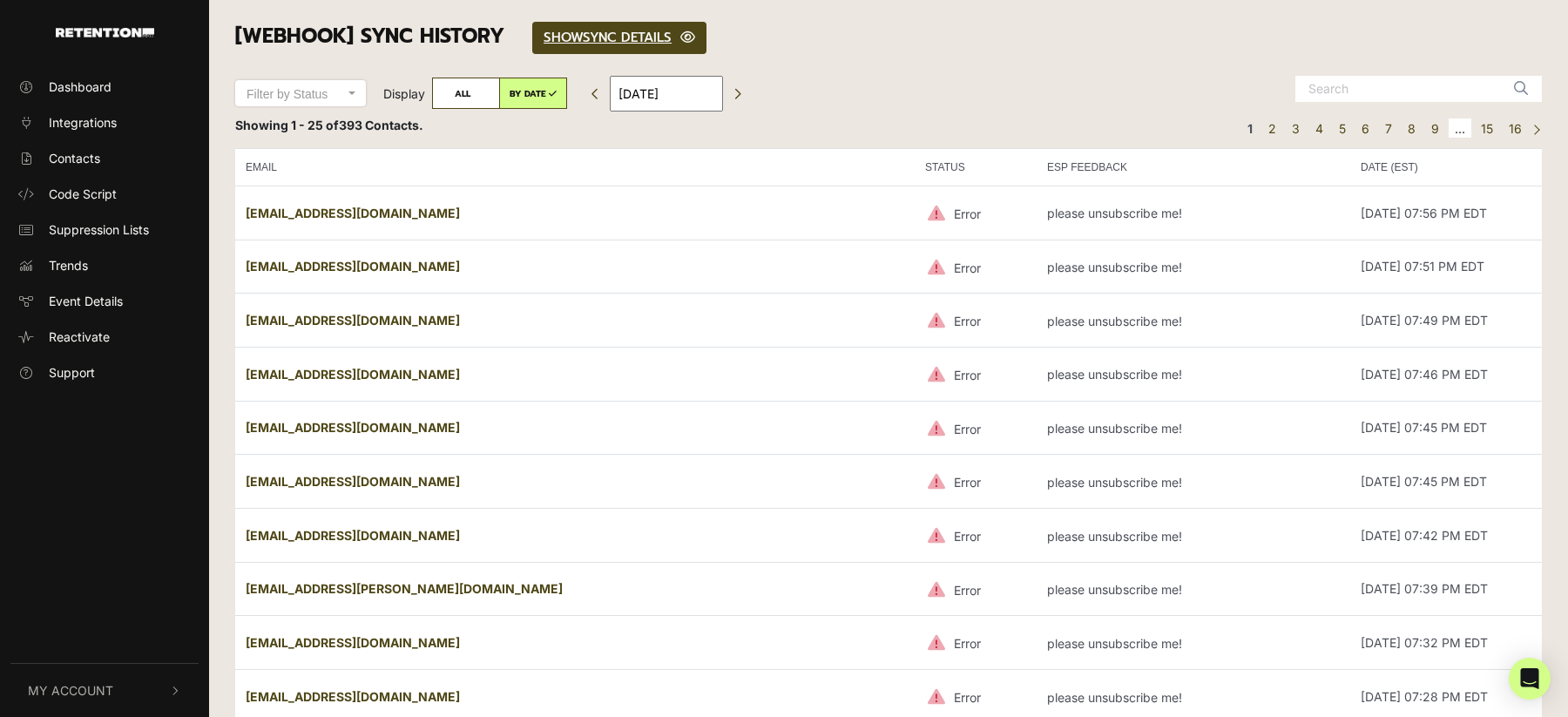
click at [1037, 172] on th "ESP FEEDBACK" at bounding box center [1194, 167] width 314 height 38
click at [1037, 170] on th "ESP FEEDBACK" at bounding box center [1194, 167] width 314 height 38
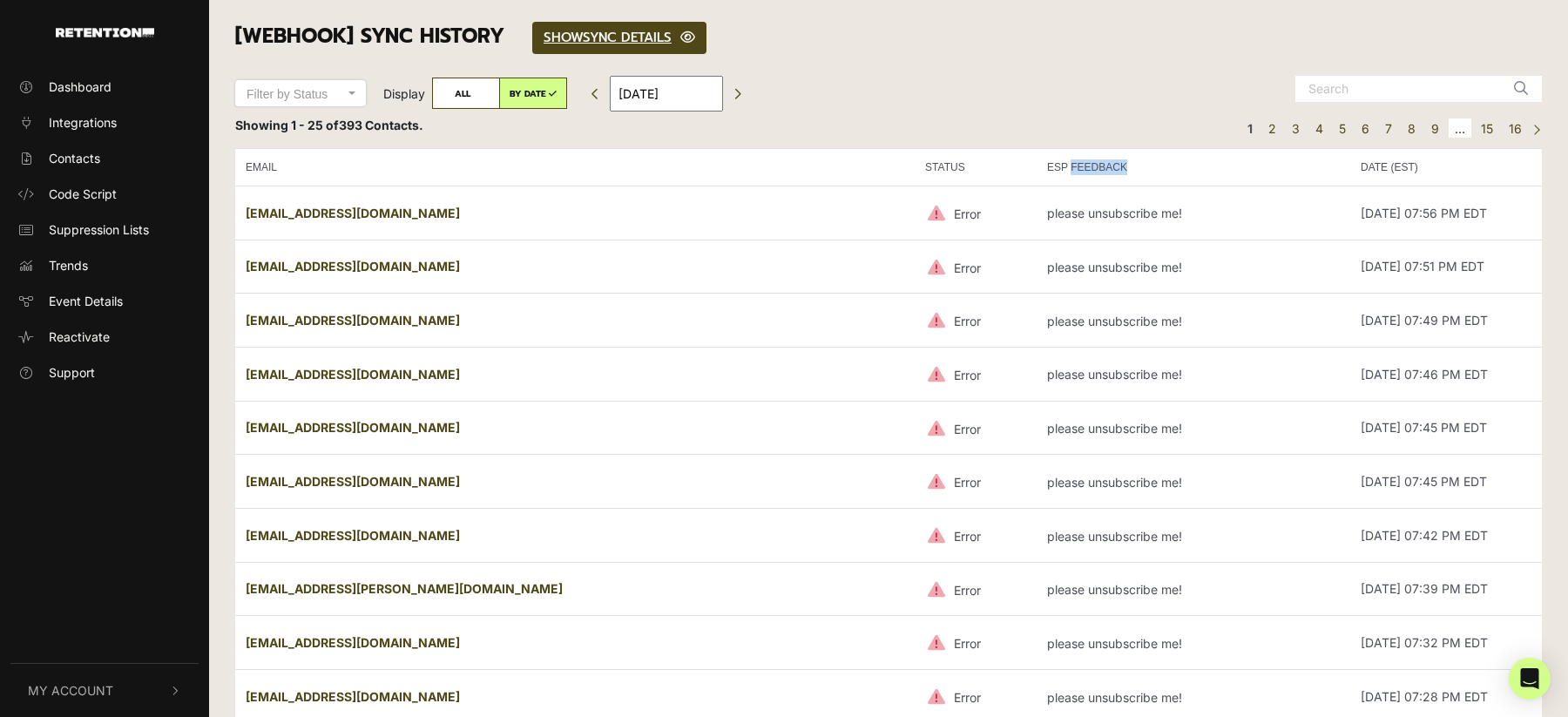
click at [1037, 170] on th "ESP FEEDBACK" at bounding box center [1194, 167] width 314 height 38
click at [1037, 166] on th "ESP FEEDBACK" at bounding box center [1194, 167] width 314 height 38
click at [1037, 167] on th "ESP FEEDBACK" at bounding box center [1194, 167] width 314 height 38
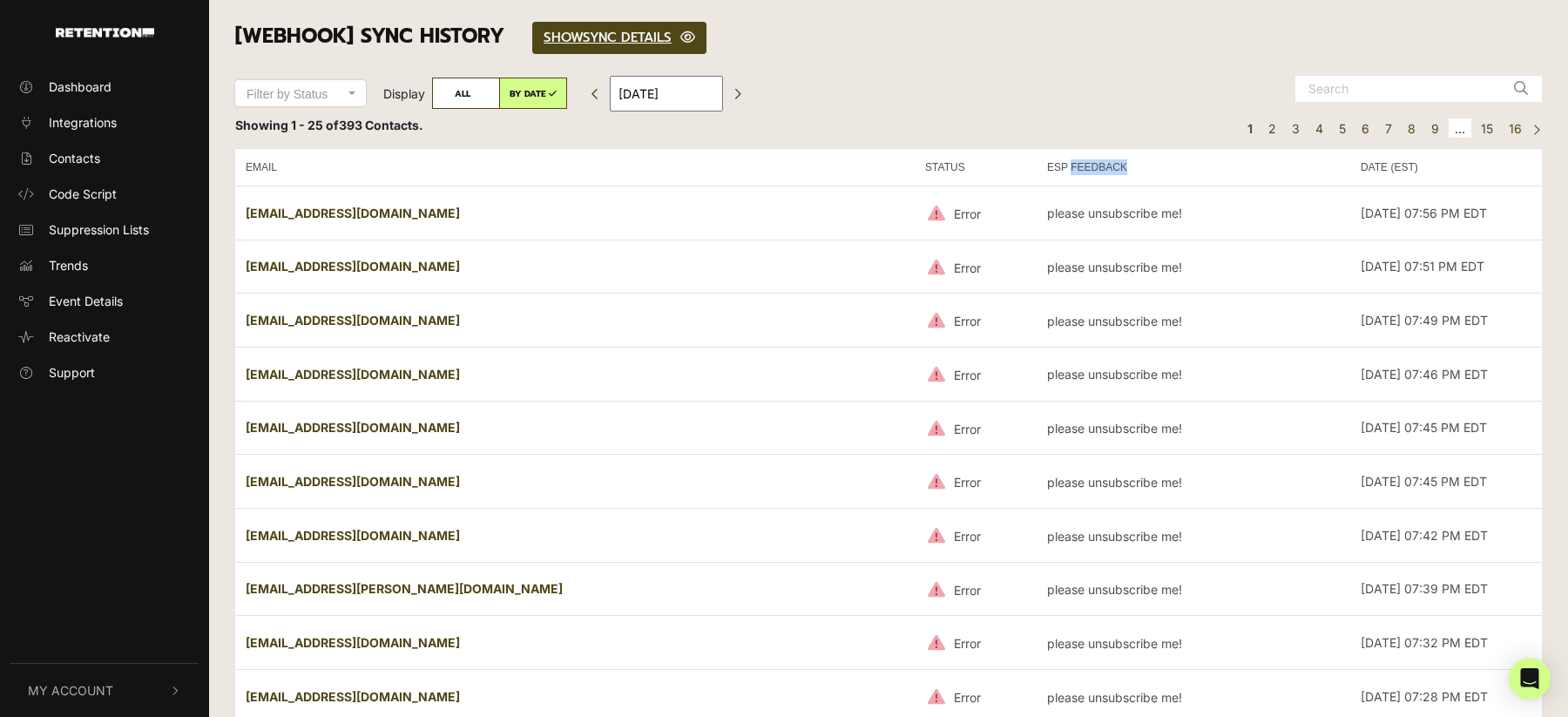
click at [1037, 167] on th "ESP FEEDBACK" at bounding box center [1194, 167] width 314 height 38
click at [1037, 167] on th "ESP FEEDBACK" at bounding box center [1194, 167] width 314 height 38
click at [1037, 172] on th "ESP FEEDBACK" at bounding box center [1194, 167] width 314 height 38
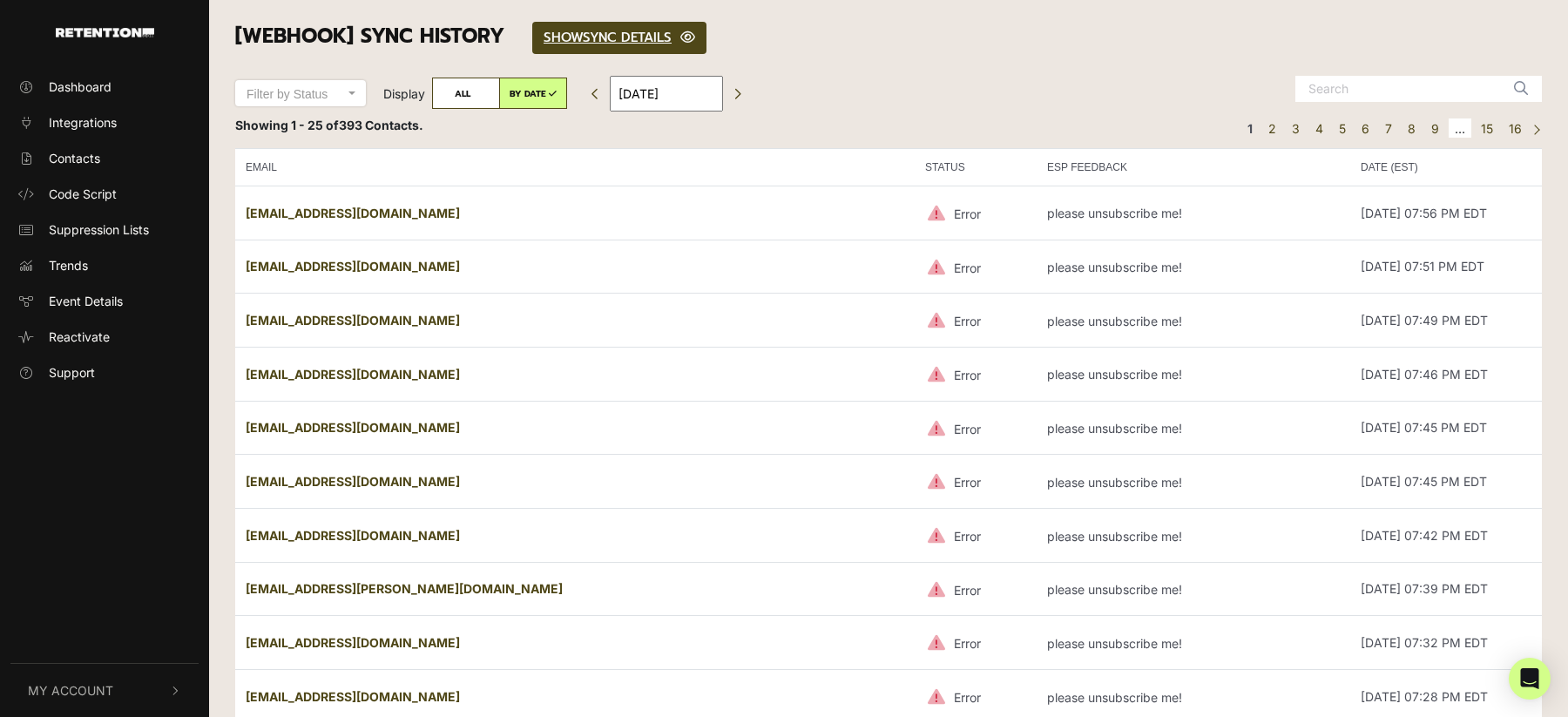
click at [1037, 172] on th "ESP FEEDBACK" at bounding box center [1194, 167] width 314 height 38
click at [76, 167] on link "Contacts" at bounding box center [105, 158] width 188 height 29
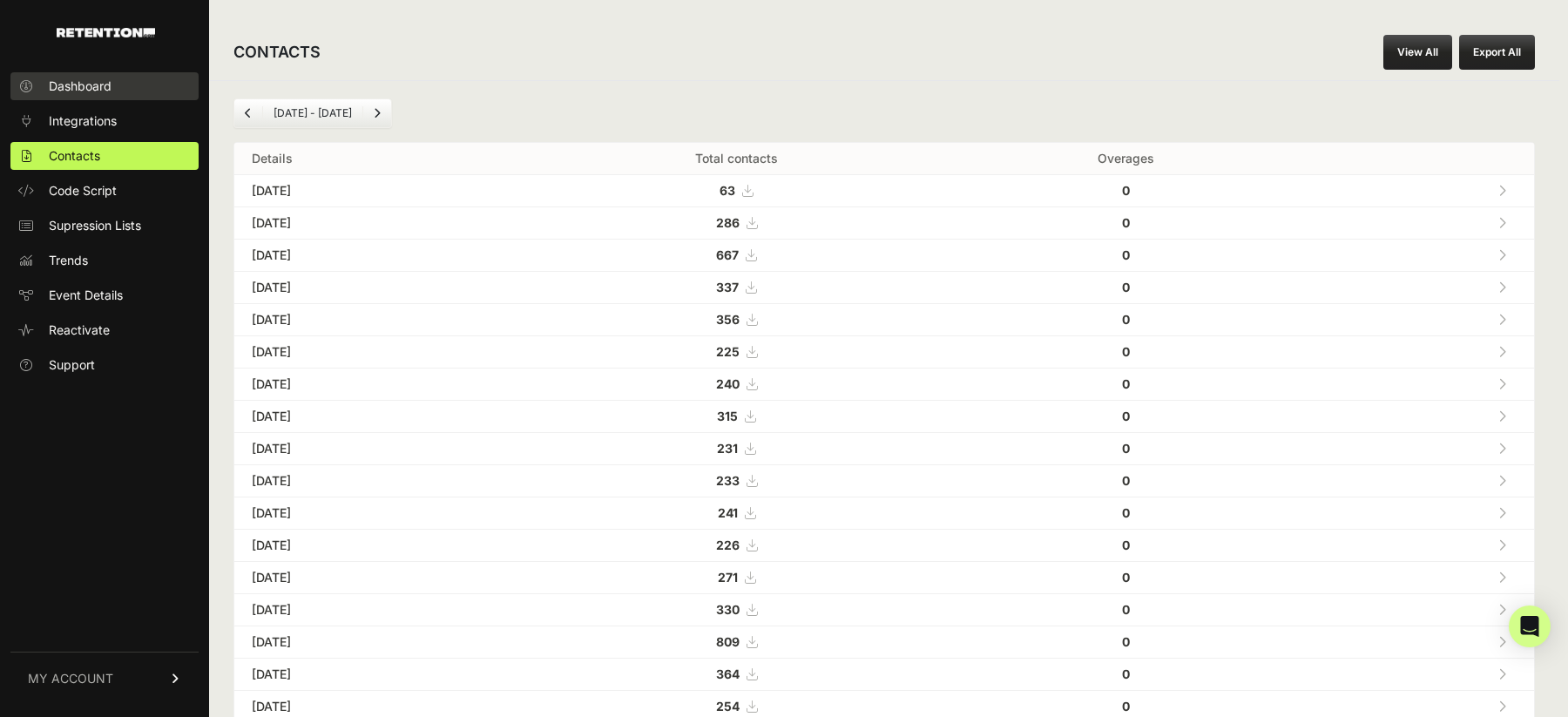
click at [85, 86] on span "Dashboard" at bounding box center [80, 86] width 63 height 17
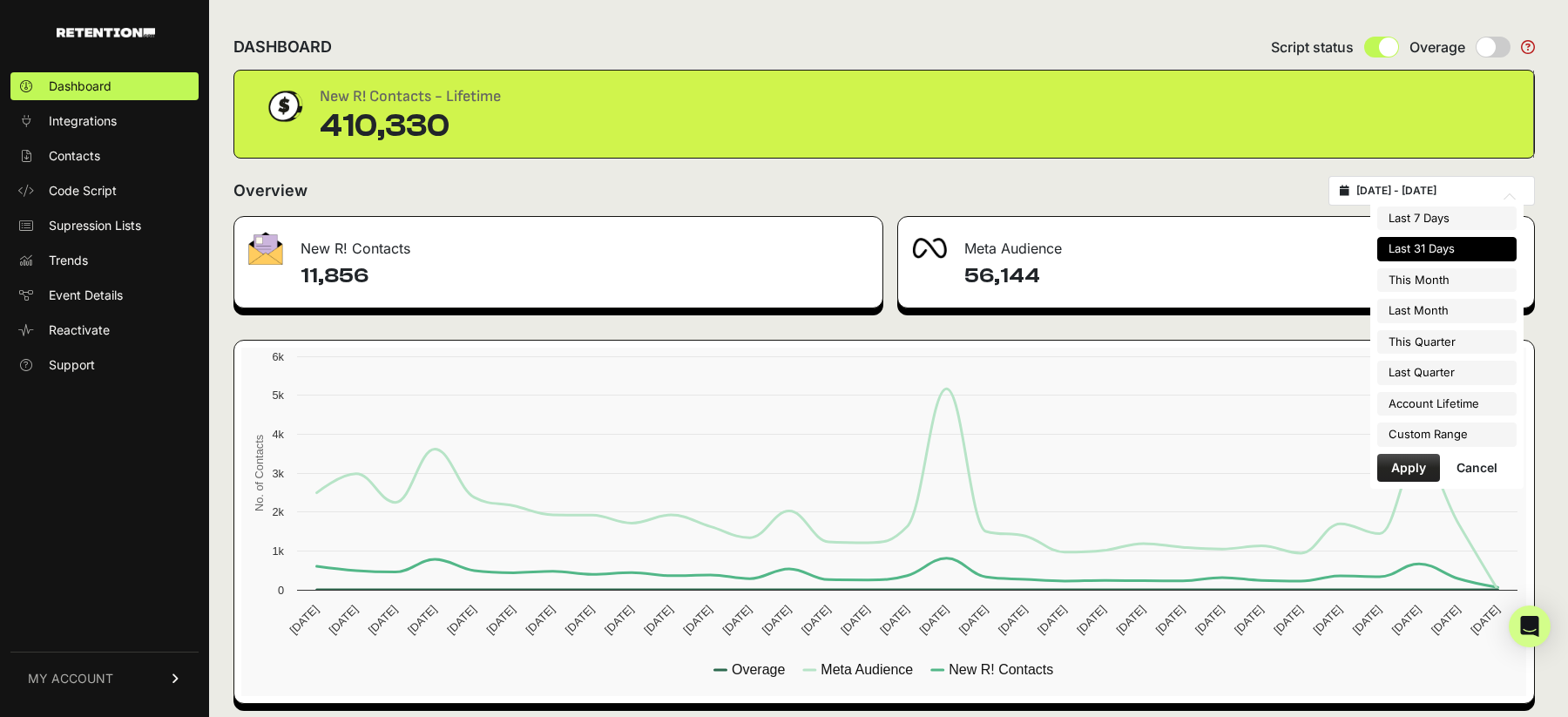
click at [1411, 188] on input "[DATE] - [DATE]" at bounding box center [1440, 191] width 167 height 14
click at [1426, 432] on li "Custom Range" at bounding box center [1447, 434] width 140 height 24
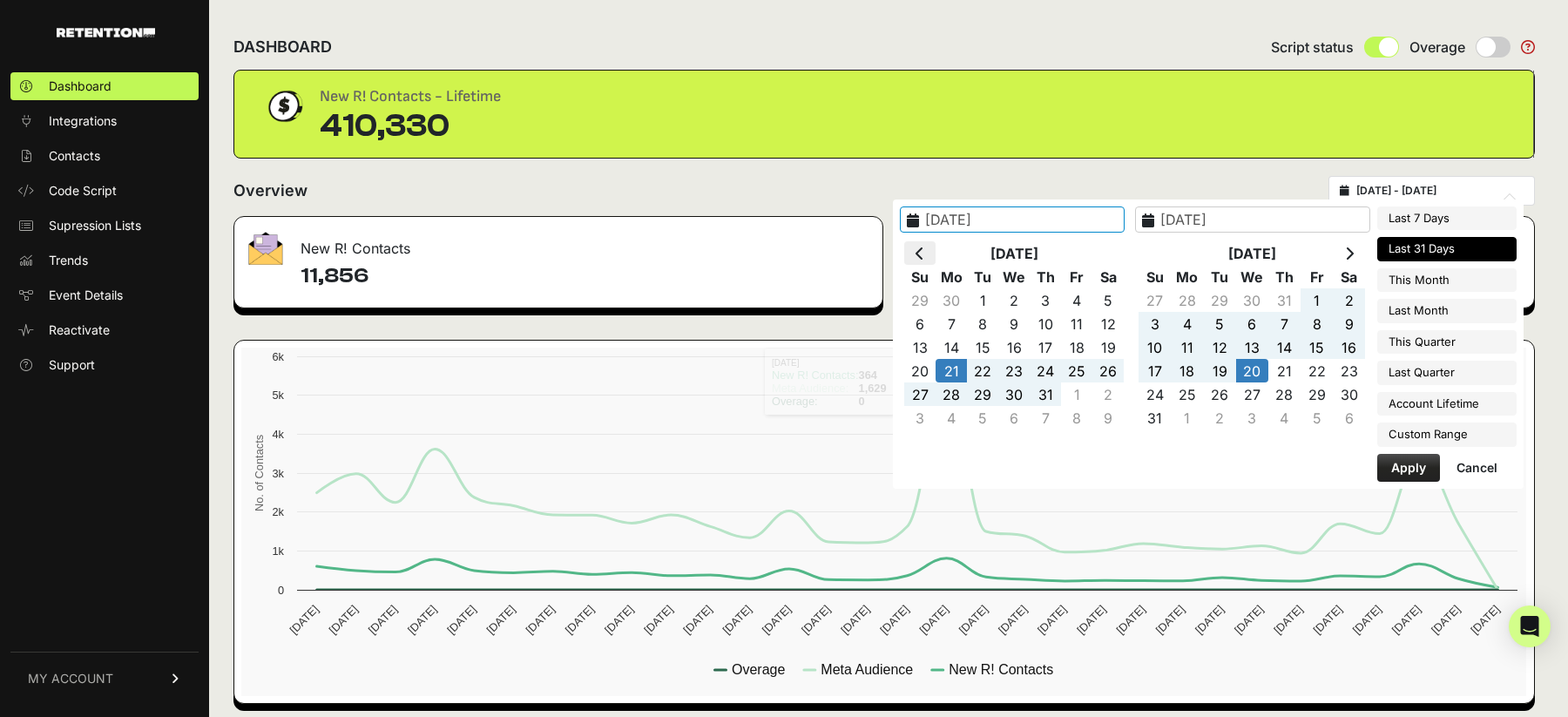
click at [924, 248] on icon at bounding box center [920, 254] width 9 height 14
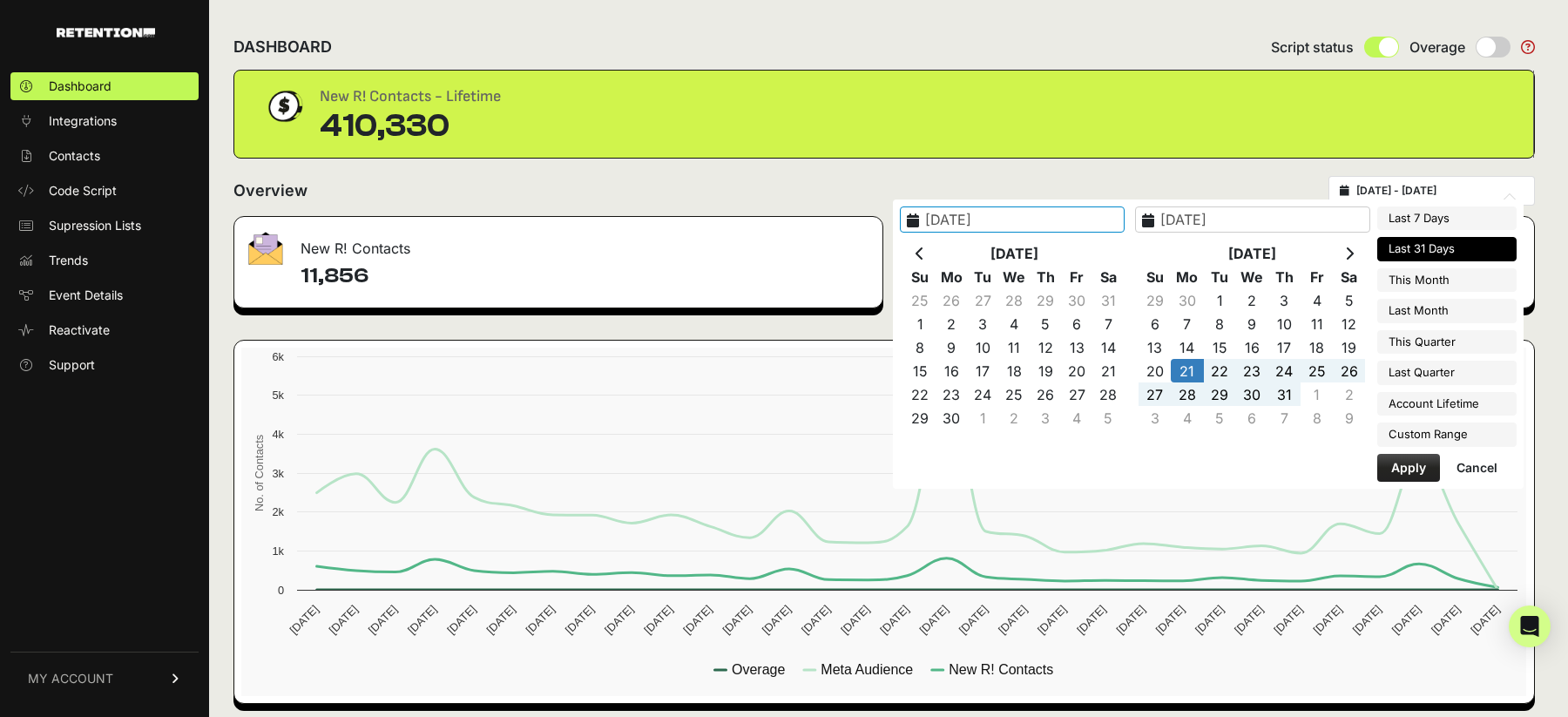
click at [924, 248] on icon at bounding box center [920, 254] width 9 height 14
type input "[DATE]"
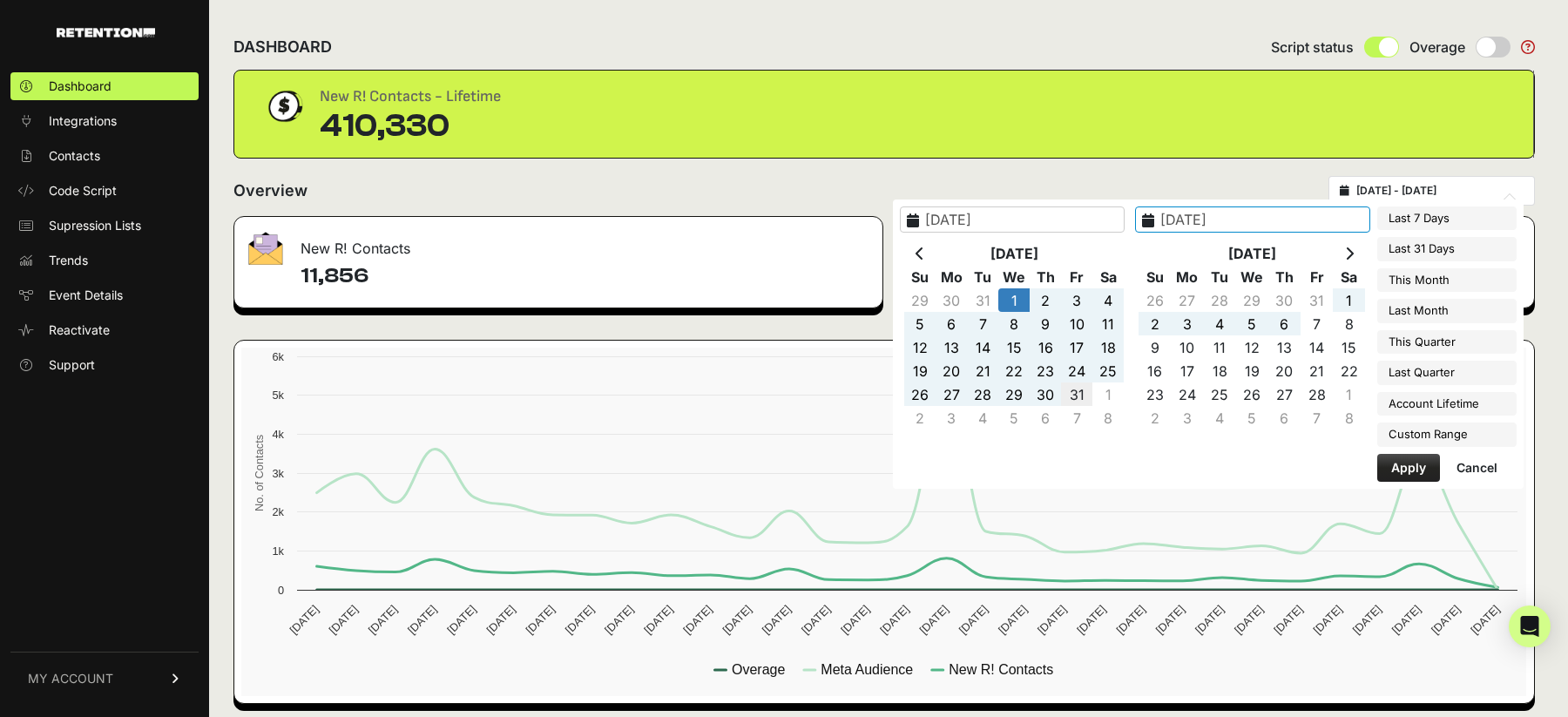
type input "[DATE]"
click at [1407, 470] on button "Apply" at bounding box center [1408, 468] width 63 height 28
type input "[DATE] - [DATE]"
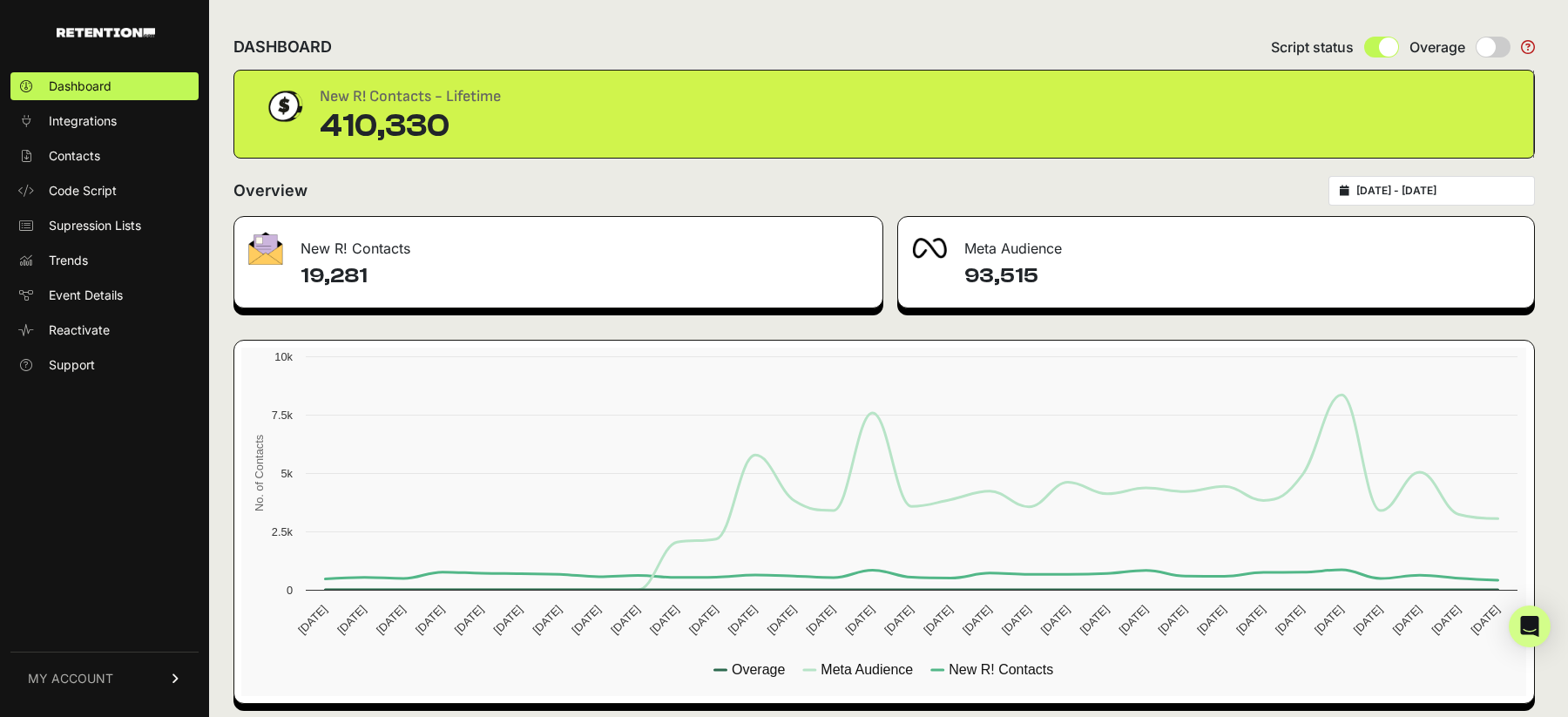
click at [1412, 192] on input "2025-01-01 - 2025-01-31" at bounding box center [1440, 191] width 167 height 14
type input "2025-01-01"
type input "2025-01-31"
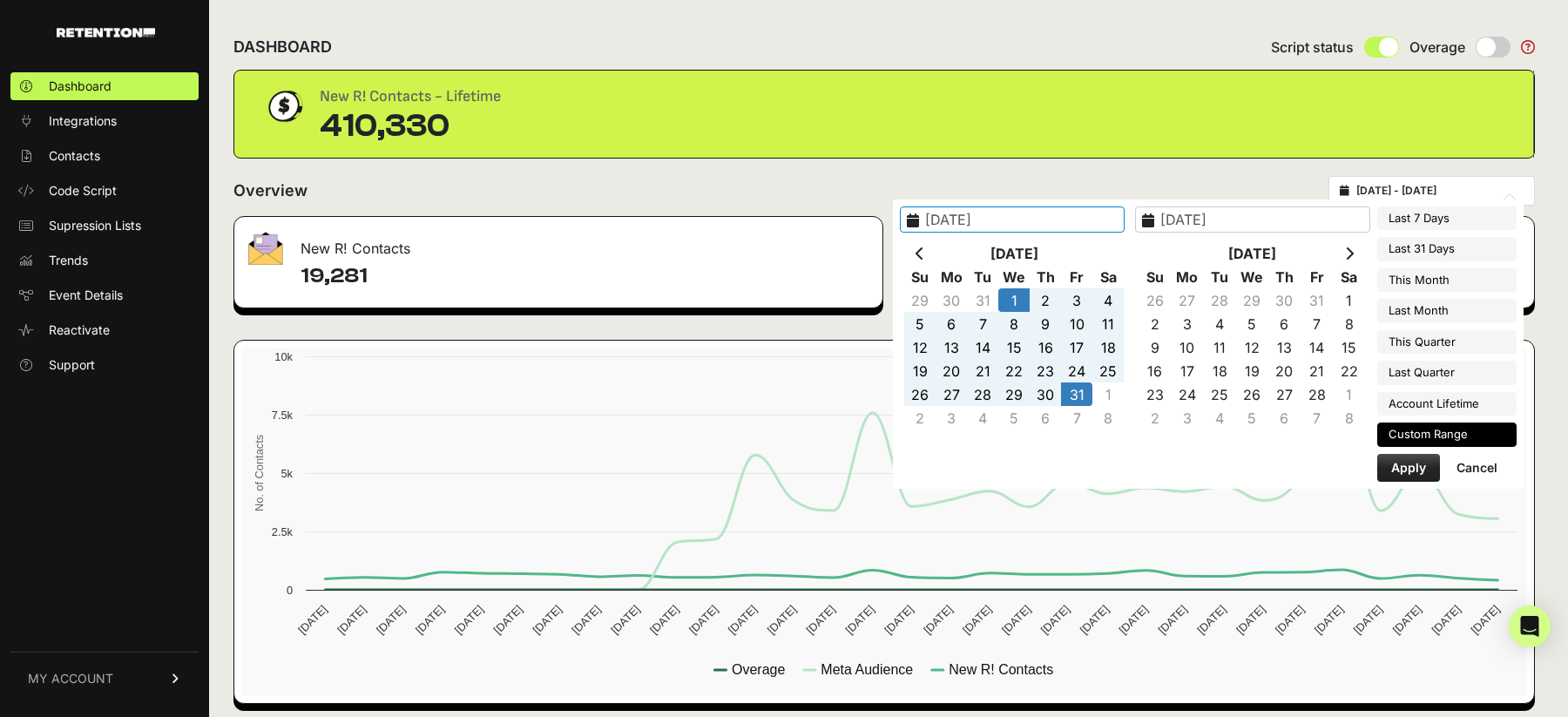
click at [1098, 228] on input "2025-01-01" at bounding box center [1012, 220] width 225 height 26
type input "2025-02-01"
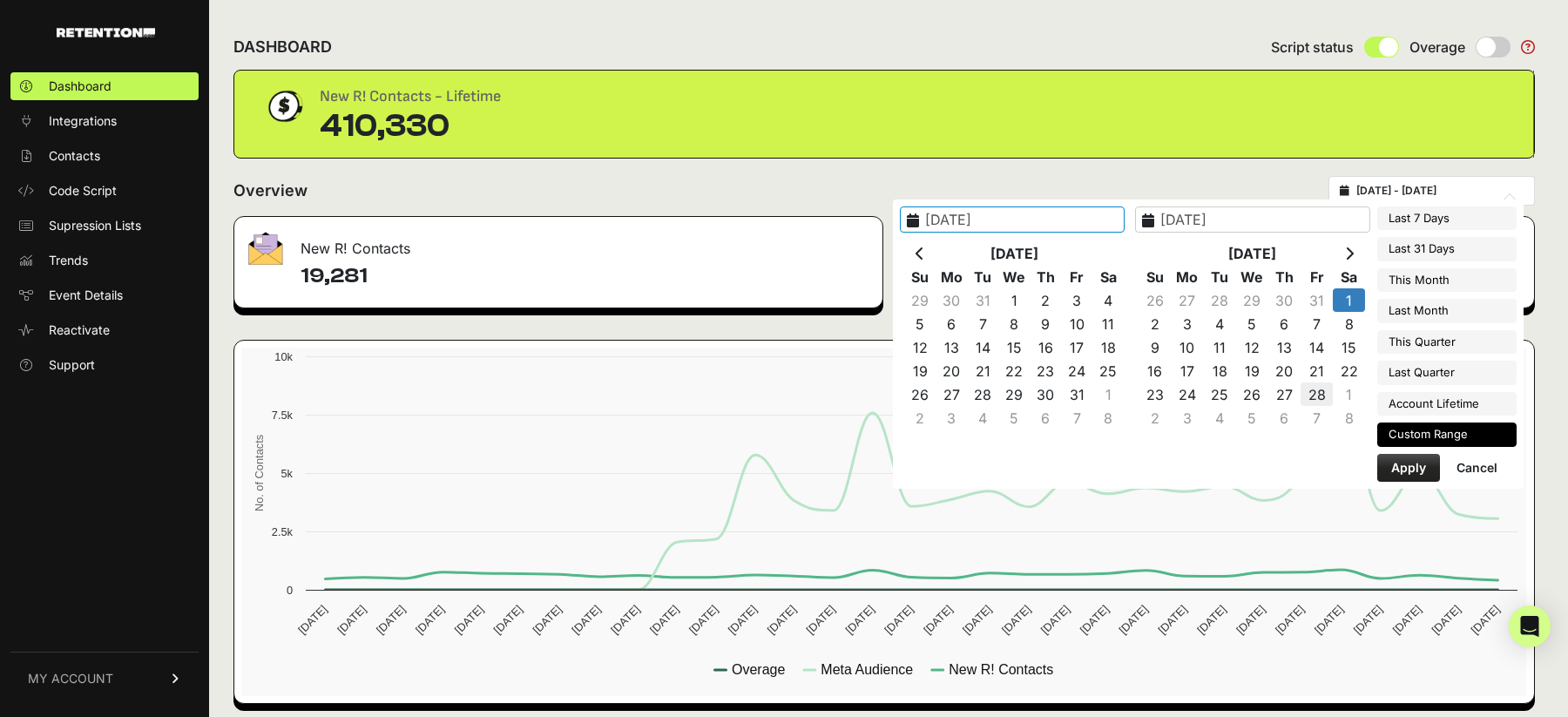
type input "2025-02-28"
click at [1085, 213] on input "2025-02-28" at bounding box center [1012, 220] width 225 height 26
type input "2025-02-01"
click at [1308, 210] on input "2025-02-01" at bounding box center [1252, 220] width 235 height 26
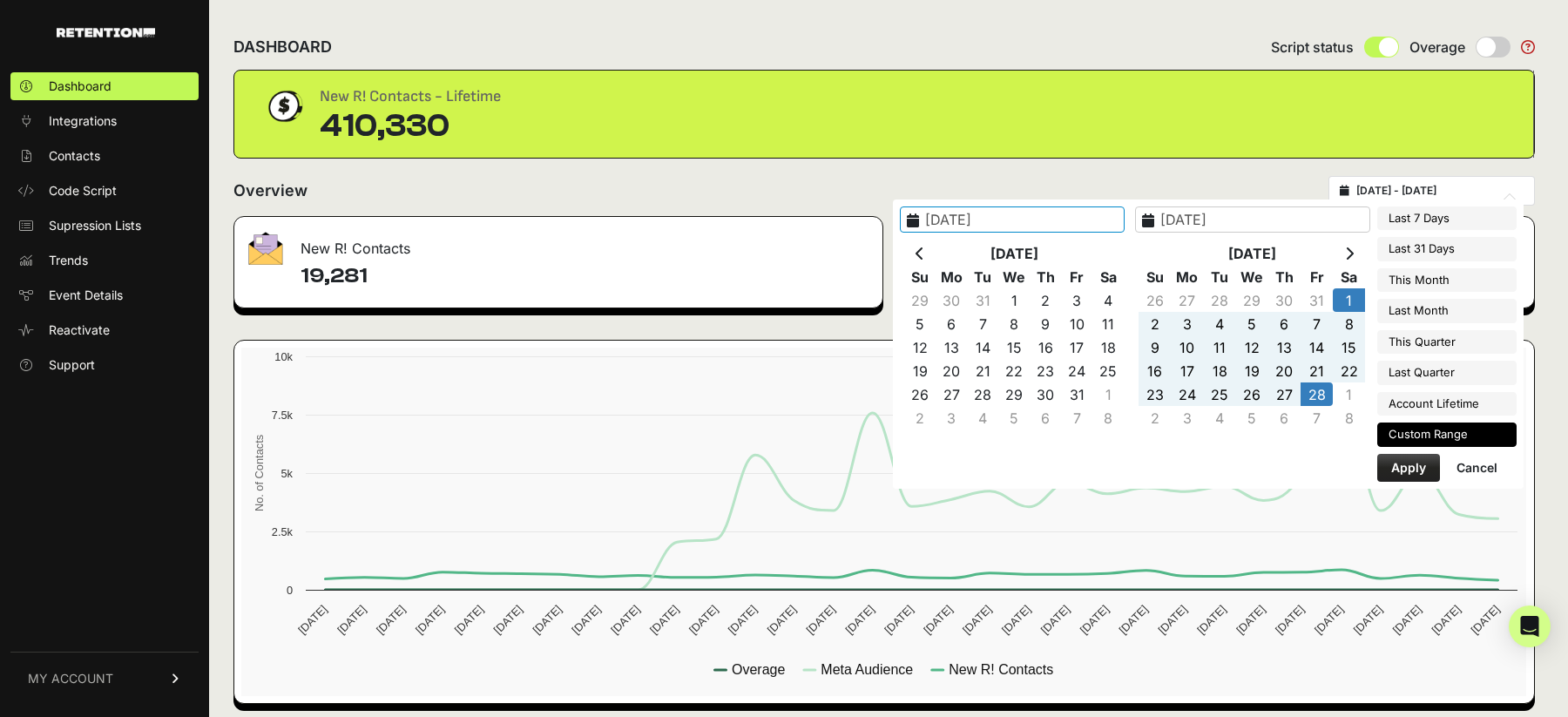
type input "2025-03-08"
type input "2025-02-28"
type input "2025-02-01"
click at [1400, 472] on button "Apply" at bounding box center [1408, 468] width 63 height 28
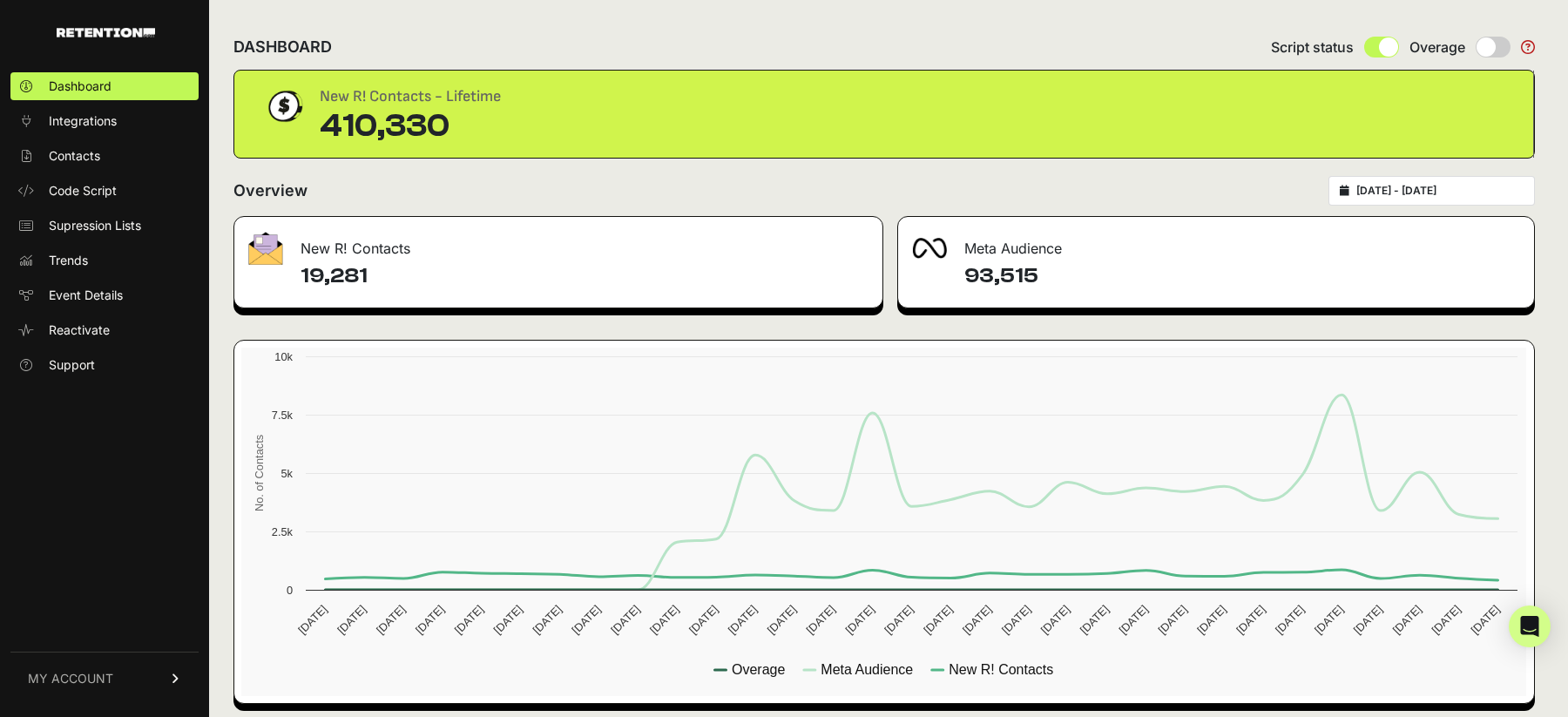
type input "2025-02-01 - 2025-02-28"
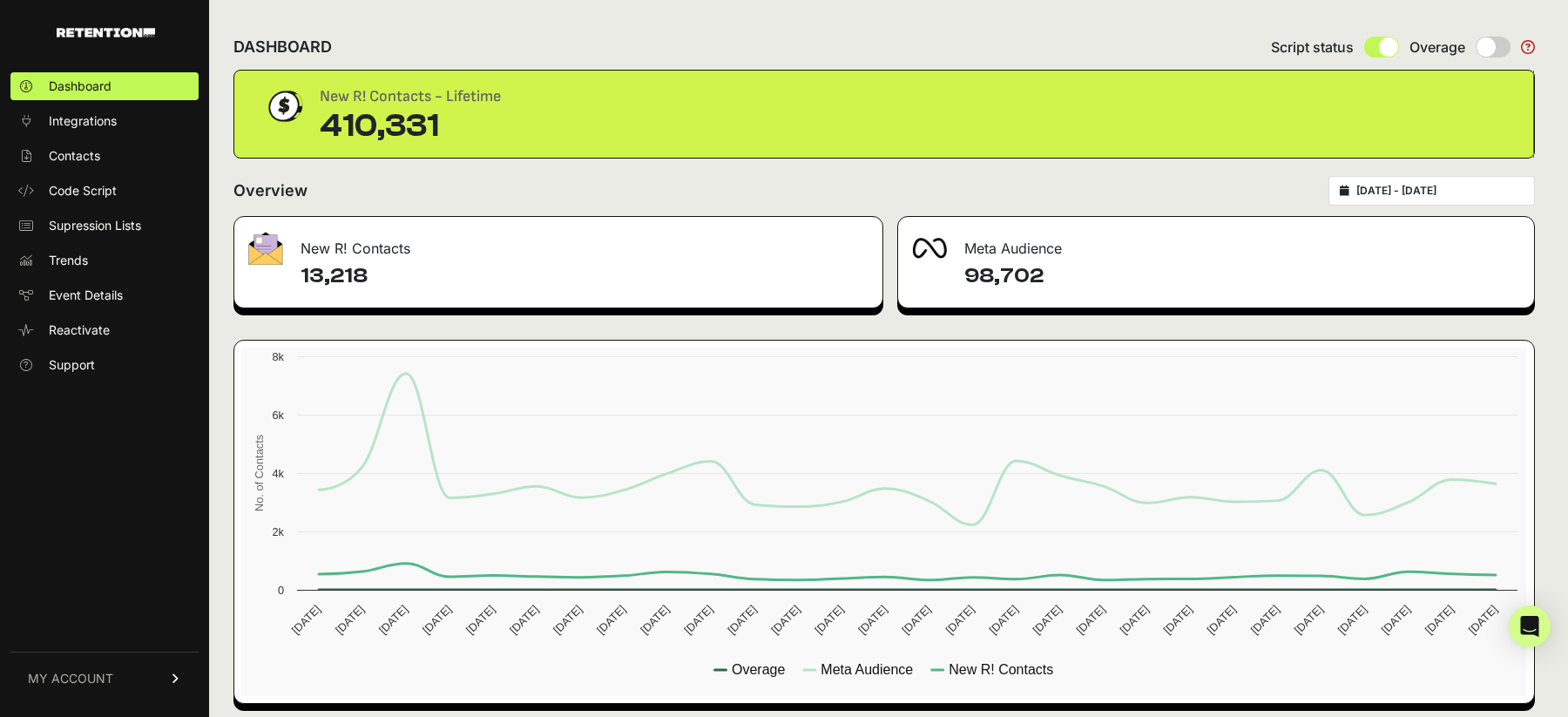
click at [533, 269] on h4 "13,218" at bounding box center [584, 277] width 568 height 28
click at [337, 283] on h4 "13,218" at bounding box center [584, 277] width 568 height 28
click at [339, 272] on h4 "13,218" at bounding box center [584, 277] width 568 height 28
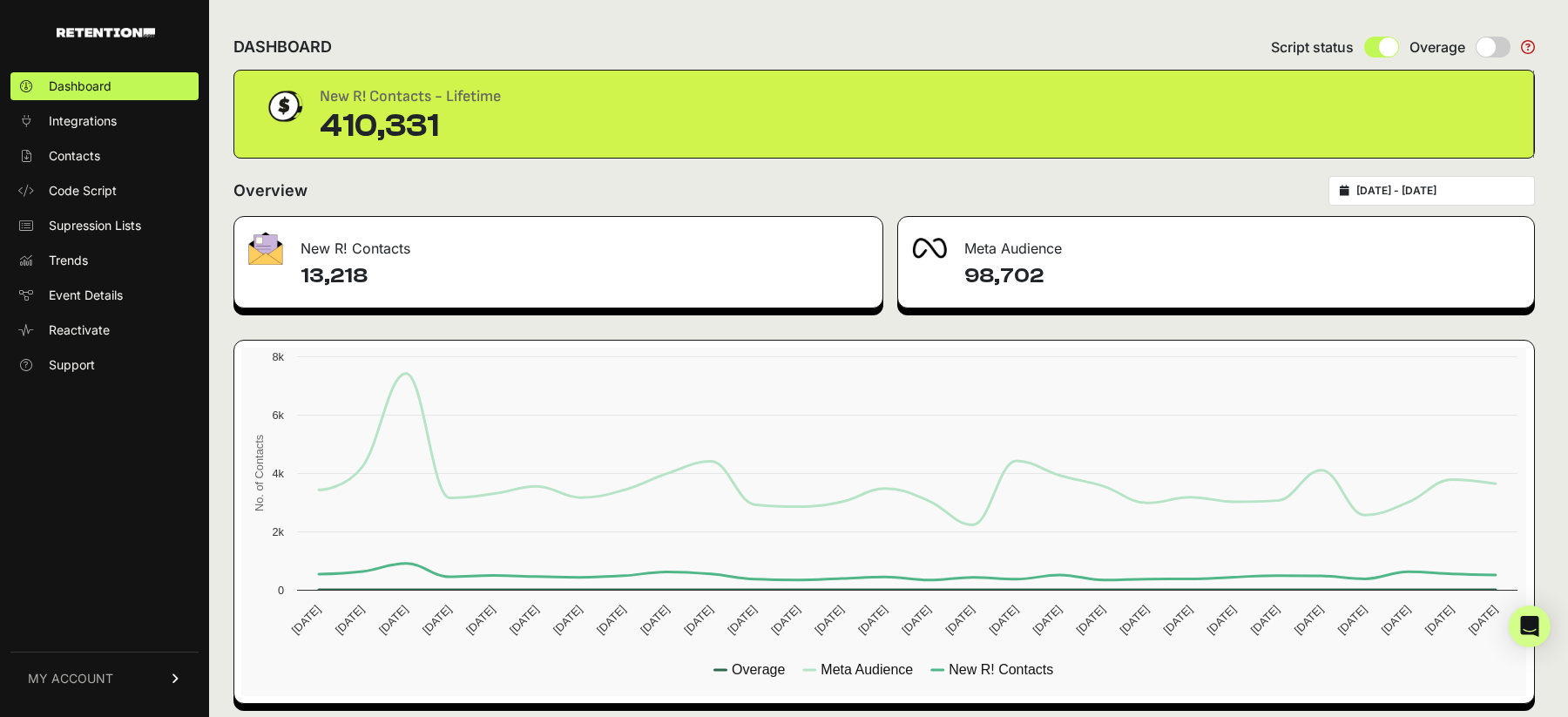
click at [347, 276] on h4 "13,218" at bounding box center [584, 277] width 568 height 28
click at [338, 282] on h4 "13,218" at bounding box center [584, 277] width 568 height 28
click at [351, 282] on h4 "13,218" at bounding box center [584, 277] width 568 height 28
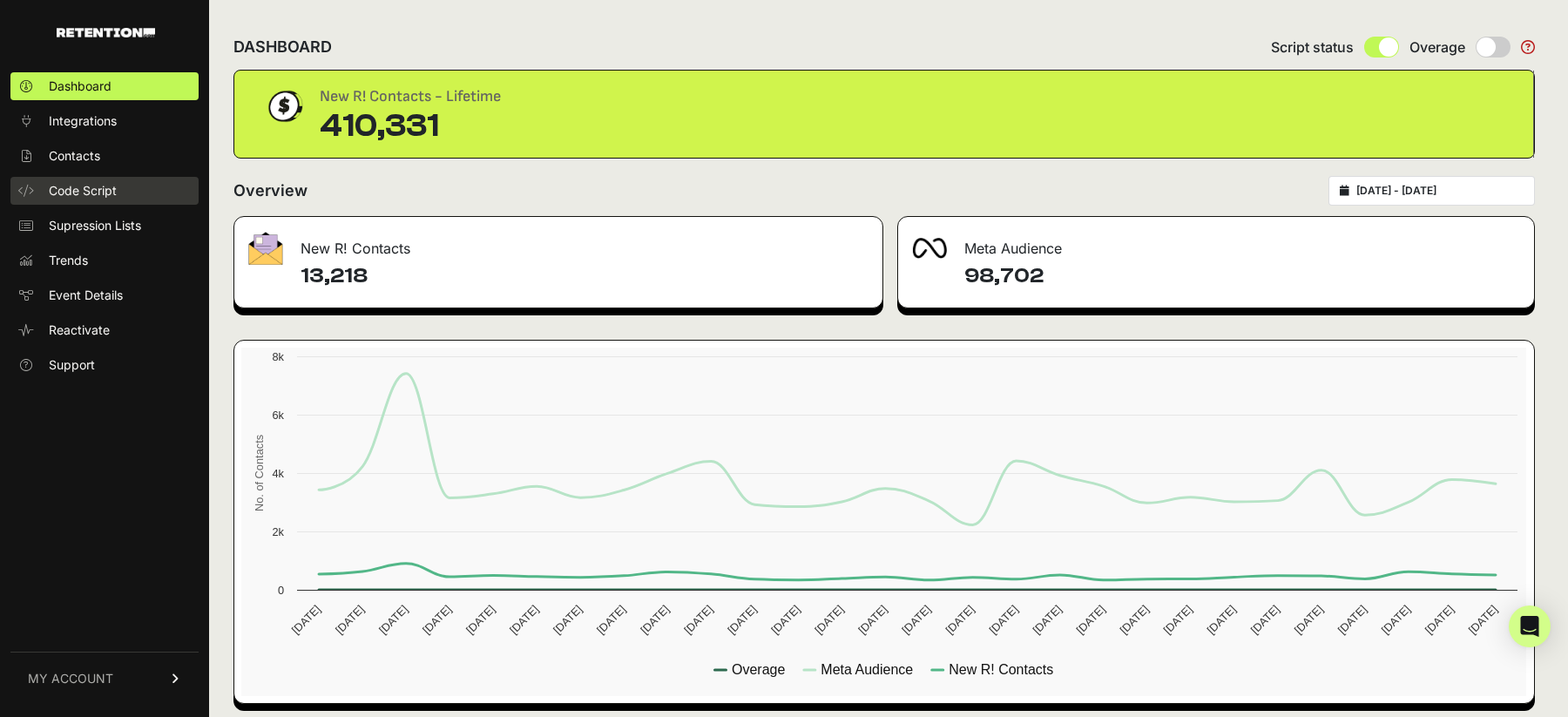
click at [71, 199] on span "Code Script" at bounding box center [83, 191] width 68 height 17
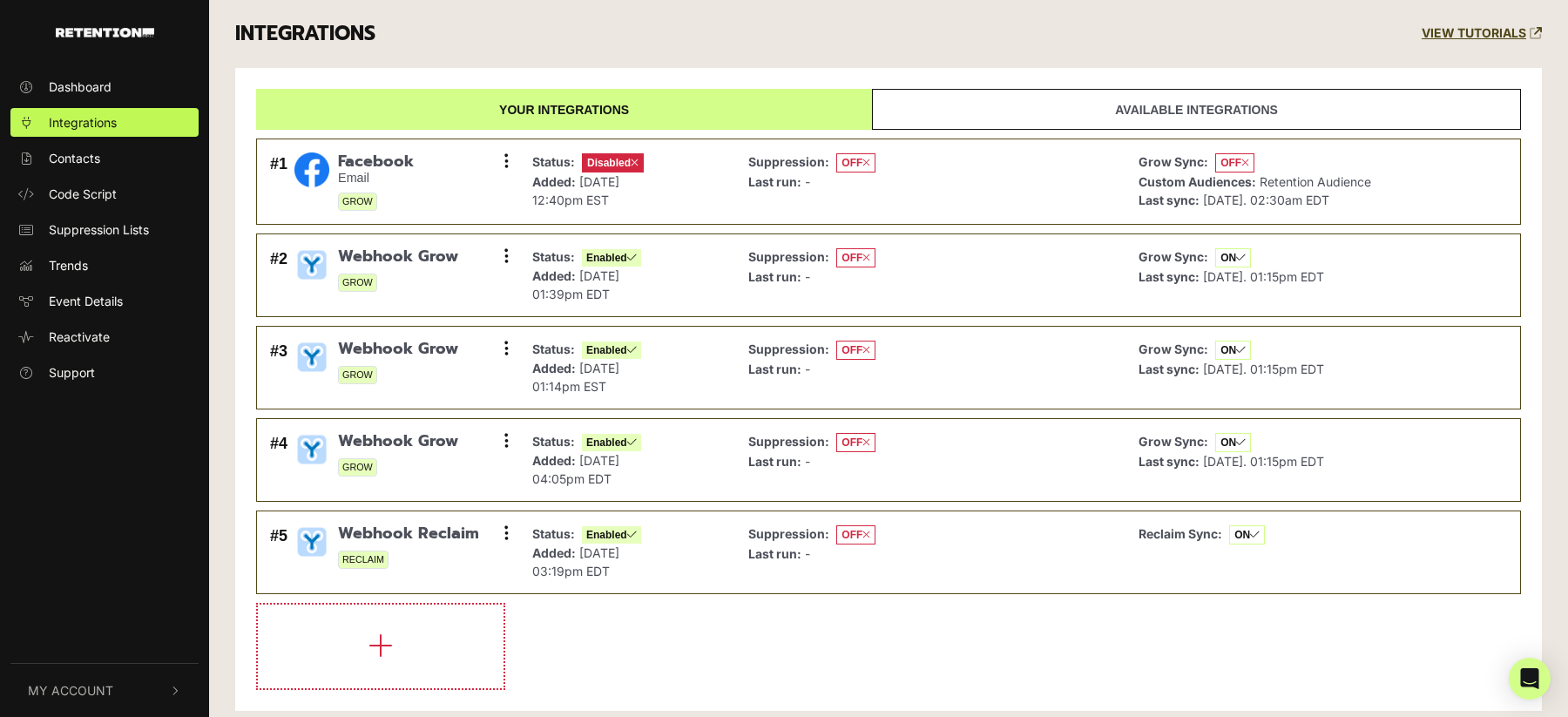
click at [759, 660] on li at bounding box center [889, 646] width 1265 height 87
select select "default"
click at [1033, 658] on li at bounding box center [889, 646] width 1265 height 87
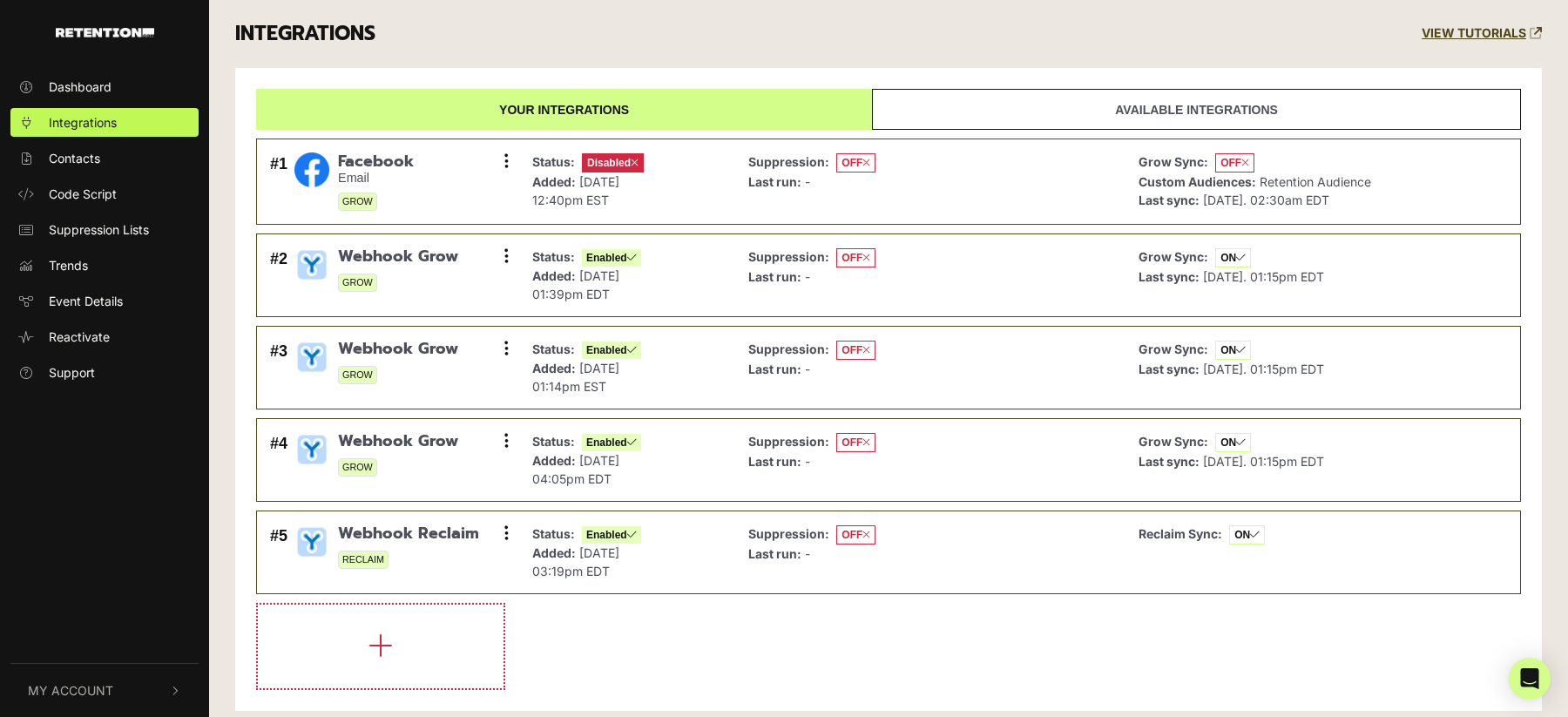
click at [1033, 658] on li at bounding box center [889, 646] width 1265 height 87
click at [513, 348] on button at bounding box center [506, 349] width 26 height 26
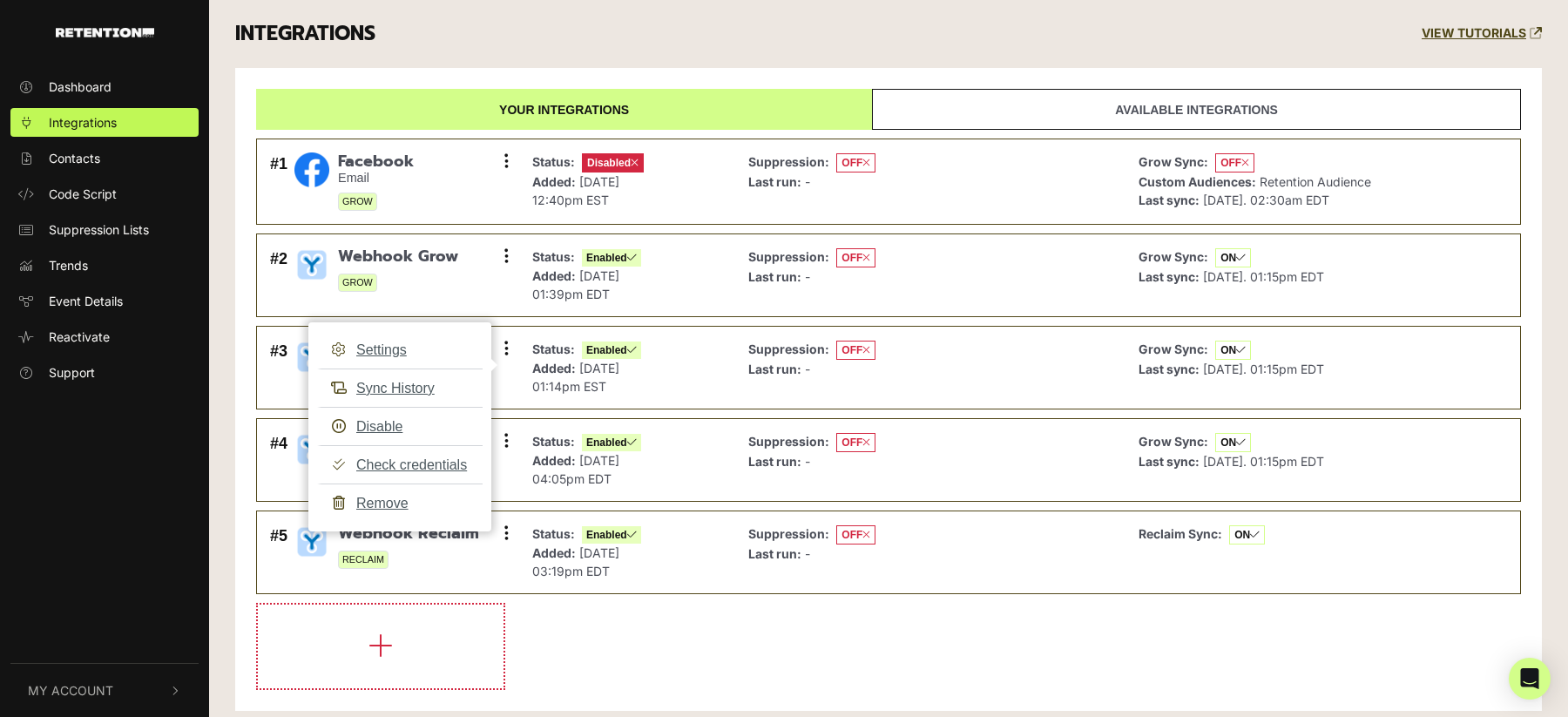
click at [709, 702] on div "Your integrations Available integrations #1 Facebook Email GROW Settings Sync H…" at bounding box center [889, 390] width 1306 height 644
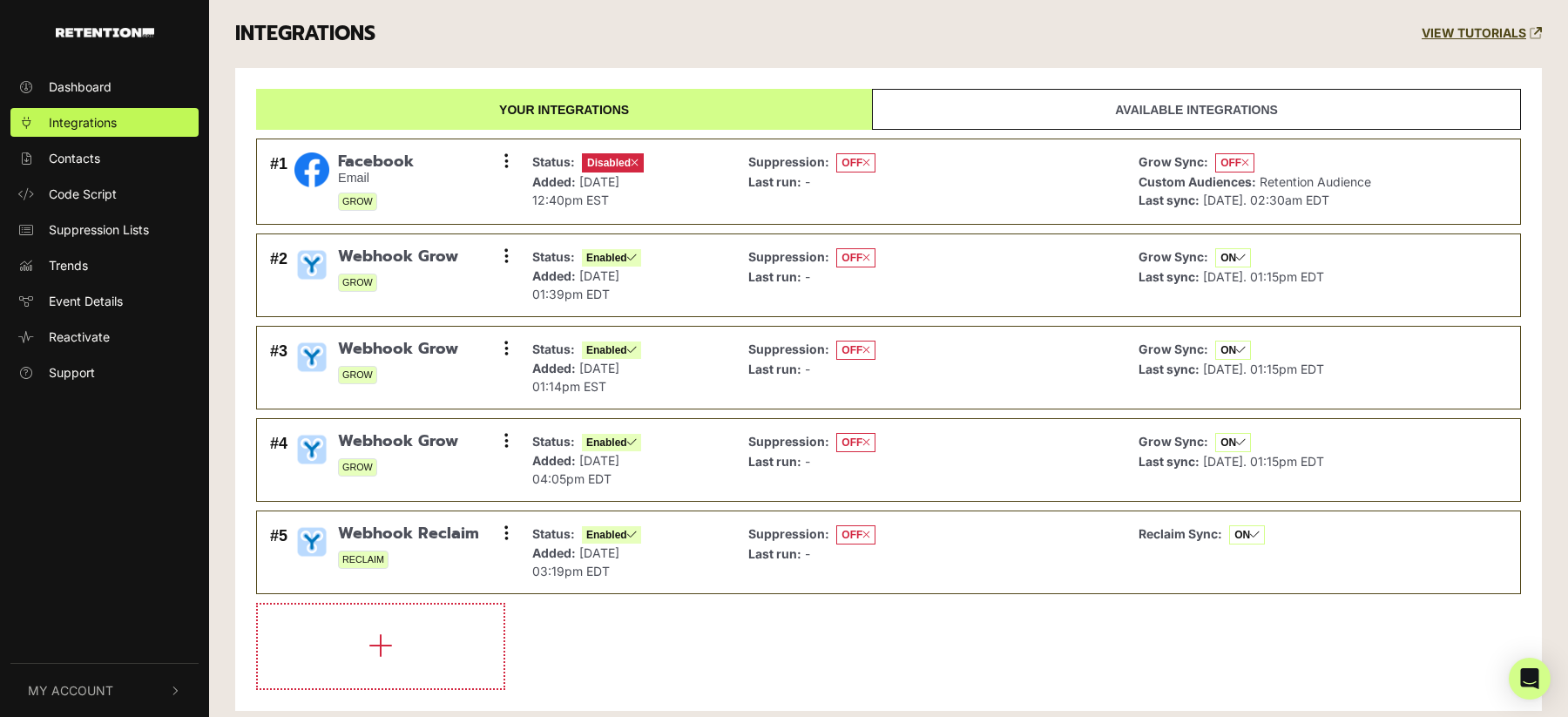
click at [651, 633] on li at bounding box center [889, 646] width 1265 height 87
click at [99, 193] on span "Code Script" at bounding box center [83, 194] width 68 height 18
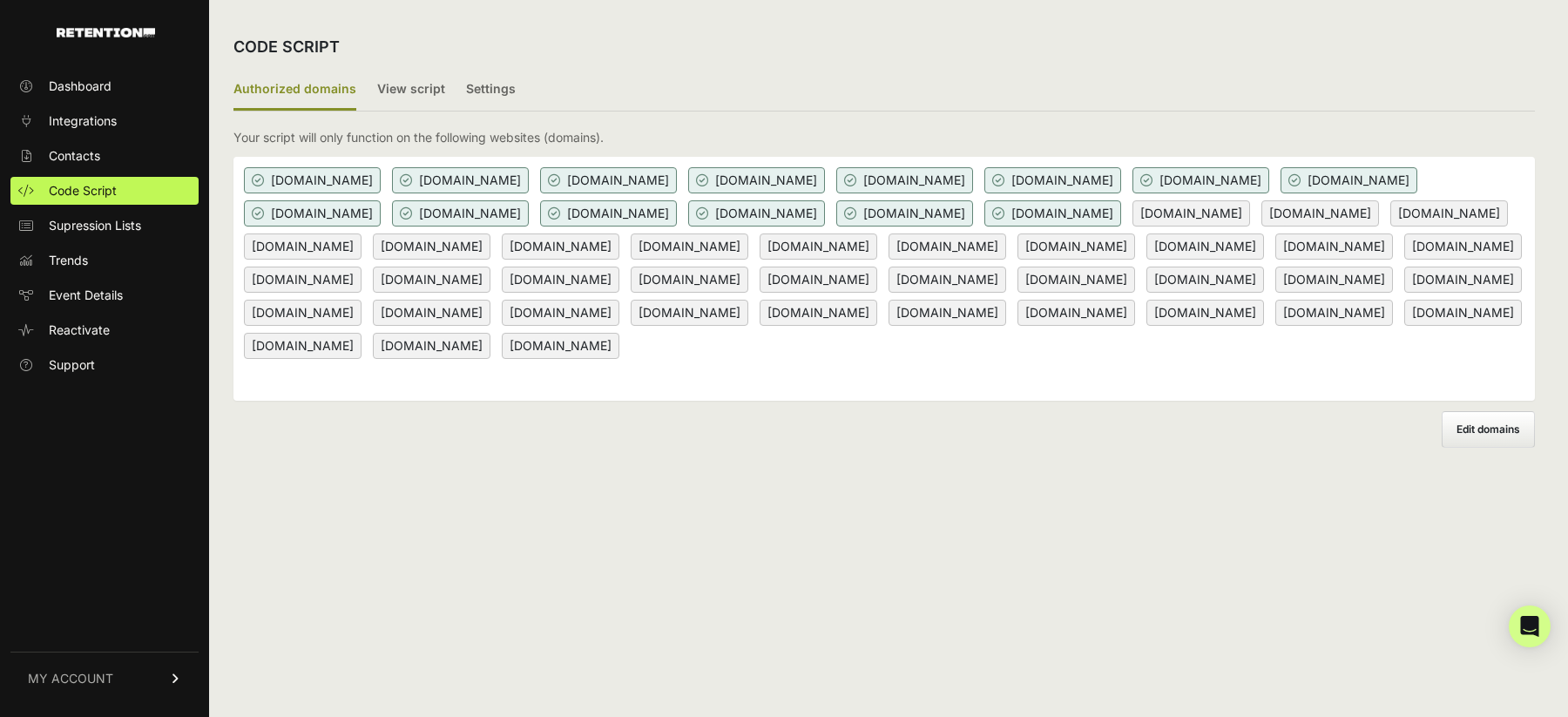
click at [936, 487] on div "CODE SCRIPT Authorized domains View script Settings 2/3 Install script View, in…" at bounding box center [884, 358] width 1350 height 717
click at [1085, 99] on ul "Authorized domains View script Settings" at bounding box center [884, 91] width 1301 height 42
click at [392, 86] on label "View script" at bounding box center [411, 90] width 68 height 41
click at [0, 0] on input "View script" at bounding box center [0, 0] width 0 height 0
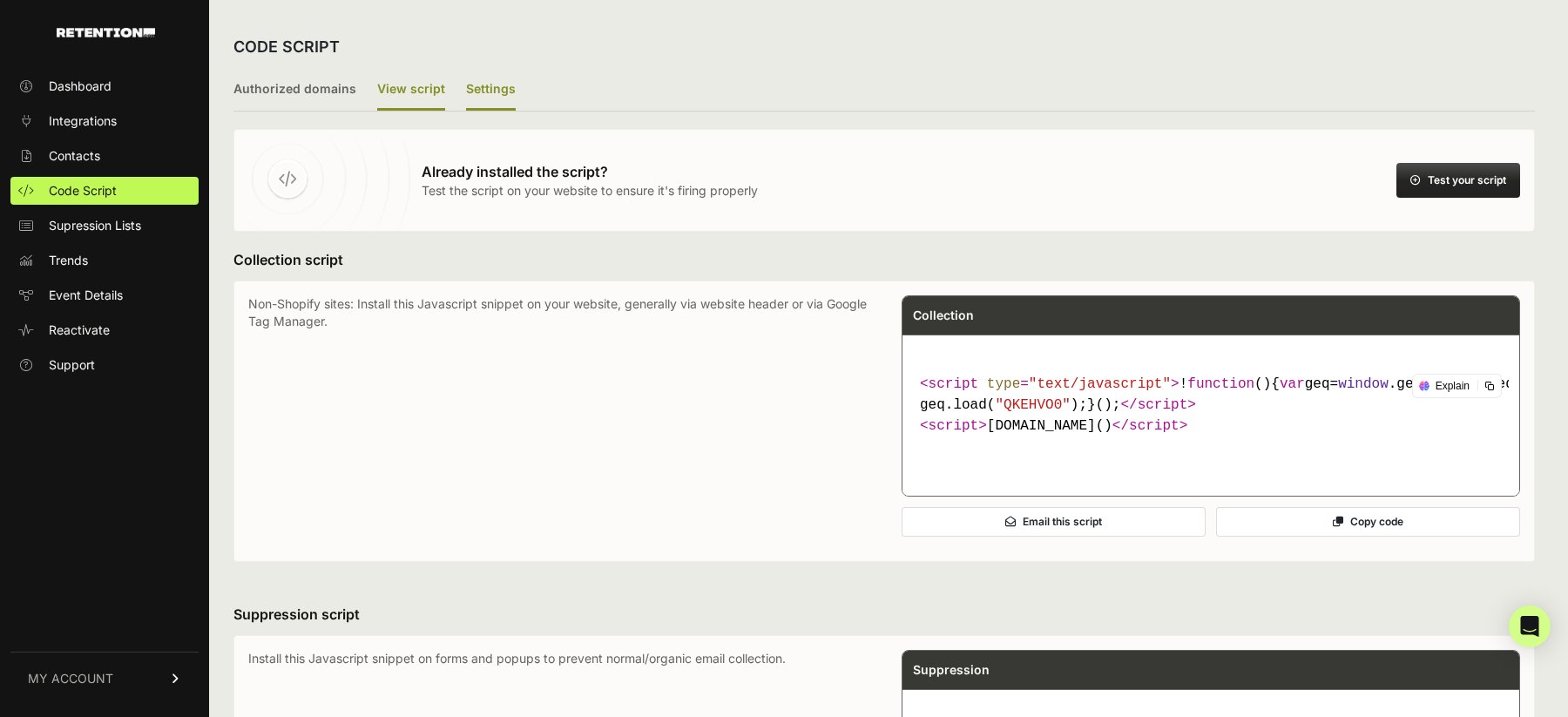
click at [497, 86] on label "Settings" at bounding box center [490, 90] width 50 height 41
click at [0, 0] on input "Settings" at bounding box center [0, 0] width 0 height 0
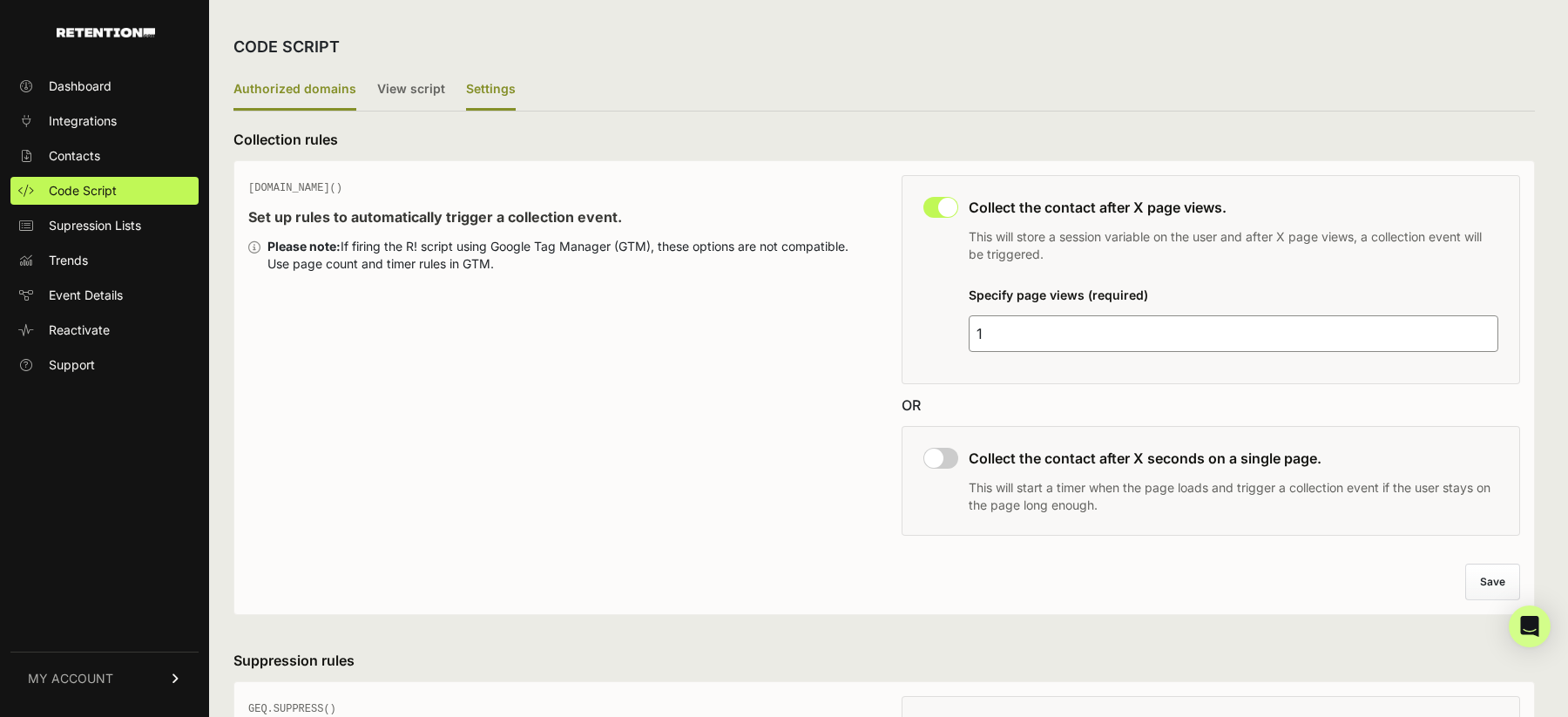
click at [271, 81] on label "Authorized domains" at bounding box center [295, 90] width 123 height 41
click at [0, 0] on input "Authorized domains" at bounding box center [0, 0] width 0 height 0
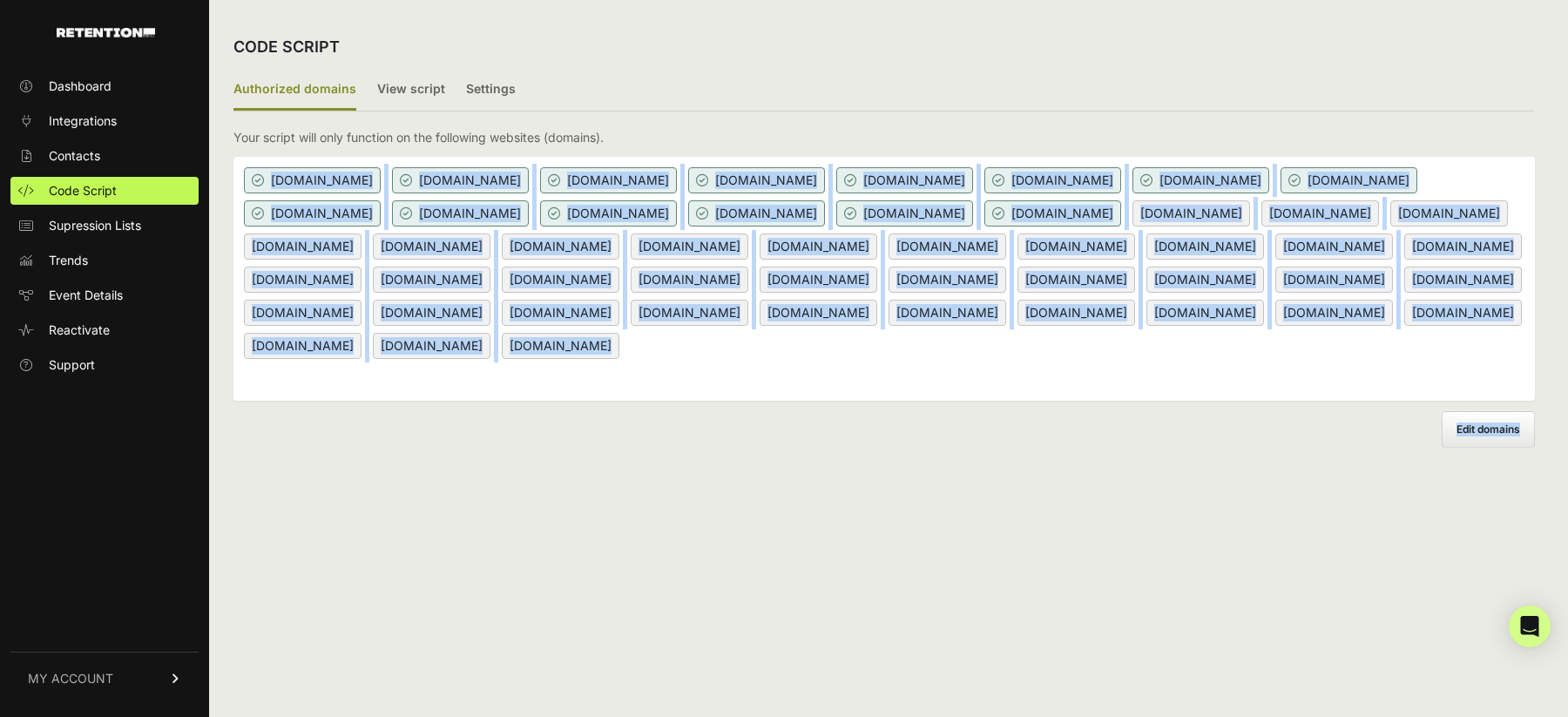
drag, startPoint x: 781, startPoint y: 594, endPoint x: 654, endPoint y: 162, distance: 450.3
click at [654, 162] on div "CODE SCRIPT Authorized domains View script Settings 2/3 Install script View, in…" at bounding box center [884, 358] width 1350 height 717
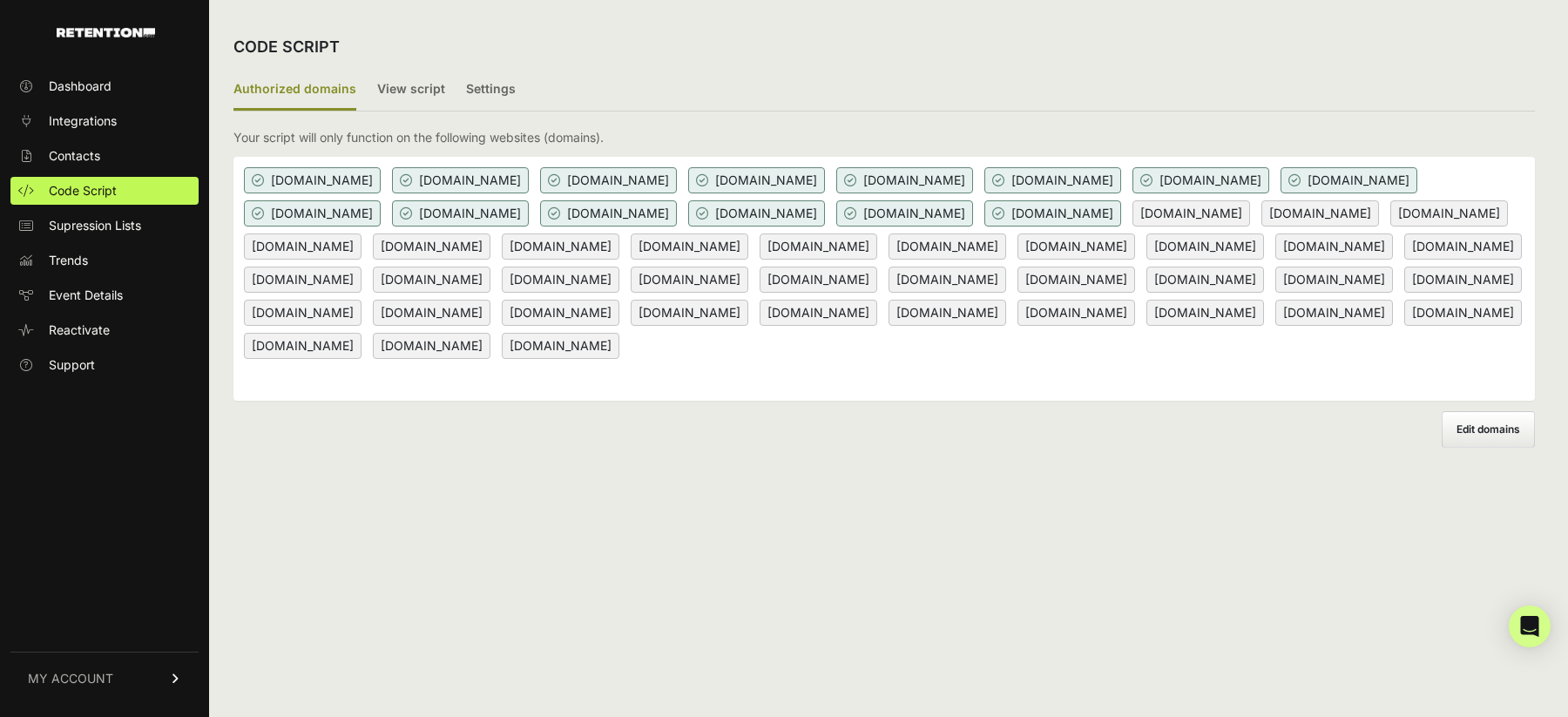
click at [783, 53] on div "CODE SCRIPT" at bounding box center [884, 47] width 1301 height 45
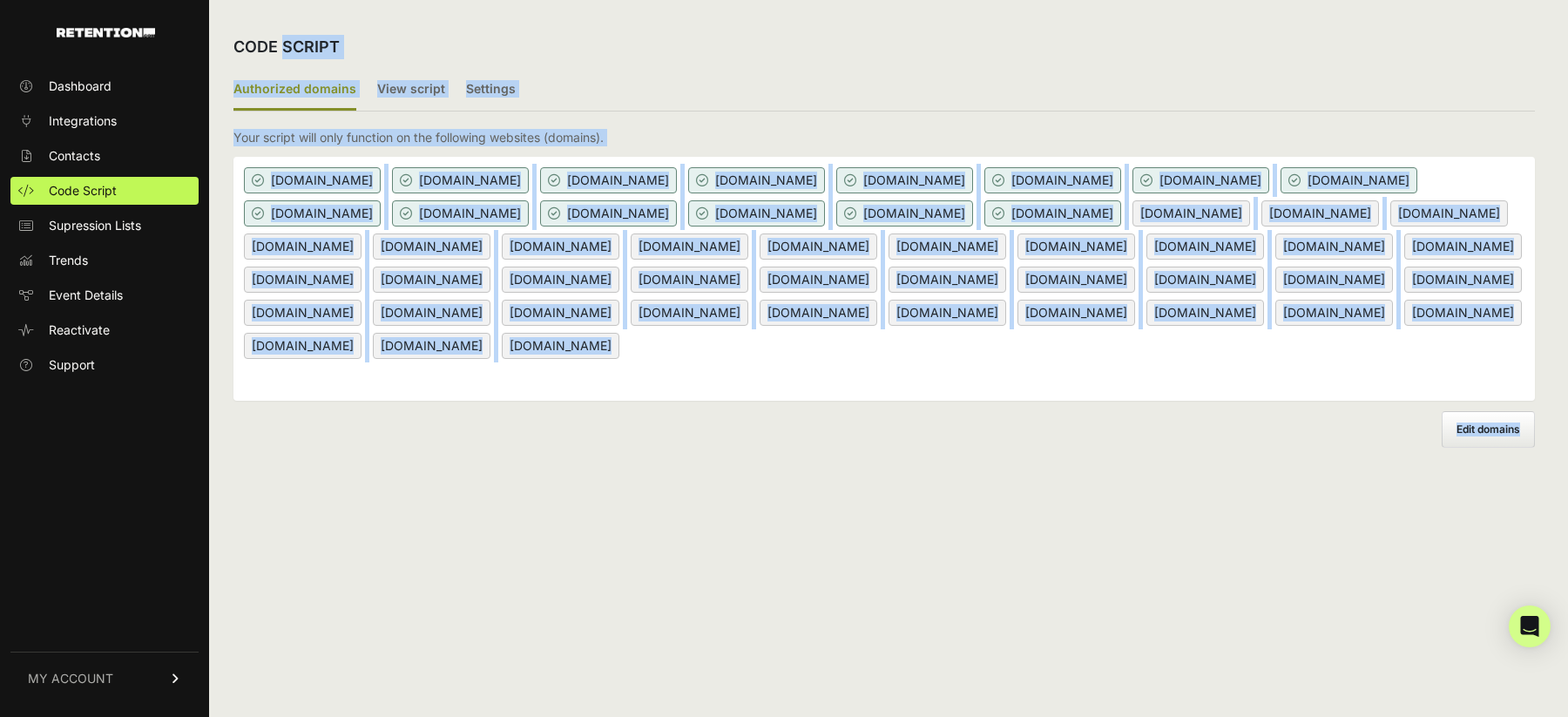
drag, startPoint x: 889, startPoint y: 478, endPoint x: 717, endPoint y: 7, distance: 501.4
click at [717, 7] on div "CODE SCRIPT Authorized domains View script Settings 2/3 Install script View, in…" at bounding box center [884, 358] width 1350 height 717
click at [775, 70] on ul "Authorized domains View script Settings" at bounding box center [884, 91] width 1301 height 42
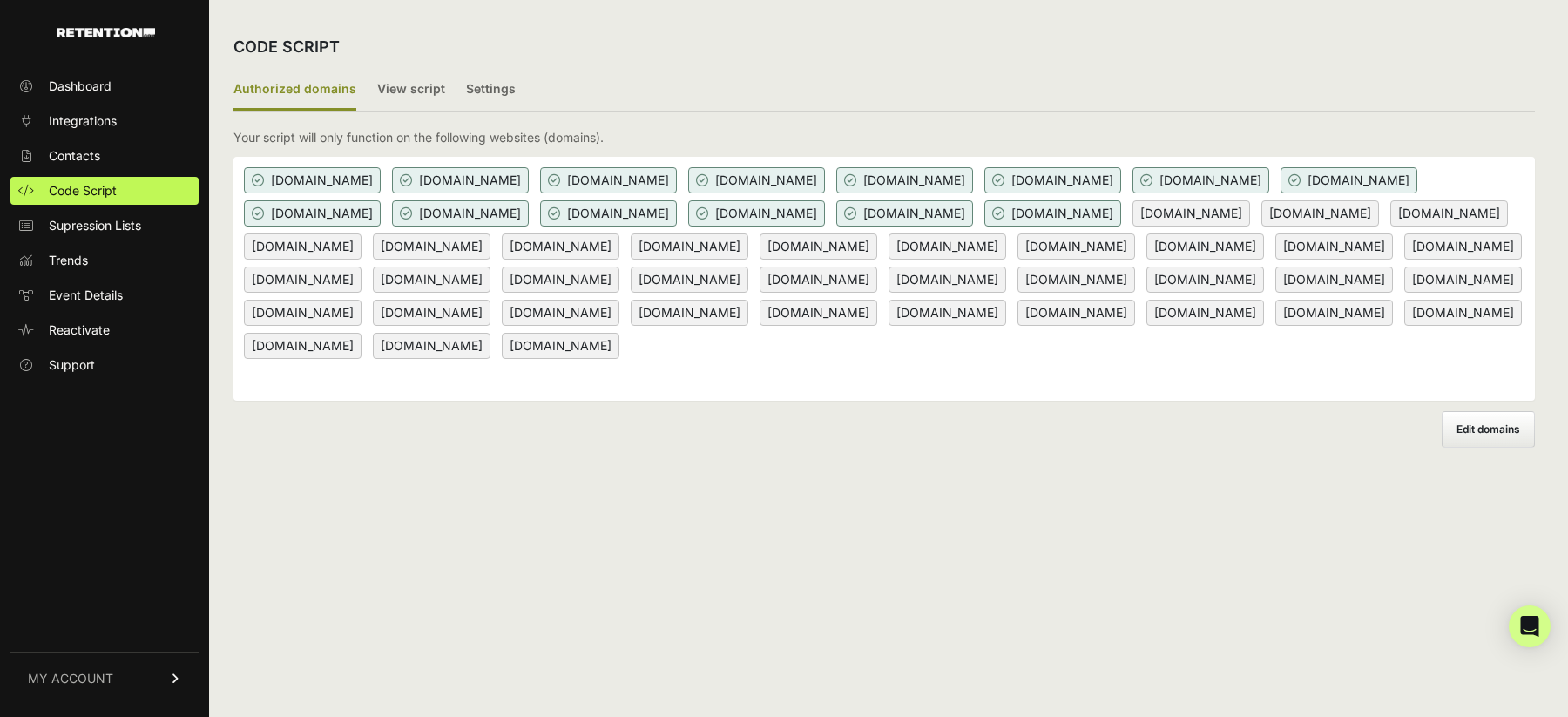
drag, startPoint x: 815, startPoint y: 554, endPoint x: 717, endPoint y: 85, distance: 479.1
click at [717, 85] on div "CODE SCRIPT Authorized domains View script Settings 2/3 Install script View, in…" at bounding box center [884, 358] width 1350 height 717
click at [776, 547] on div "CODE SCRIPT Authorized domains View script Settings 2/3 Install script View, in…" at bounding box center [884, 358] width 1350 height 717
click at [809, 126] on div "Authorized domains View script Settings 2/3 Install script View, install and te…" at bounding box center [884, 258] width 1301 height 378
click at [521, 138] on p "Your script will only function on the following websites (domains)." at bounding box center [419, 138] width 370 height 17
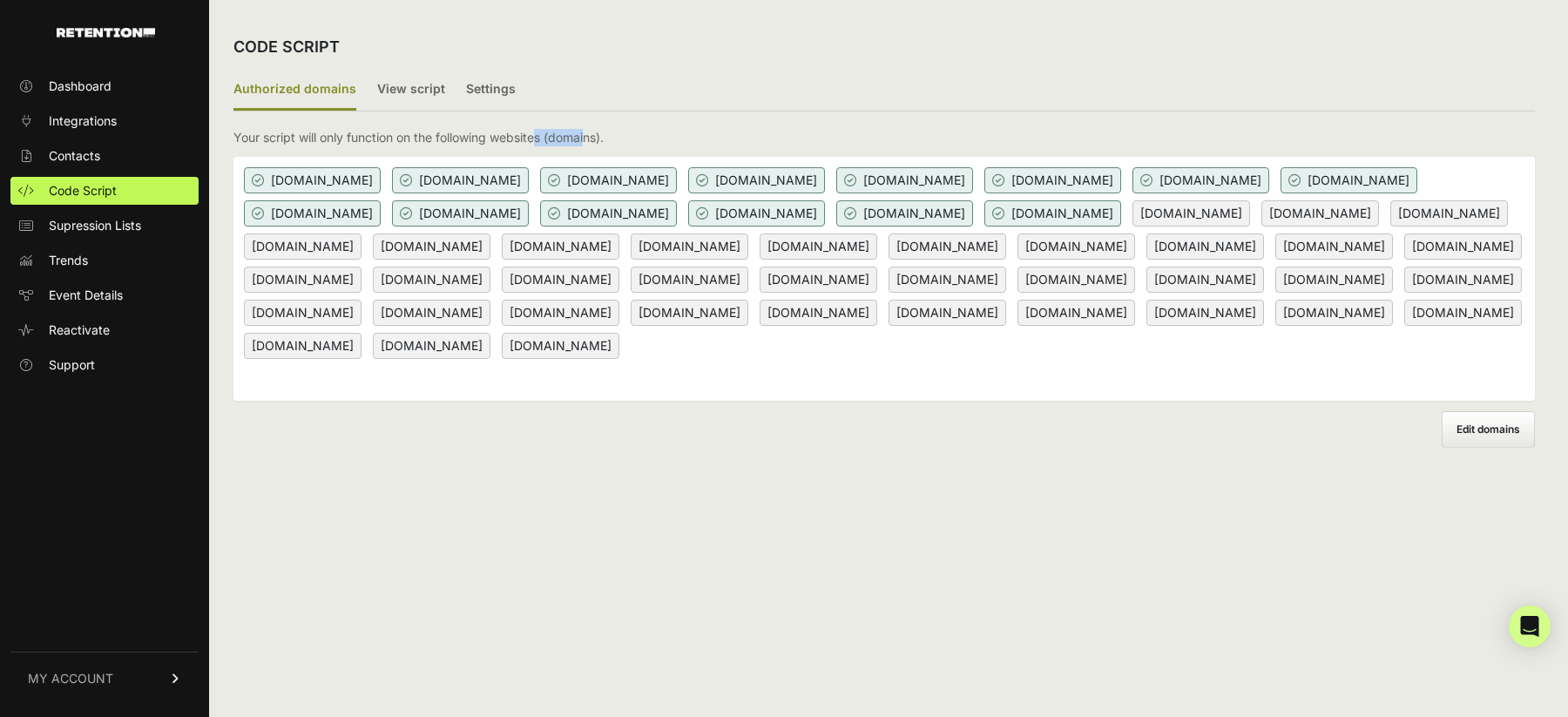
click at [521, 138] on p "Your script will only function on the following websites (domains)." at bounding box center [419, 138] width 370 height 17
click at [453, 137] on p "Your script will only function on the following websites (domains)." at bounding box center [419, 138] width 370 height 17
click at [357, 143] on p "Your script will only function on the following websites (domains)." at bounding box center [419, 138] width 370 height 17
click at [357, 142] on p "Your script will only function on the following websites (domains)." at bounding box center [419, 138] width 370 height 17
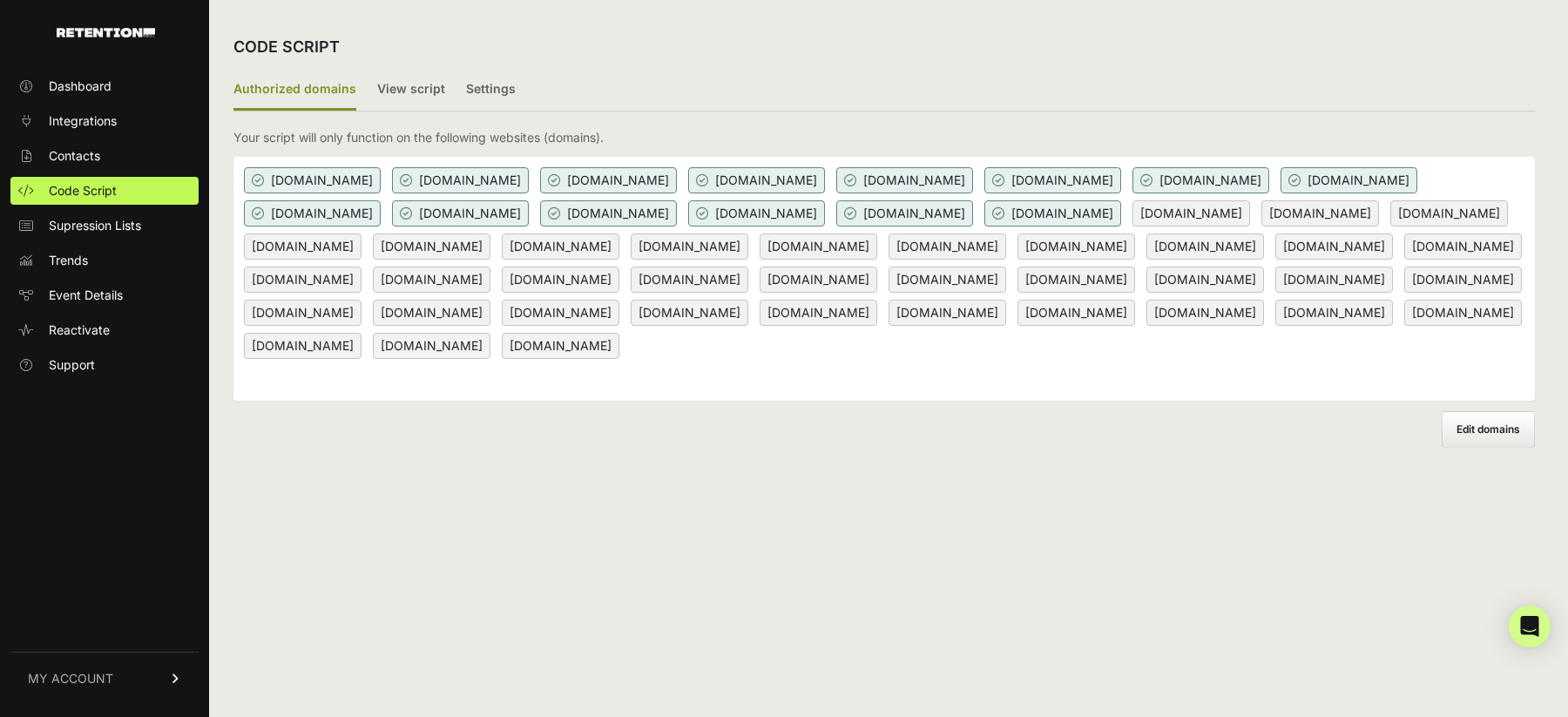
click at [310, 143] on p "Your script will only function on the following websites (domains)." at bounding box center [419, 138] width 370 height 17
click at [455, 143] on p "Your script will only function on the following websites (domains)." at bounding box center [419, 138] width 370 height 17
click at [566, 133] on p "Your script will only function on the following websites (domains)." at bounding box center [419, 138] width 370 height 17
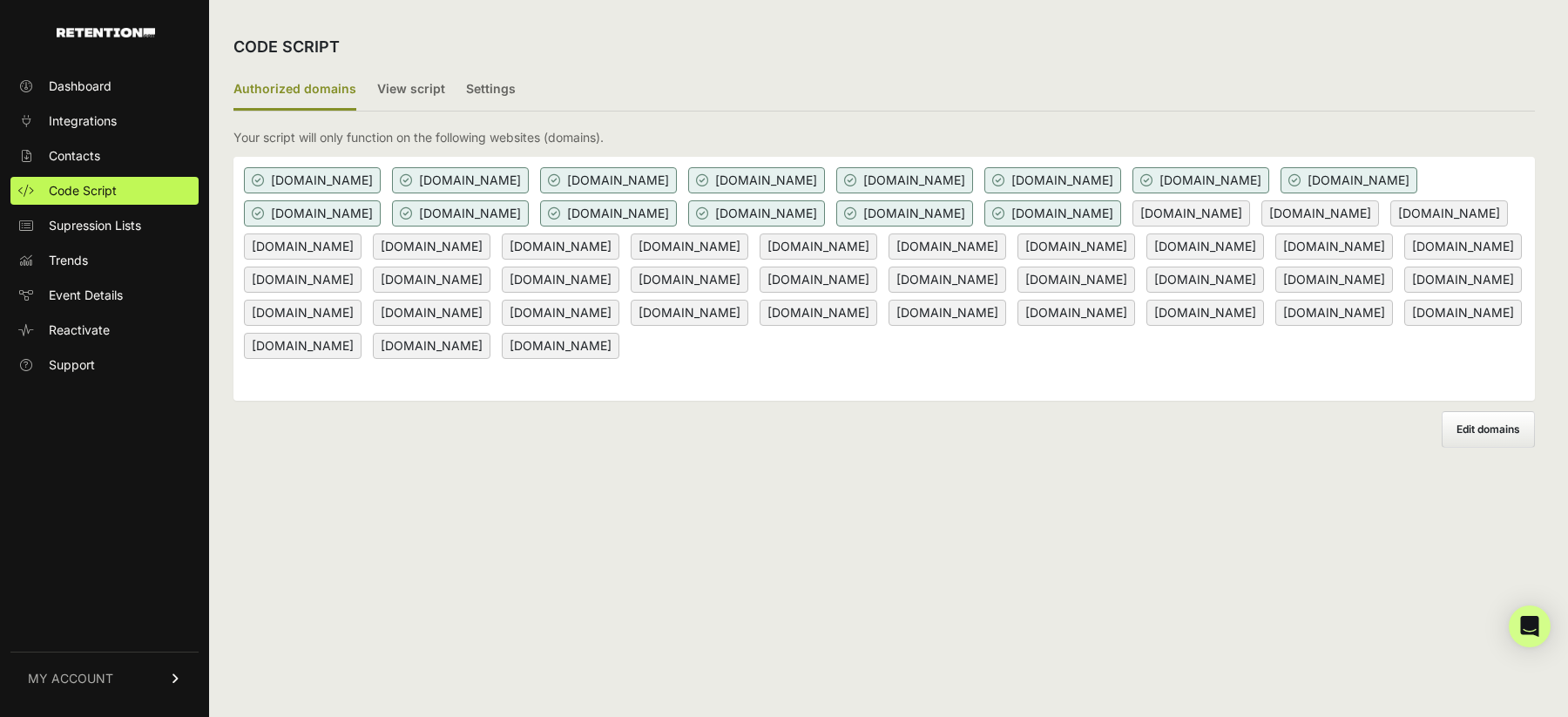
click at [562, 133] on p "Your script will only function on the following websites (domains)." at bounding box center [419, 138] width 370 height 17
click at [532, 133] on p "Your script will only function on the following websites (domains)." at bounding box center [419, 138] width 370 height 17
click at [589, 136] on p "Your script will only function on the following websites (domains)." at bounding box center [419, 138] width 370 height 17
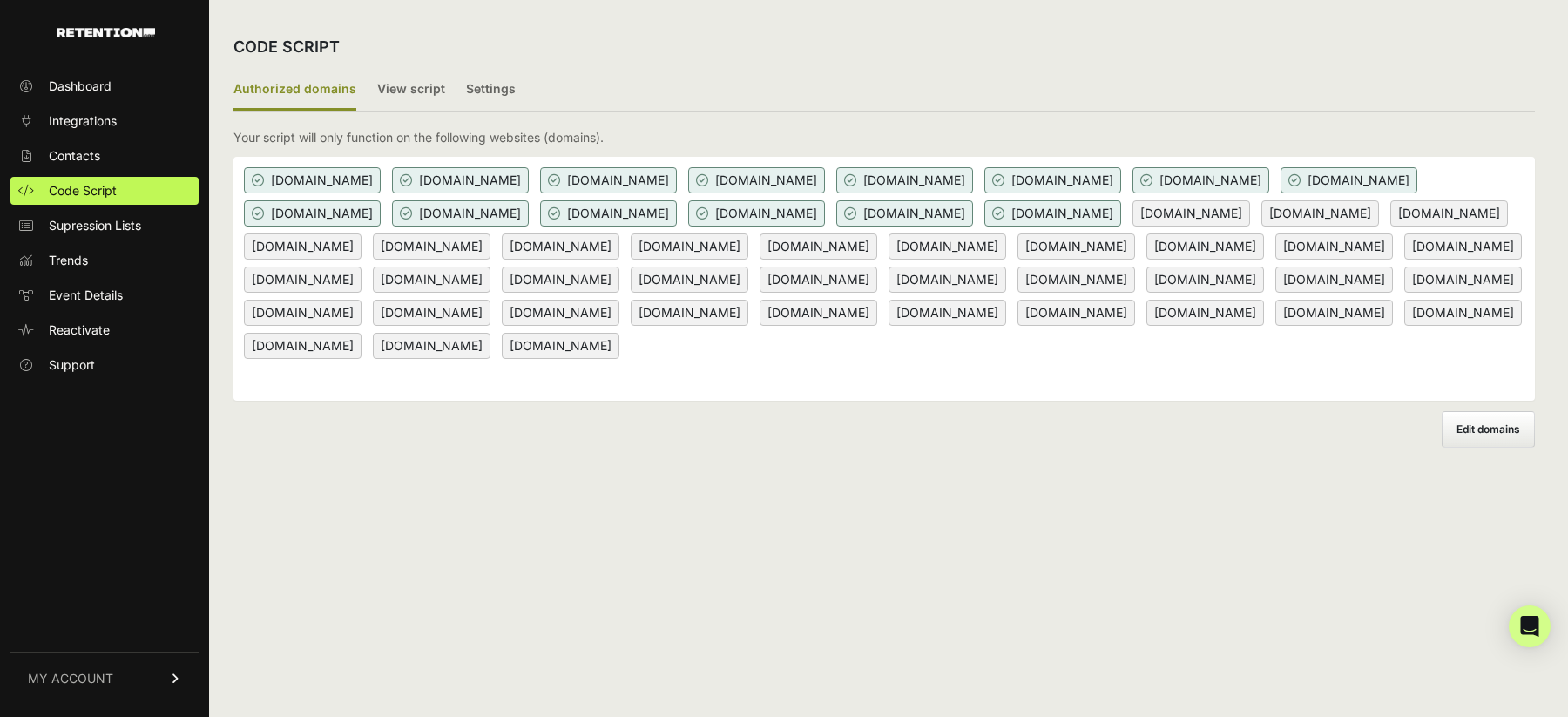
click at [368, 129] on p "Your script will only function on the following websites (domains)." at bounding box center [419, 138] width 370 height 17
click at [92, 192] on span "Code Script" at bounding box center [83, 191] width 68 height 17
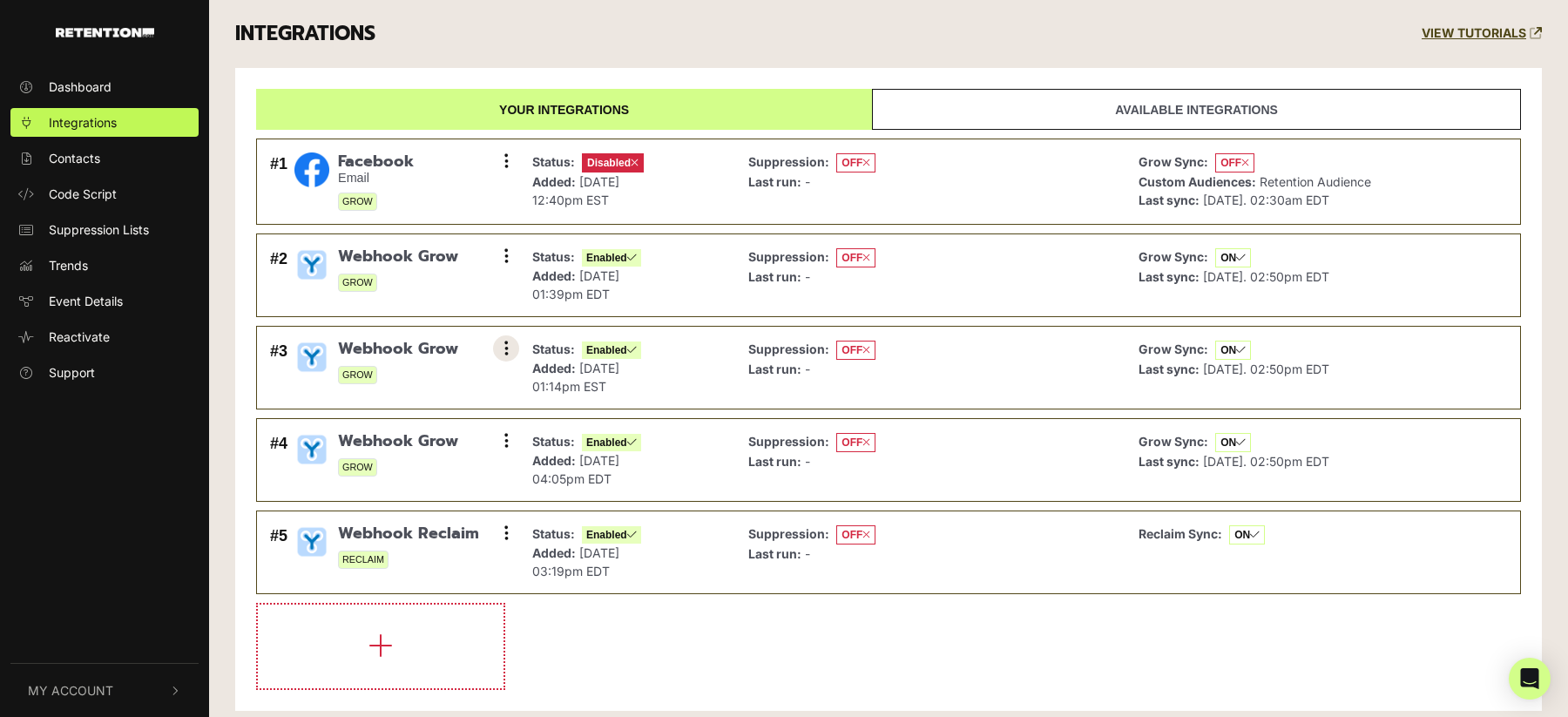
click at [514, 350] on button at bounding box center [506, 349] width 26 height 26
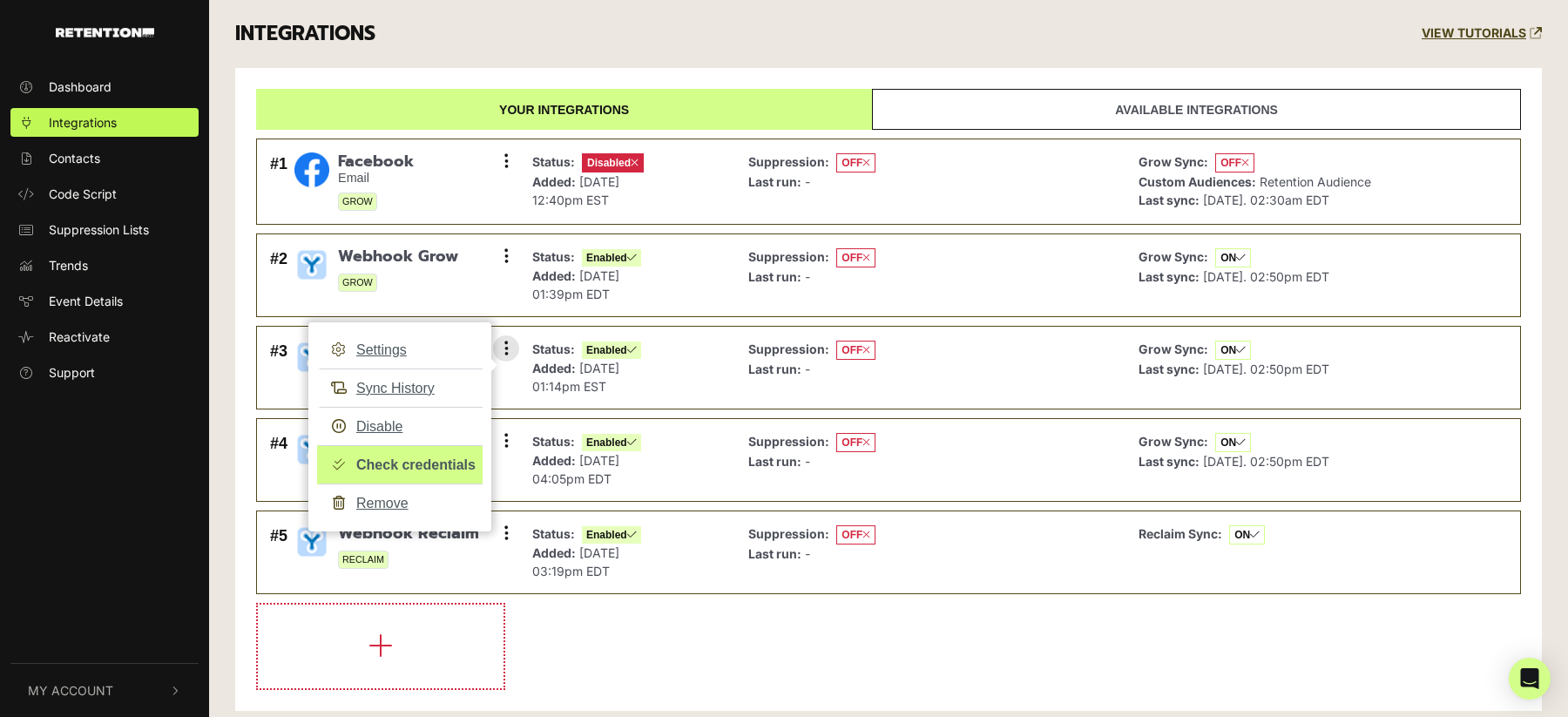
click at [437, 458] on link "Check credentials" at bounding box center [400, 464] width 166 height 39
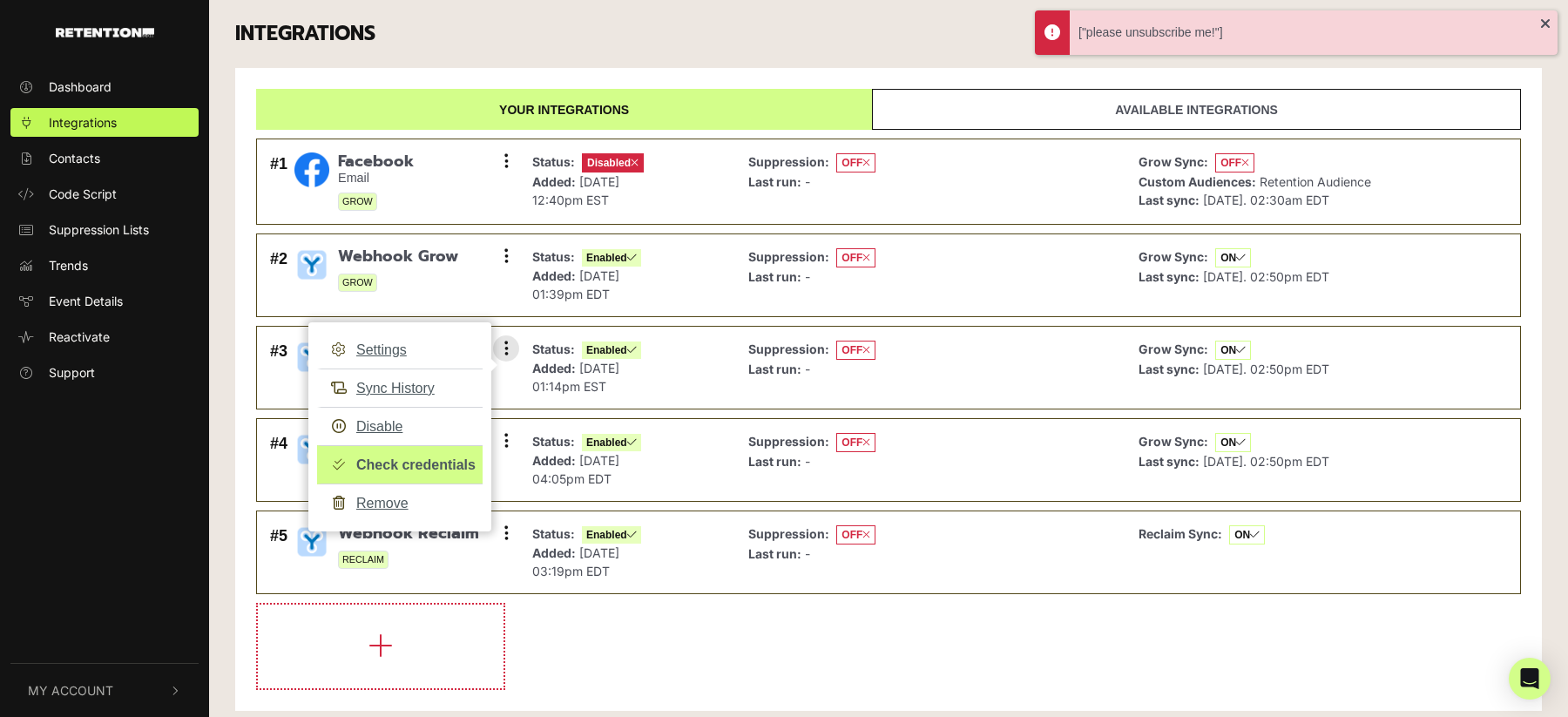
click at [433, 468] on link "Check credentials" at bounding box center [400, 464] width 166 height 39
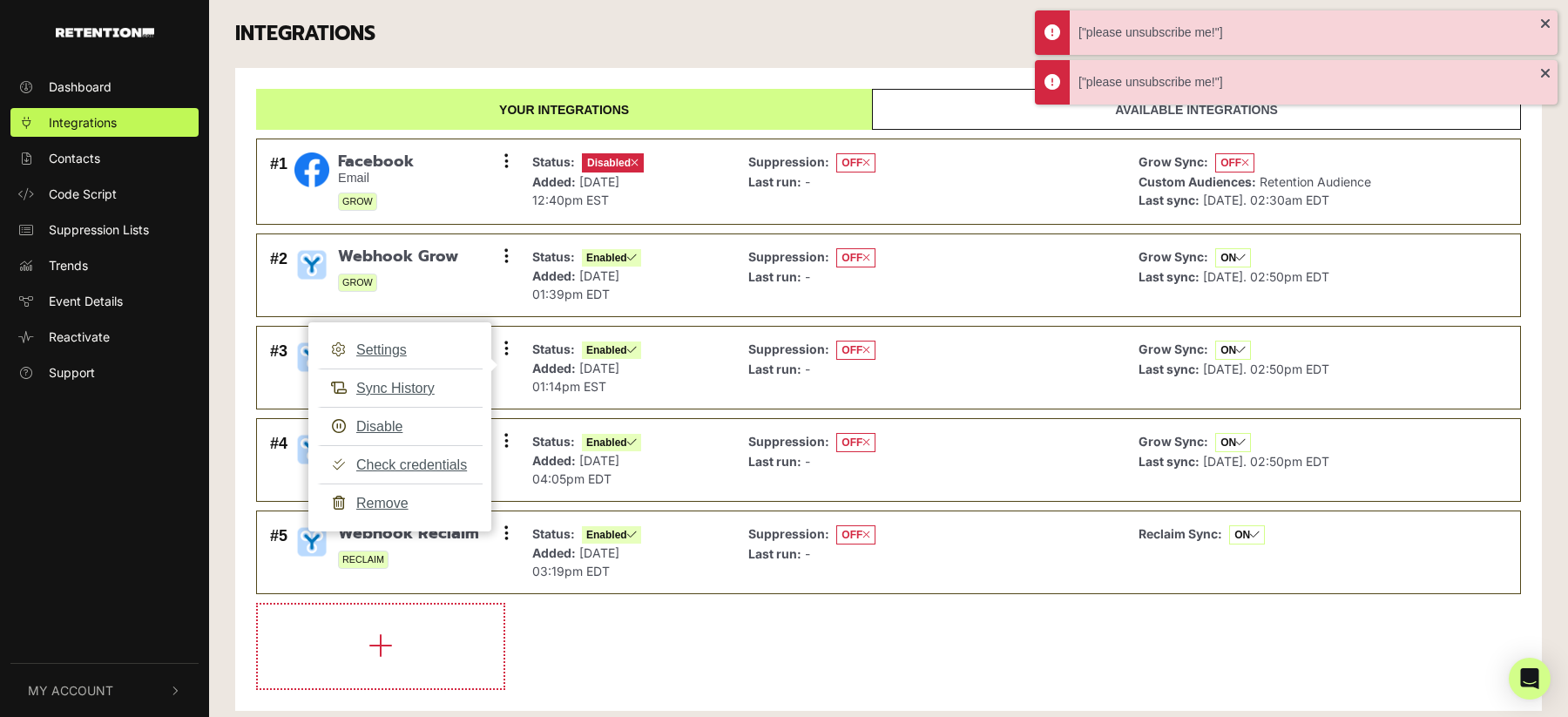
click at [619, 633] on li at bounding box center [889, 646] width 1265 height 87
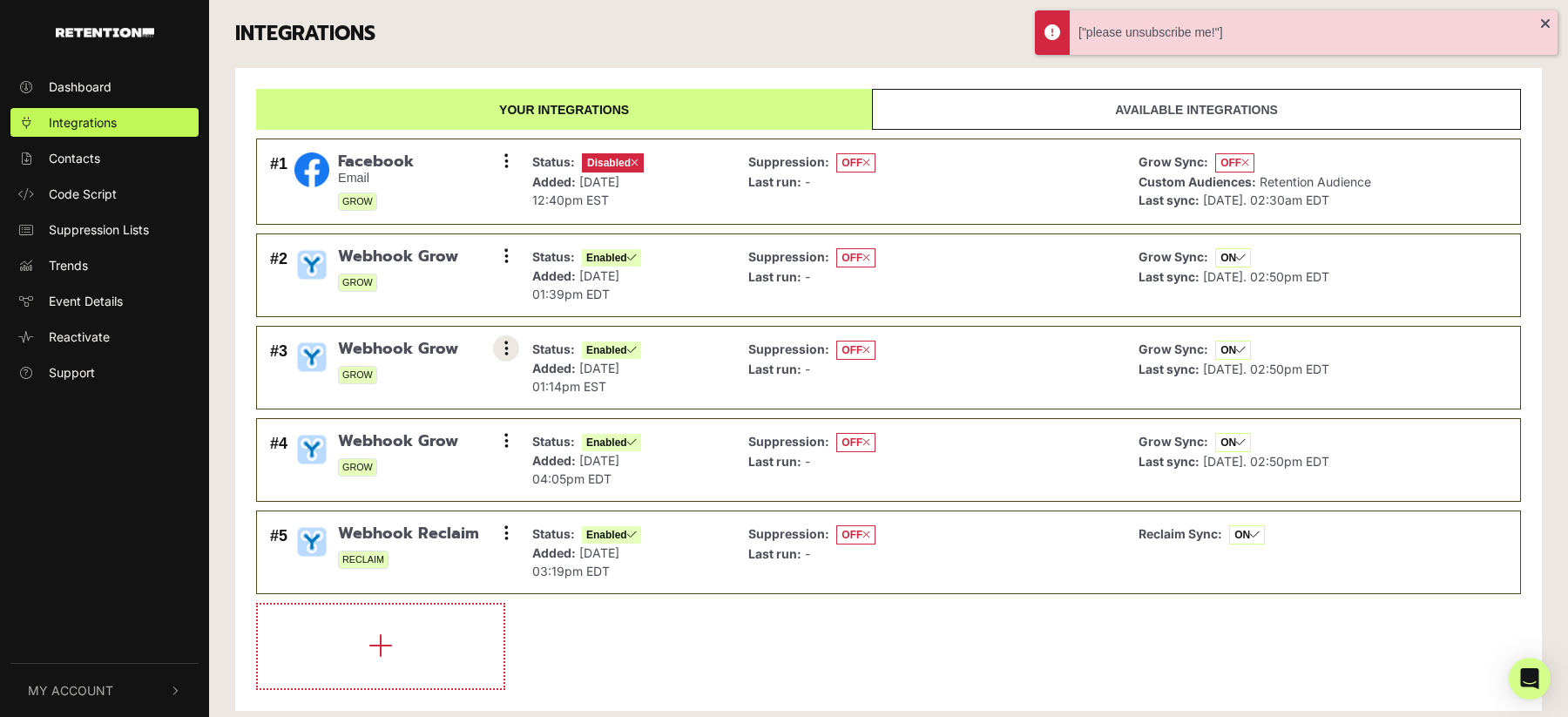
click at [509, 344] on button at bounding box center [506, 349] width 26 height 26
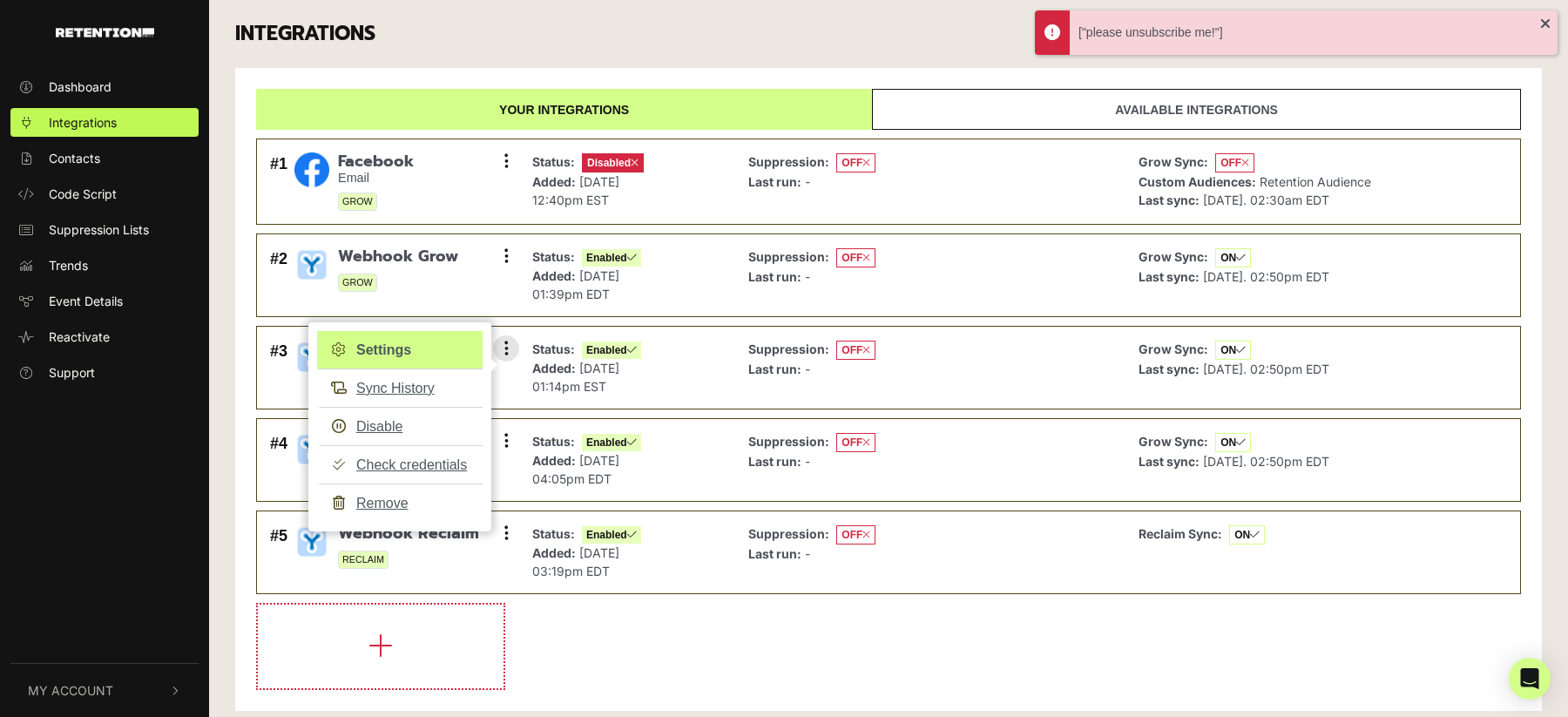
click at [422, 356] on link "Settings" at bounding box center [400, 351] width 166 height 38
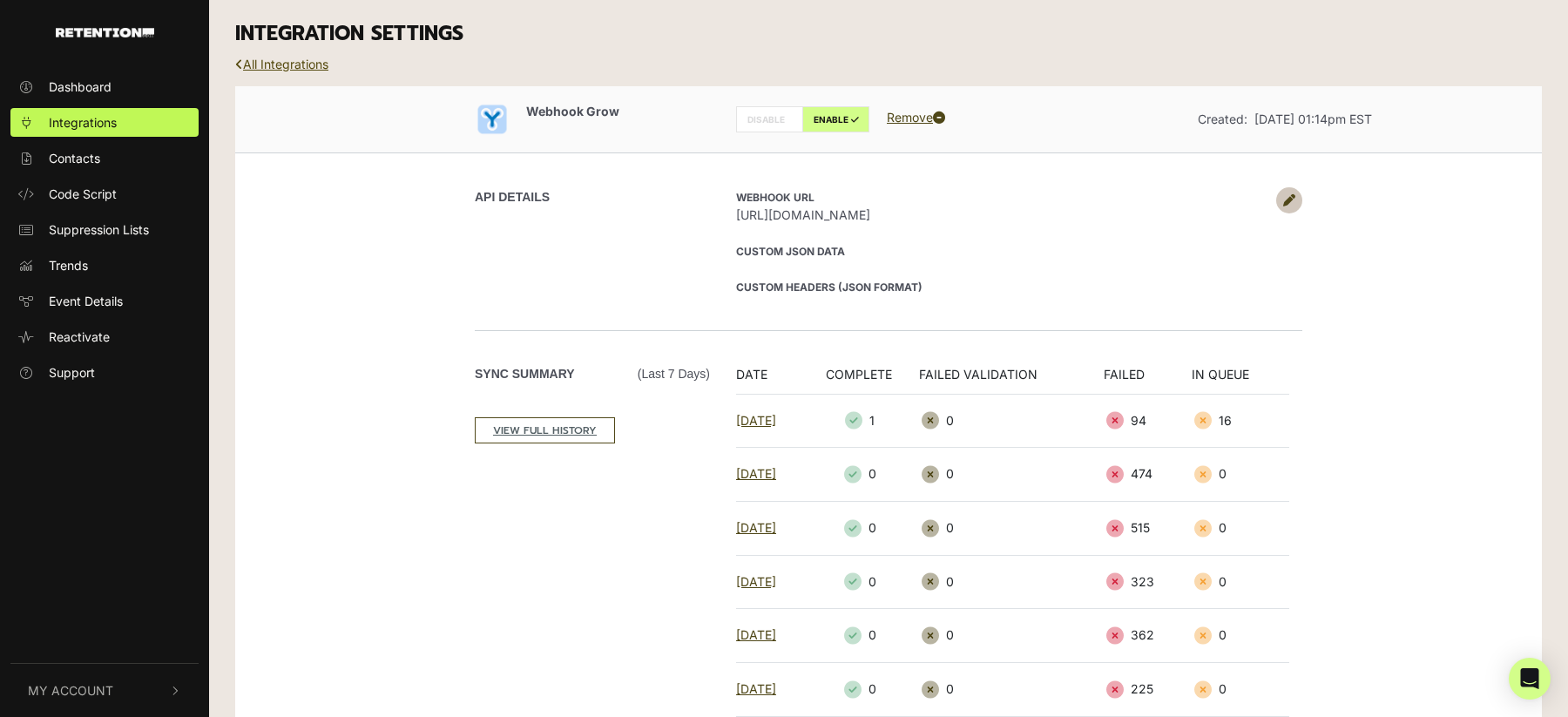
click at [283, 67] on link "All Integrations" at bounding box center [282, 64] width 93 height 15
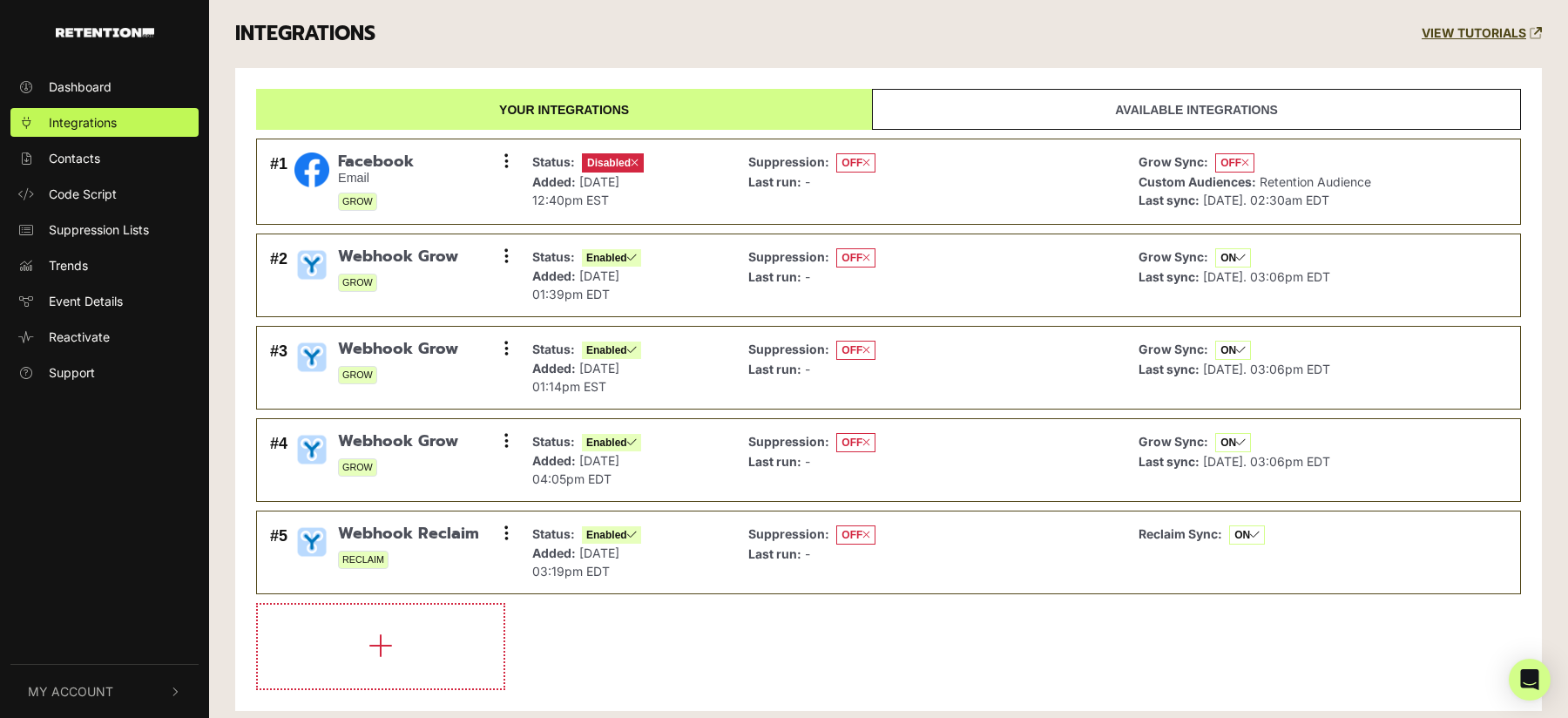
click at [636, 626] on li at bounding box center [889, 646] width 1265 height 87
click at [551, 48] on div "INTEGRATIONS VIEW TUTORIALS" at bounding box center [889, 34] width 1333 height 68
click at [450, 530] on span "Webhook Reclaim" at bounding box center [409, 534] width 141 height 19
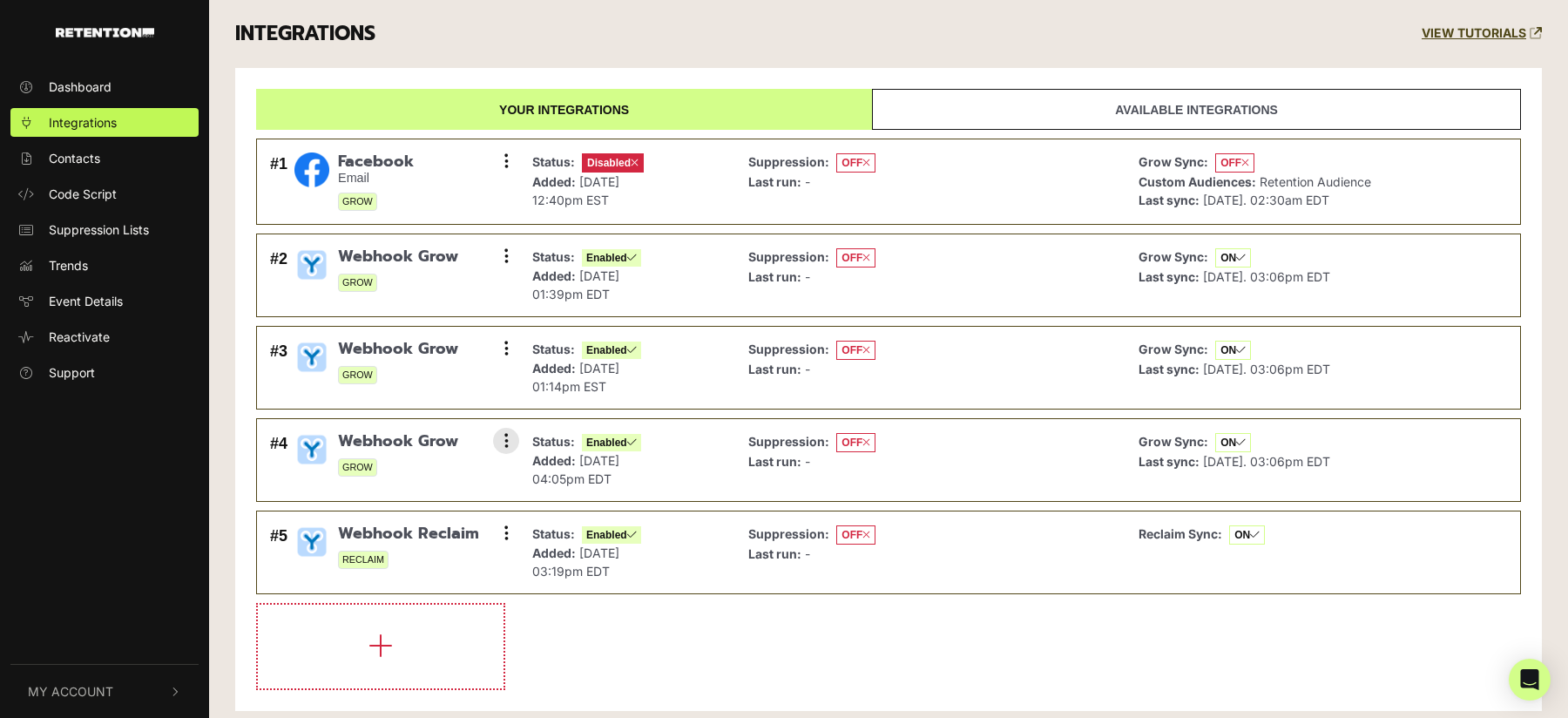
click at [441, 440] on span "Webhook Grow" at bounding box center [399, 441] width 120 height 19
click at [425, 436] on span "Webhook Grow" at bounding box center [399, 441] width 120 height 19
click at [618, 44] on div "INTEGRATIONS VIEW TUTORIALS" at bounding box center [889, 34] width 1333 height 68
click at [502, 262] on button at bounding box center [506, 256] width 26 height 26
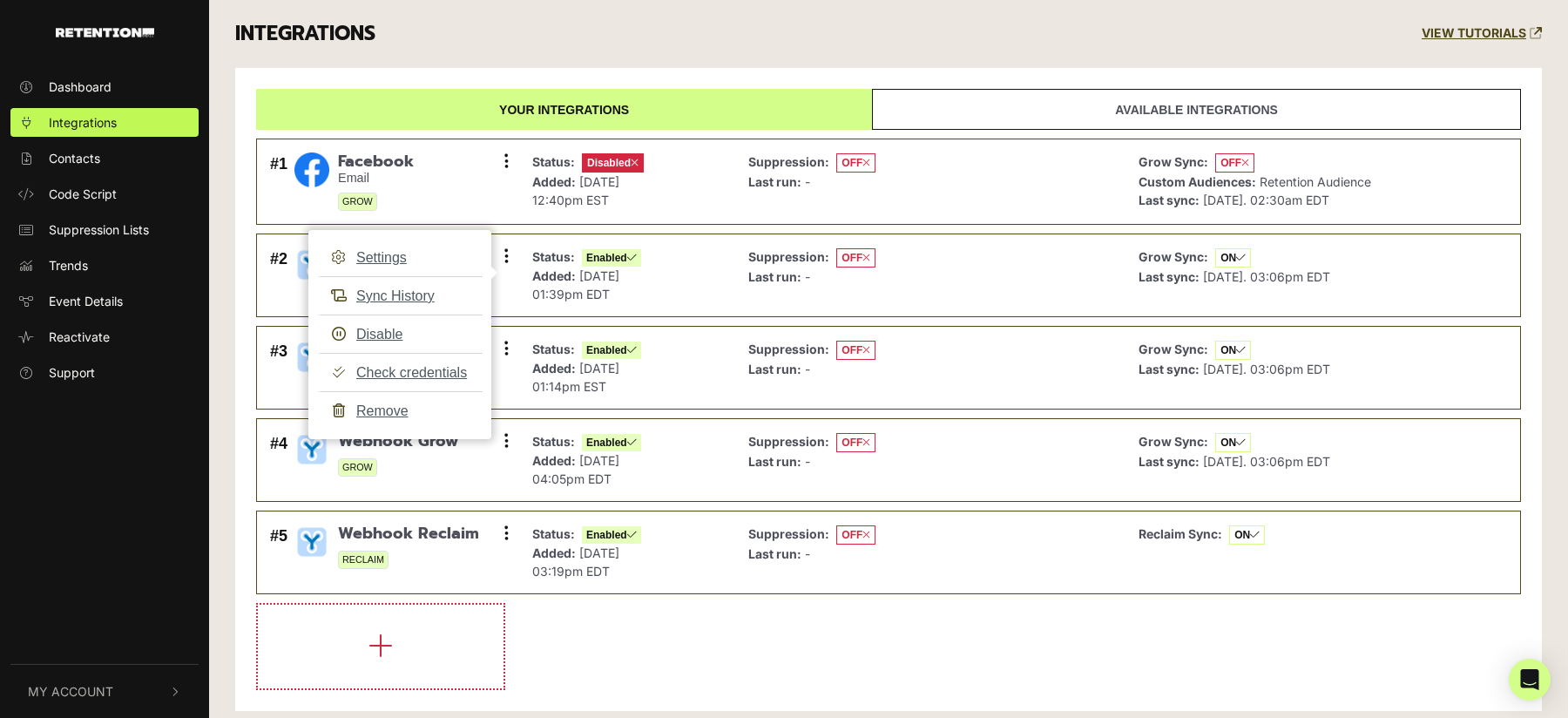
click at [544, 55] on div "INTEGRATIONS VIEW TUTORIALS" at bounding box center [889, 34] width 1333 height 68
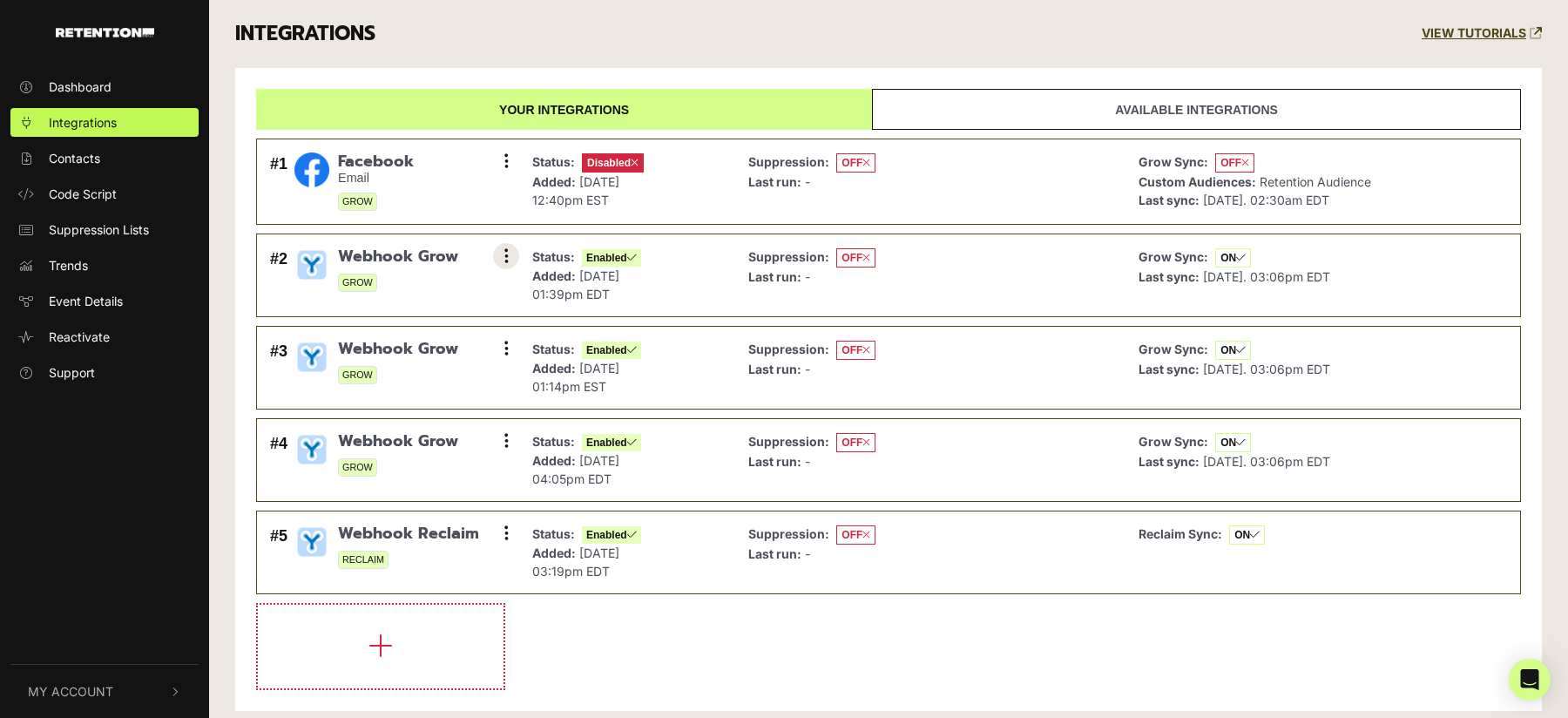
click at [501, 260] on button at bounding box center [506, 256] width 26 height 26
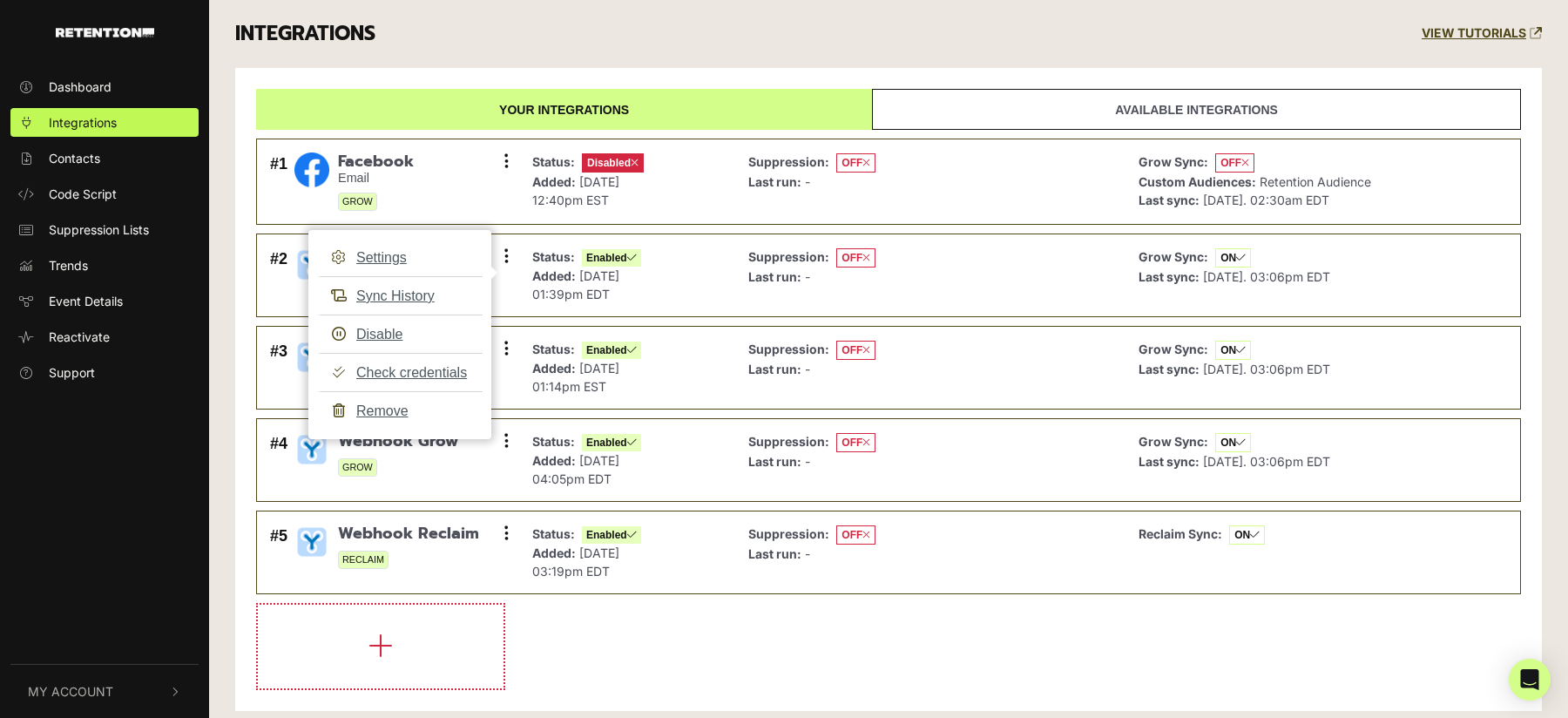
click at [590, 51] on div "INTEGRATIONS VIEW TUTORIALS" at bounding box center [889, 34] width 1333 height 68
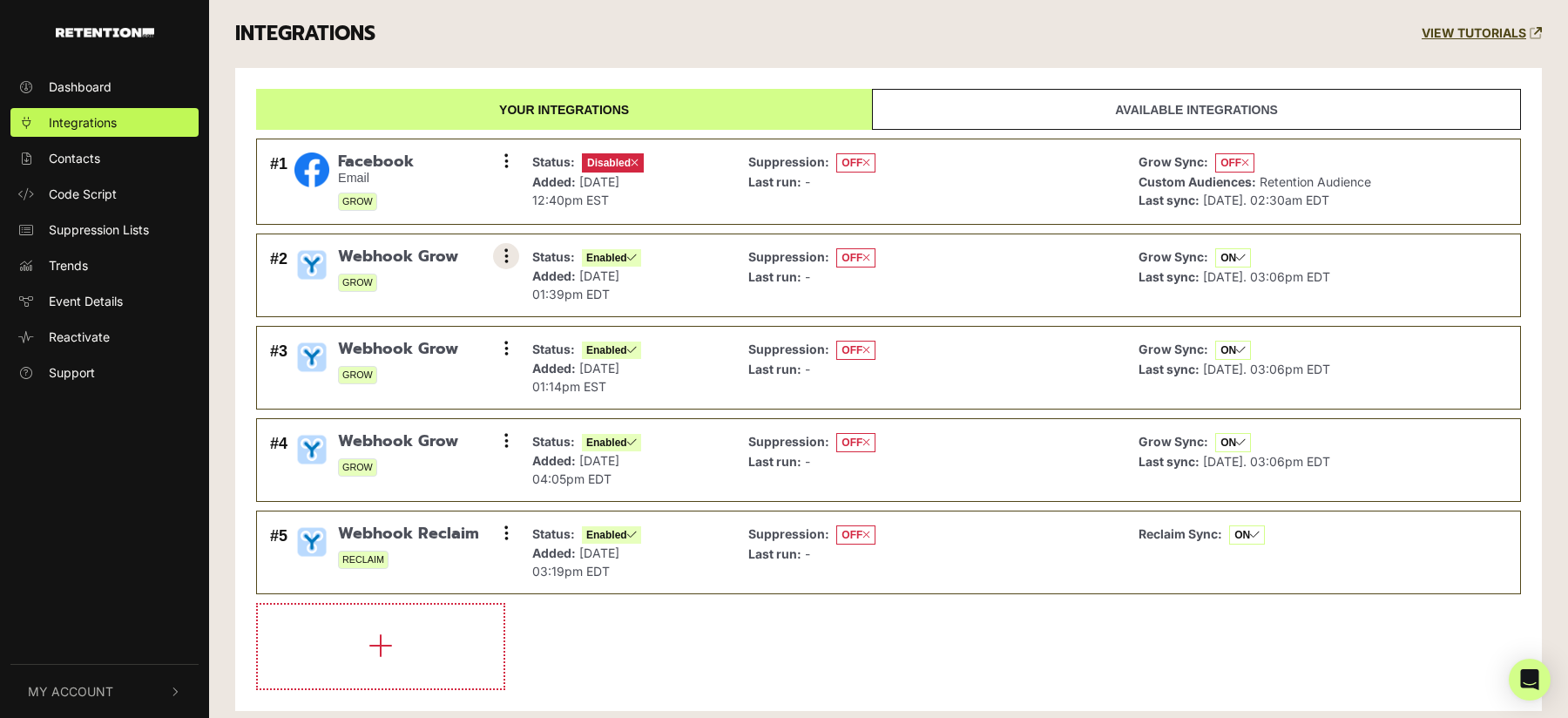
click at [507, 256] on icon at bounding box center [506, 256] width 4 height 17
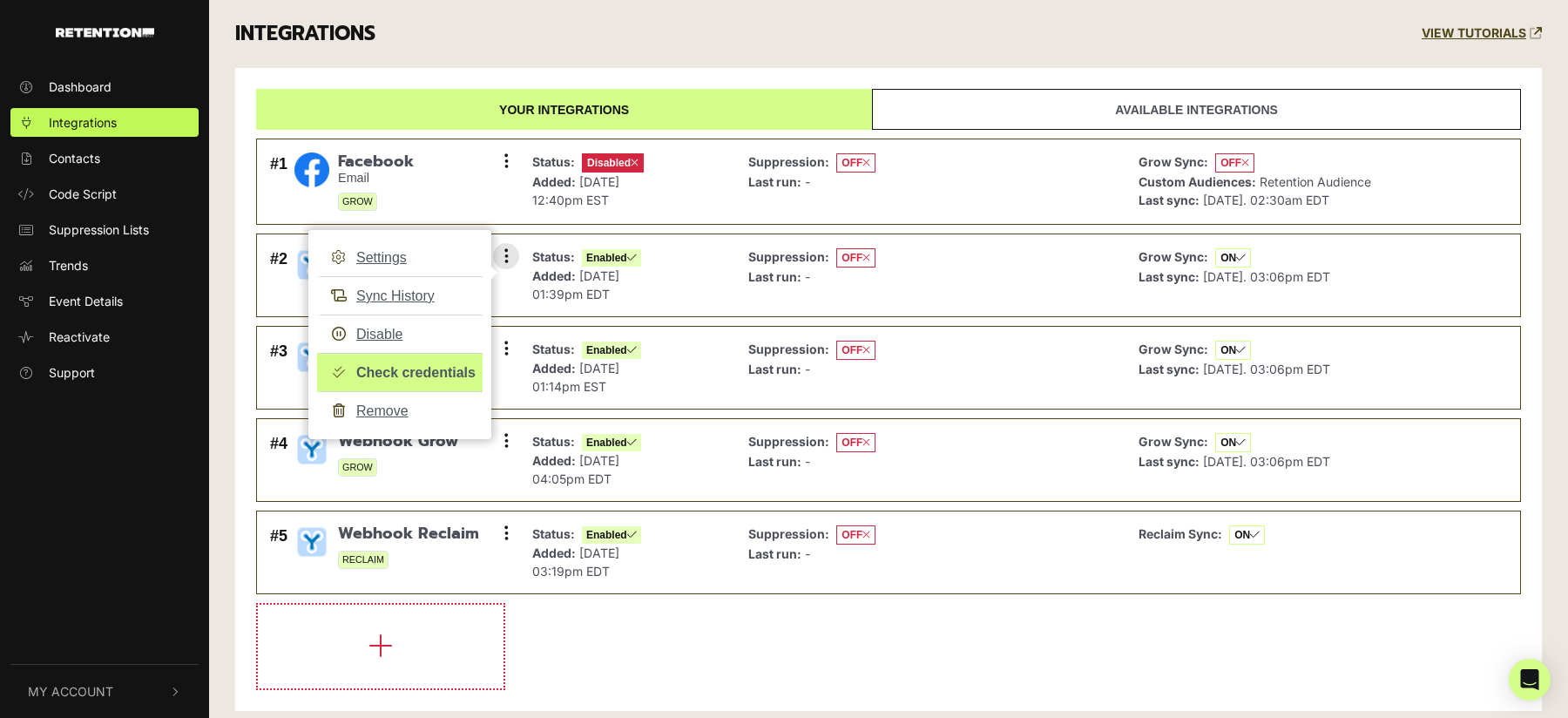
click at [426, 366] on link "Check credentials" at bounding box center [400, 372] width 166 height 39
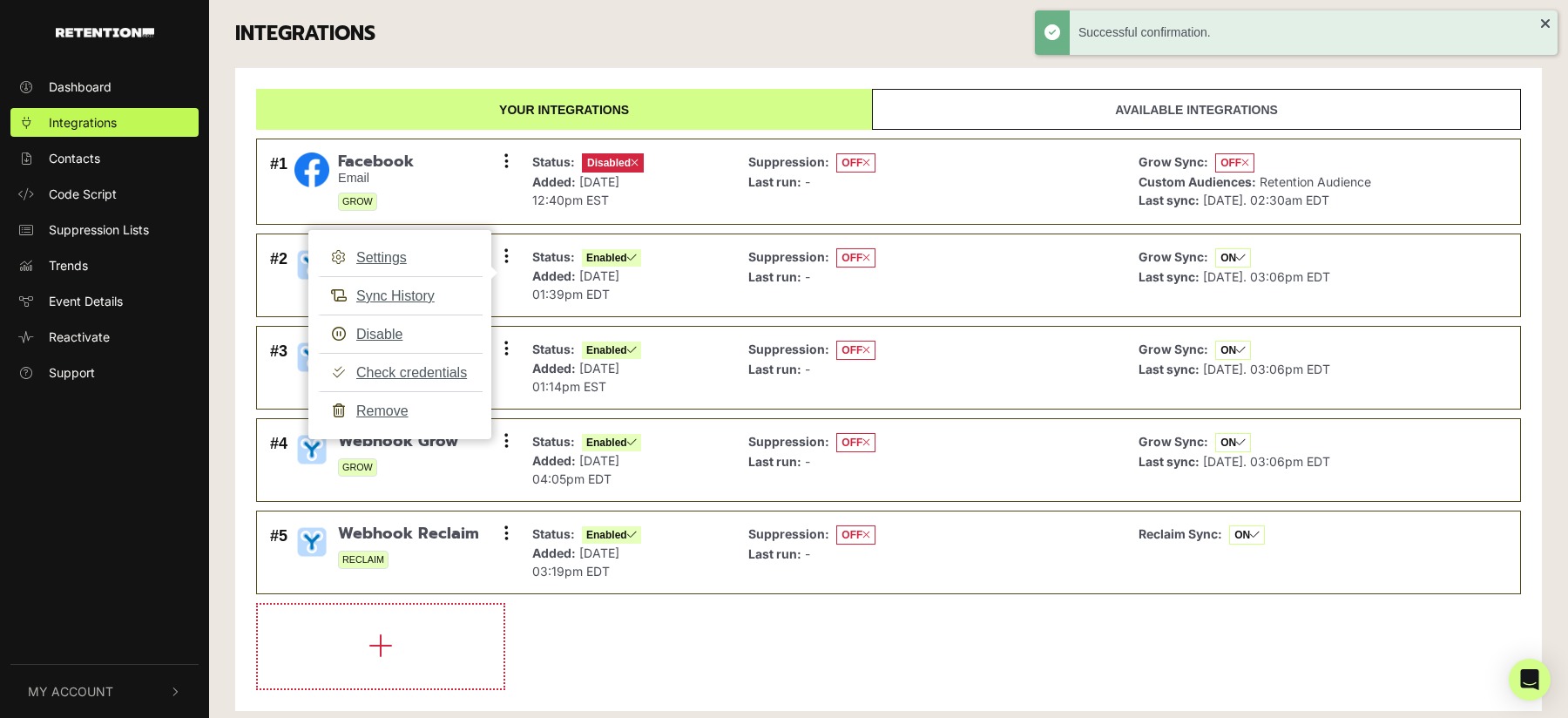
click at [573, 51] on div "INTEGRATIONS VIEW TUTORIALS" at bounding box center [889, 34] width 1333 height 68
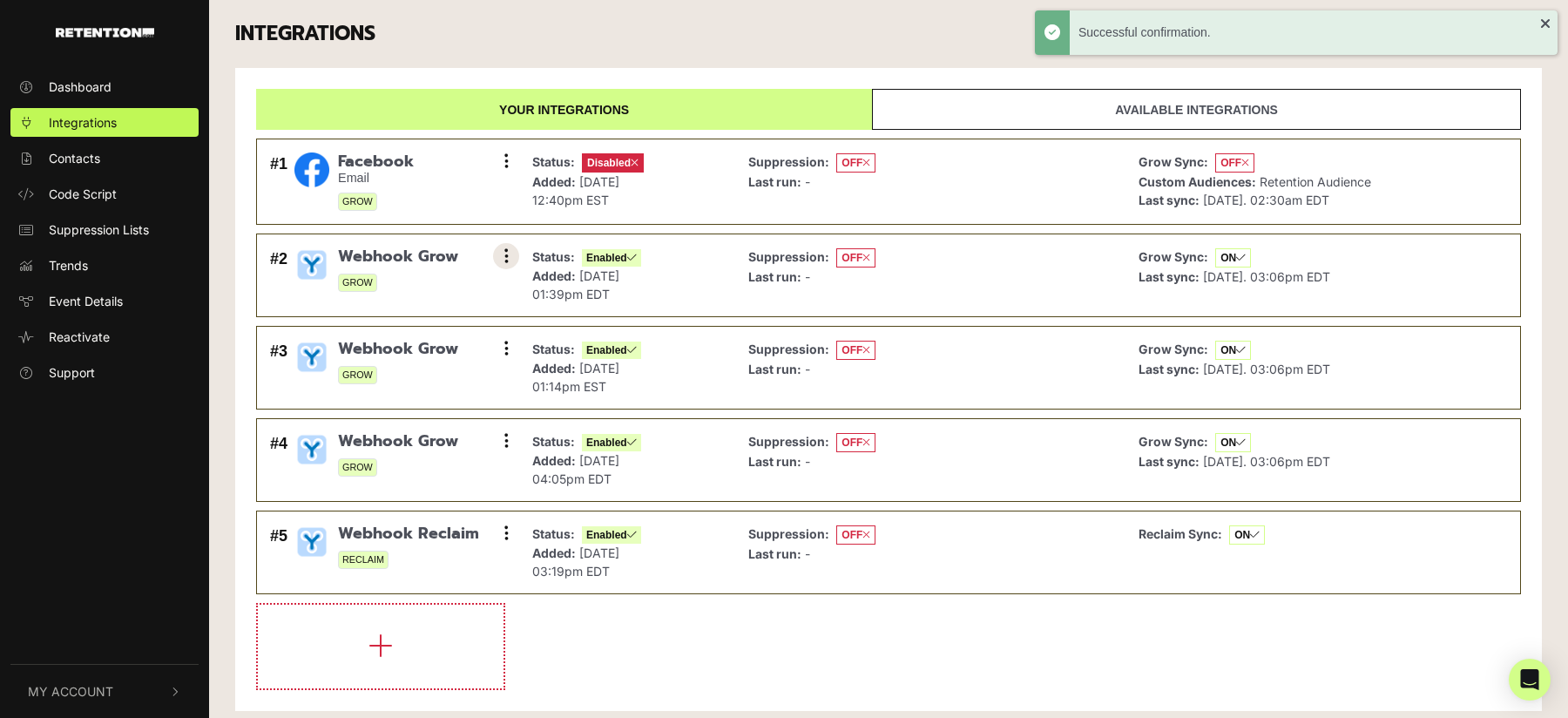
click at [506, 249] on icon at bounding box center [506, 256] width 4 height 17
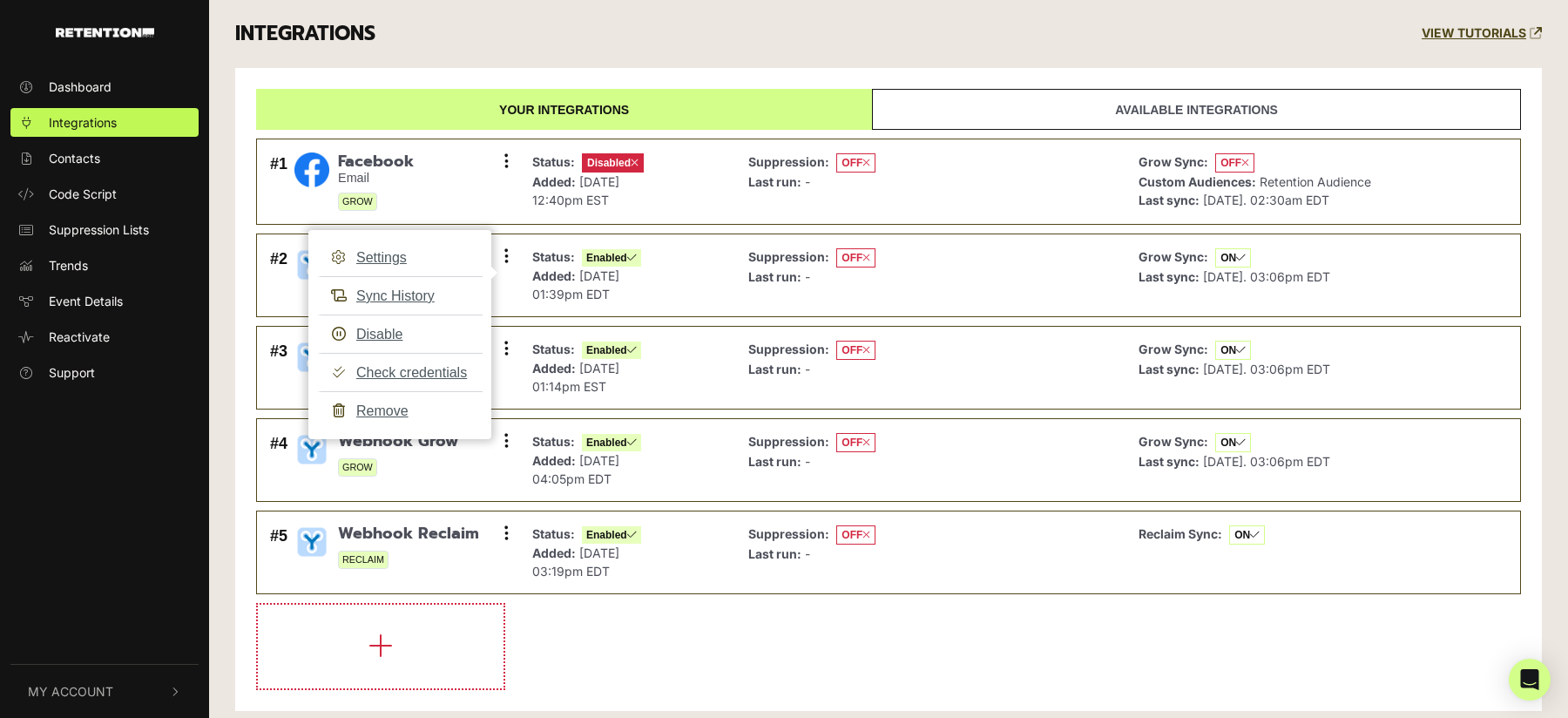
click at [601, 64] on div "INTEGRATIONS VIEW TUTORIALS" at bounding box center [889, 34] width 1333 height 68
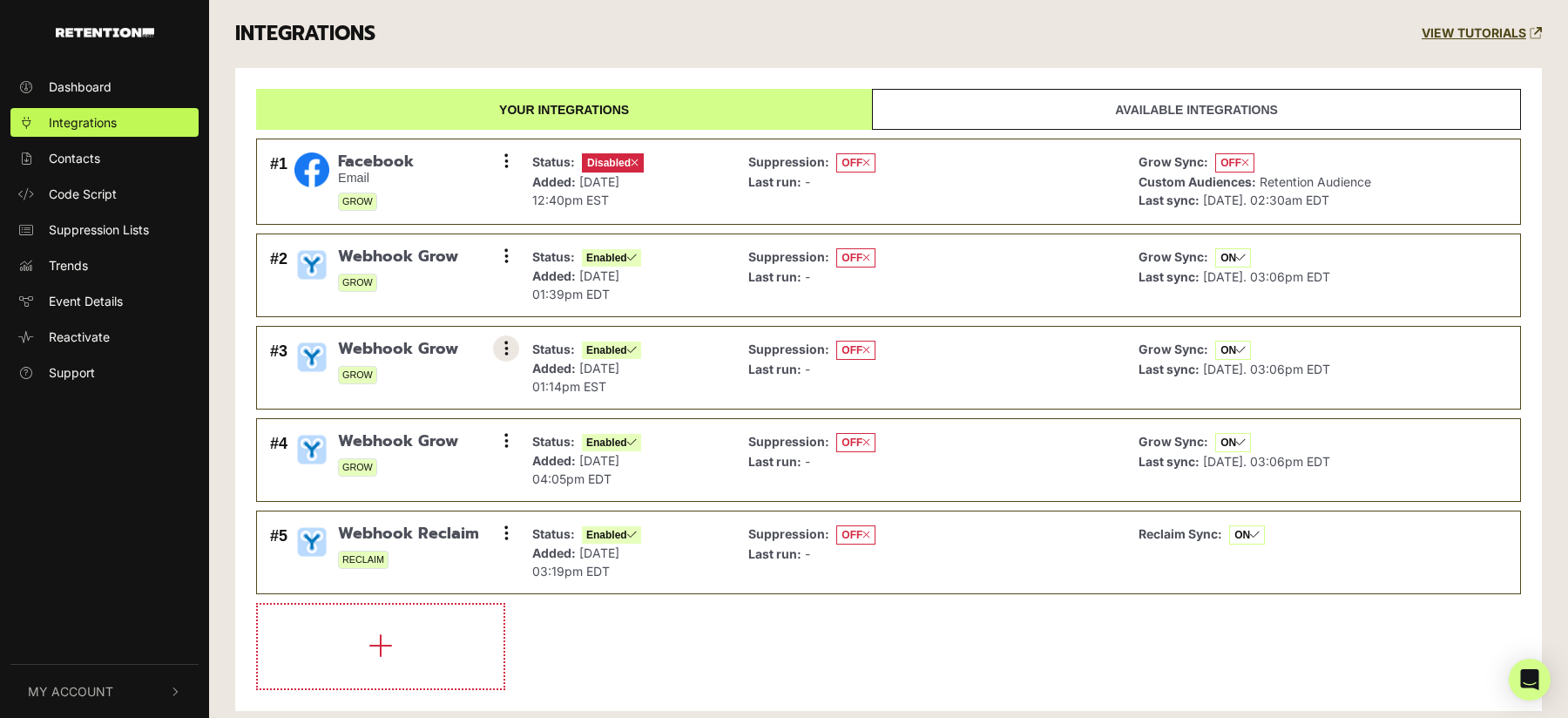
click at [506, 348] on icon at bounding box center [506, 349] width 4 height 17
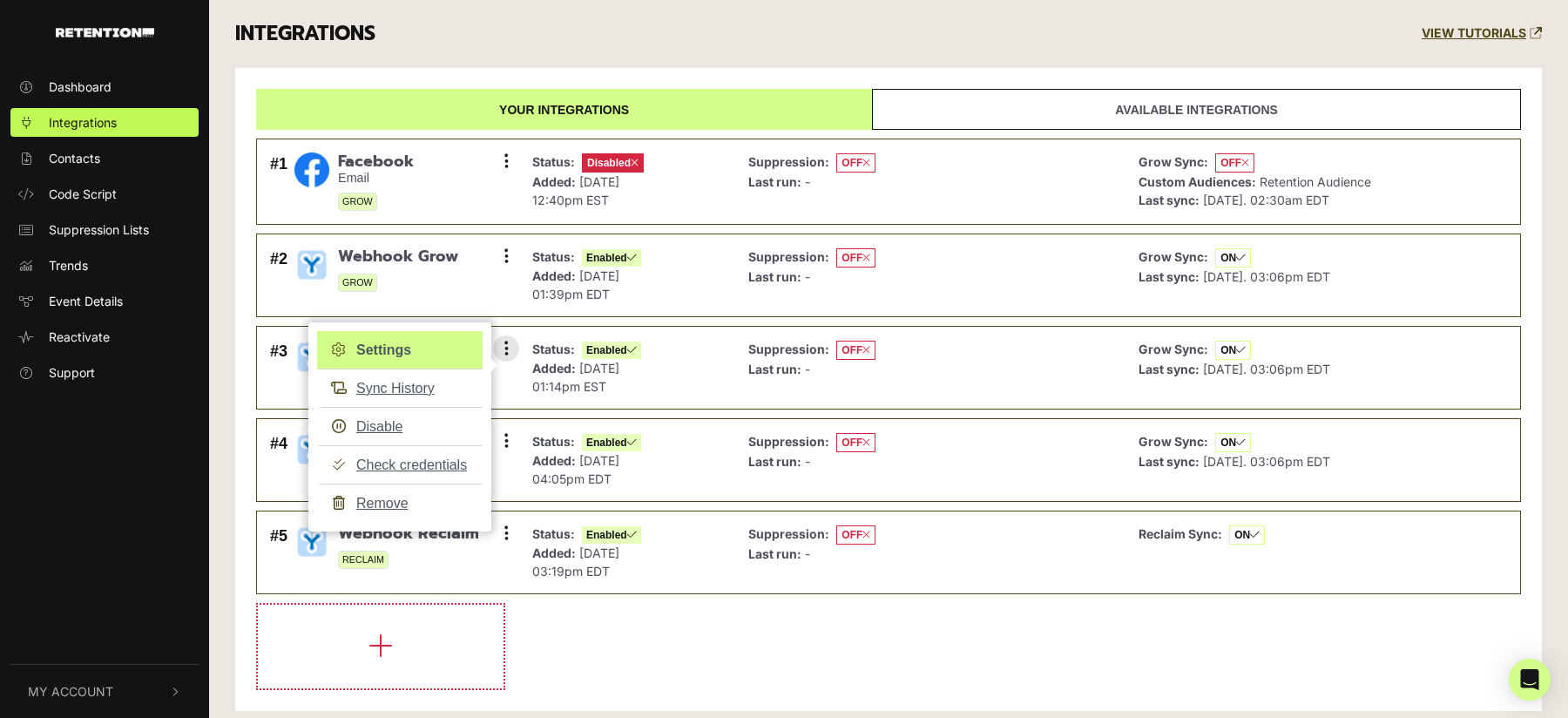
click at [436, 346] on link "Settings" at bounding box center [400, 351] width 166 height 38
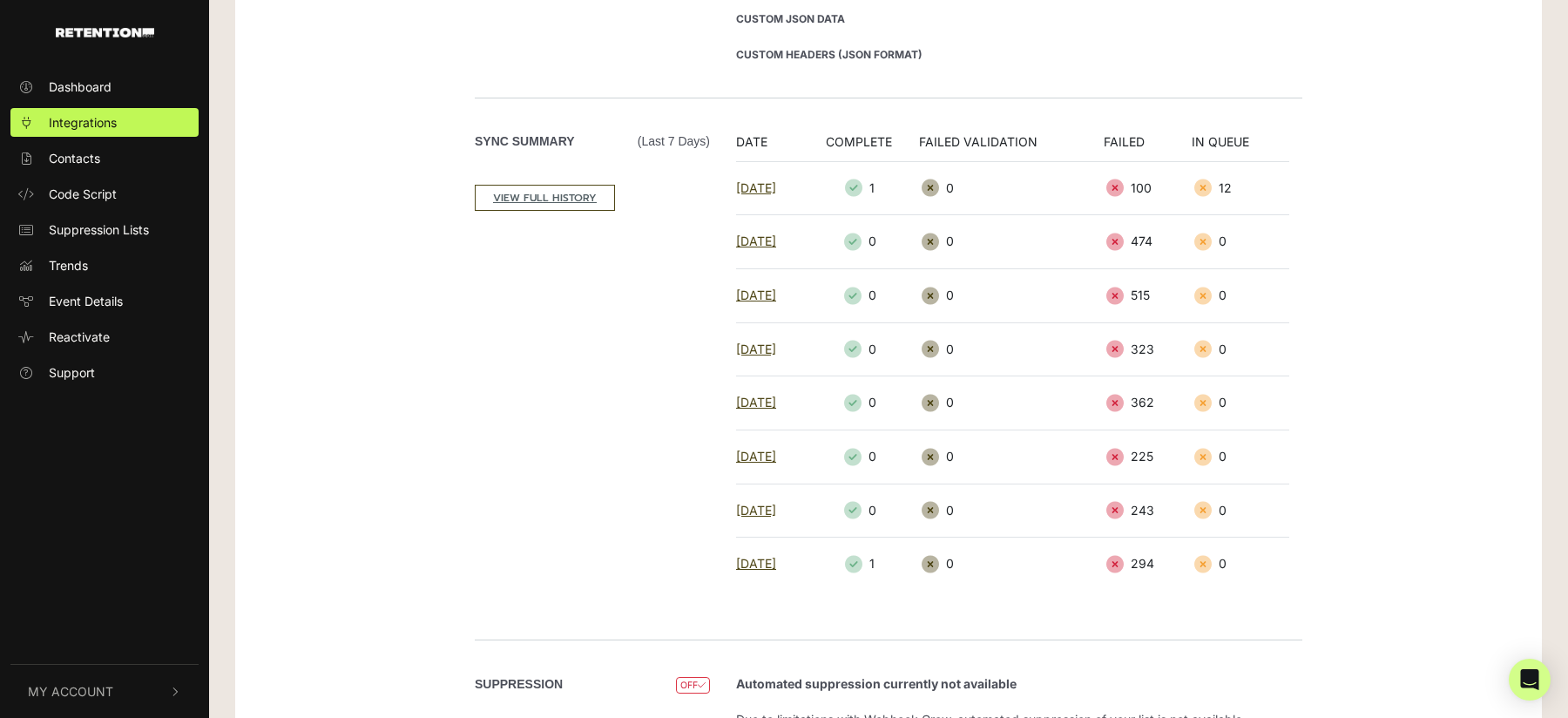
scroll to position [232, 0]
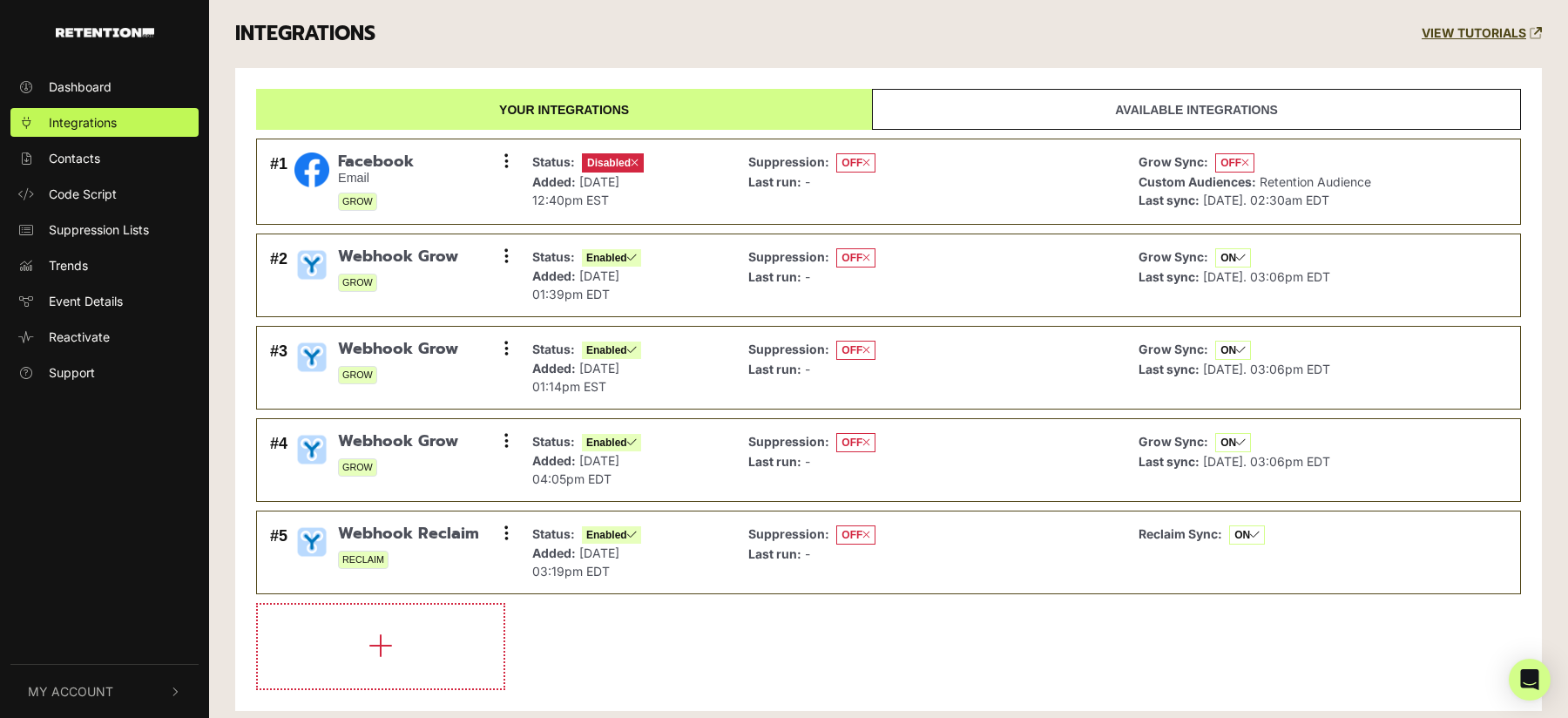
click at [775, 24] on div "INTEGRATIONS VIEW TUTORIALS" at bounding box center [889, 34] width 1333 height 68
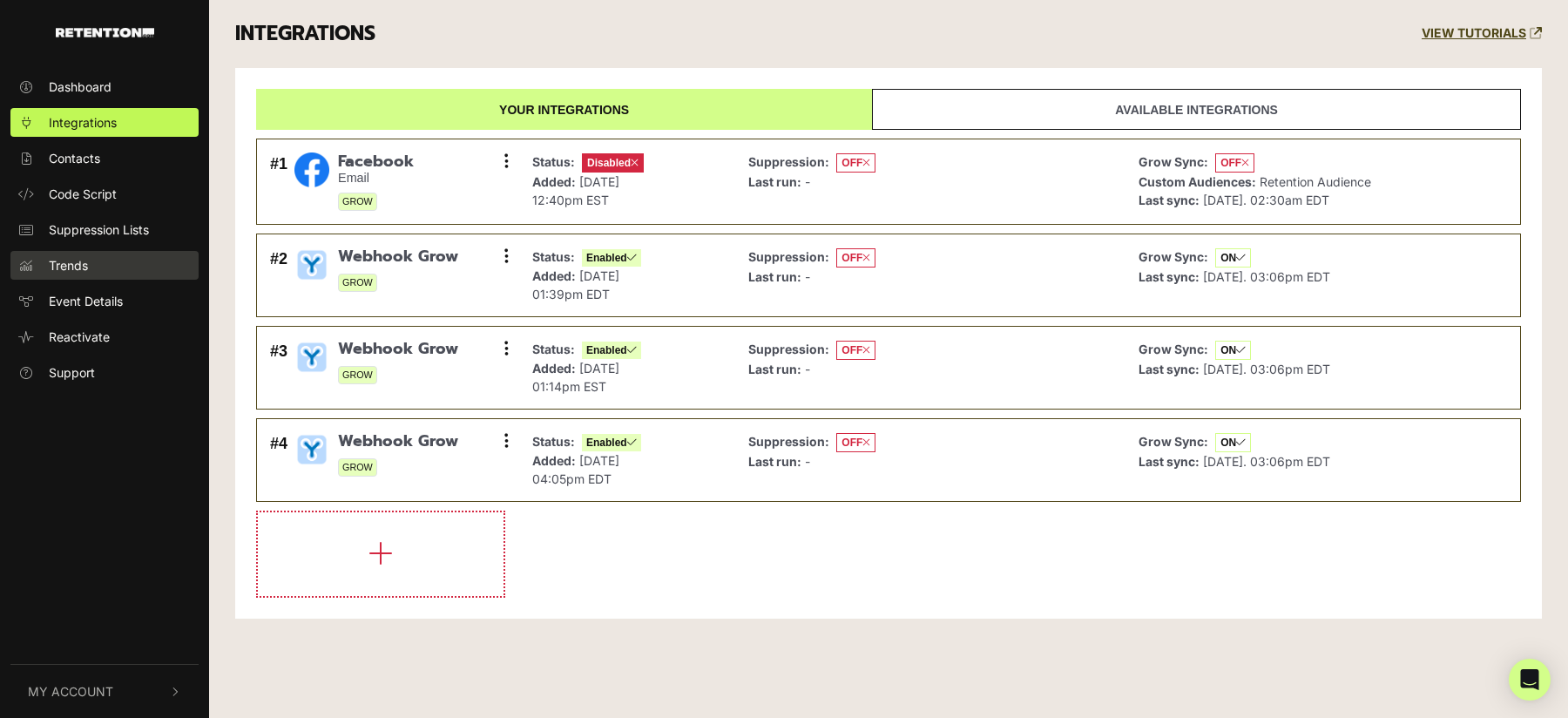
click at [85, 270] on span "Trends" at bounding box center [68, 265] width 39 height 18
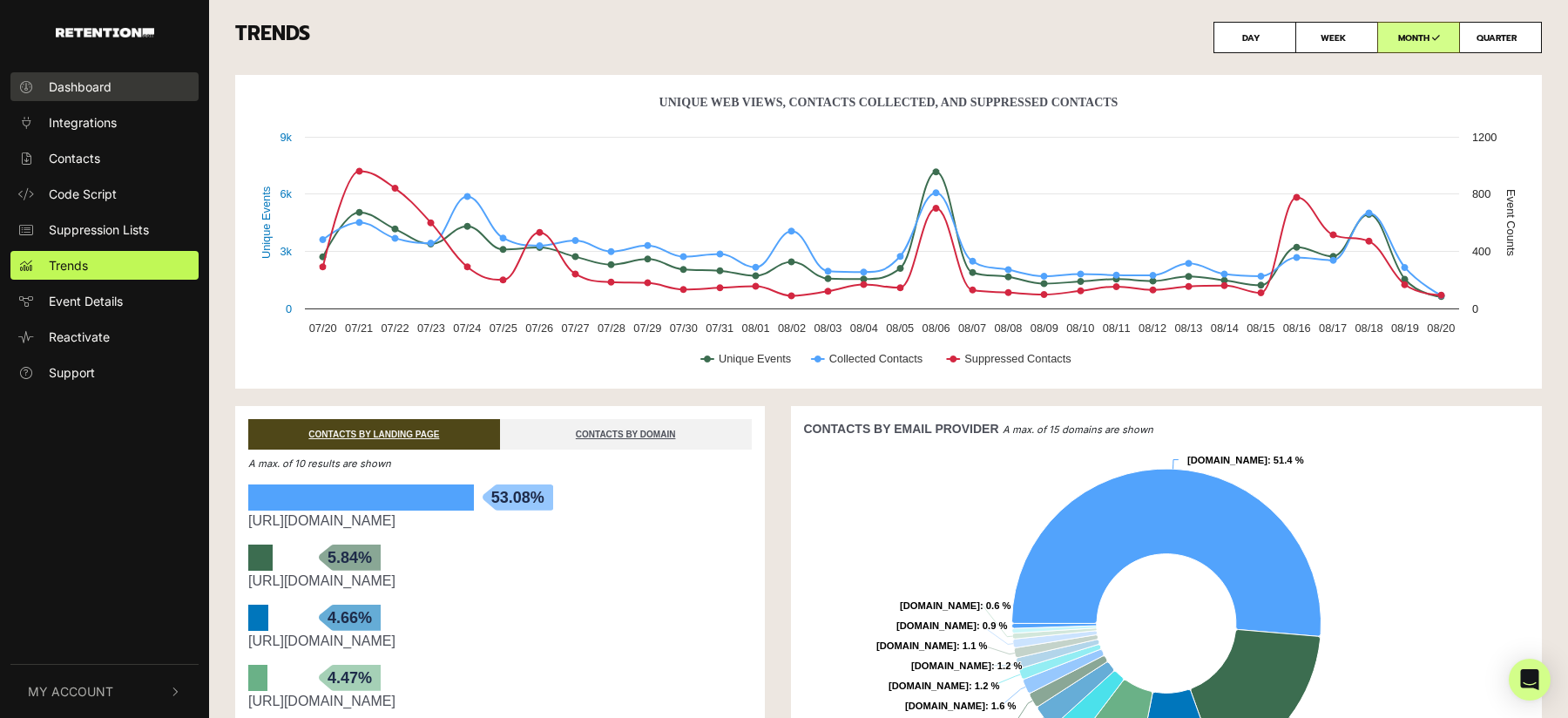
click at [71, 85] on span "Dashboard" at bounding box center [80, 86] width 63 height 18
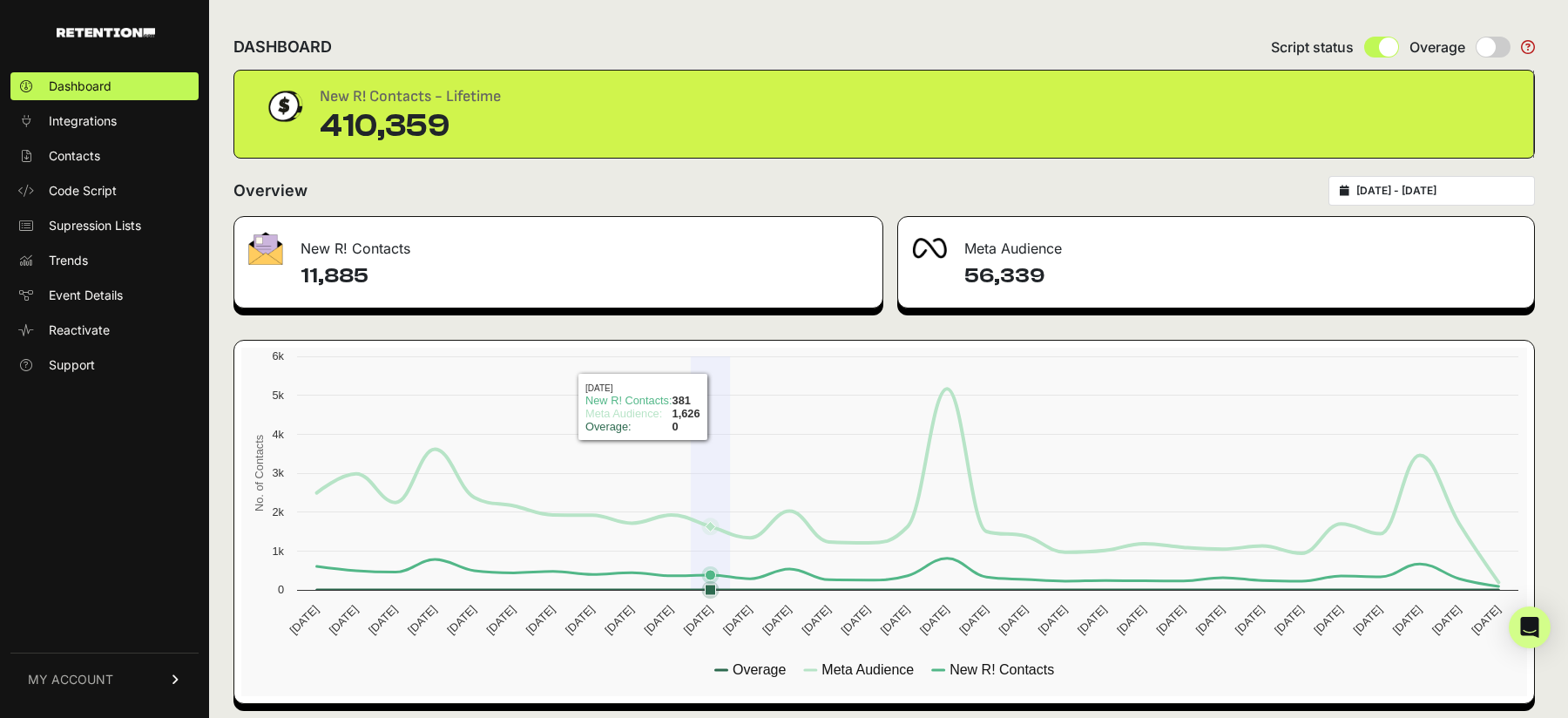
scroll to position [8, 0]
